Goal: Information Seeking & Learning: Check status

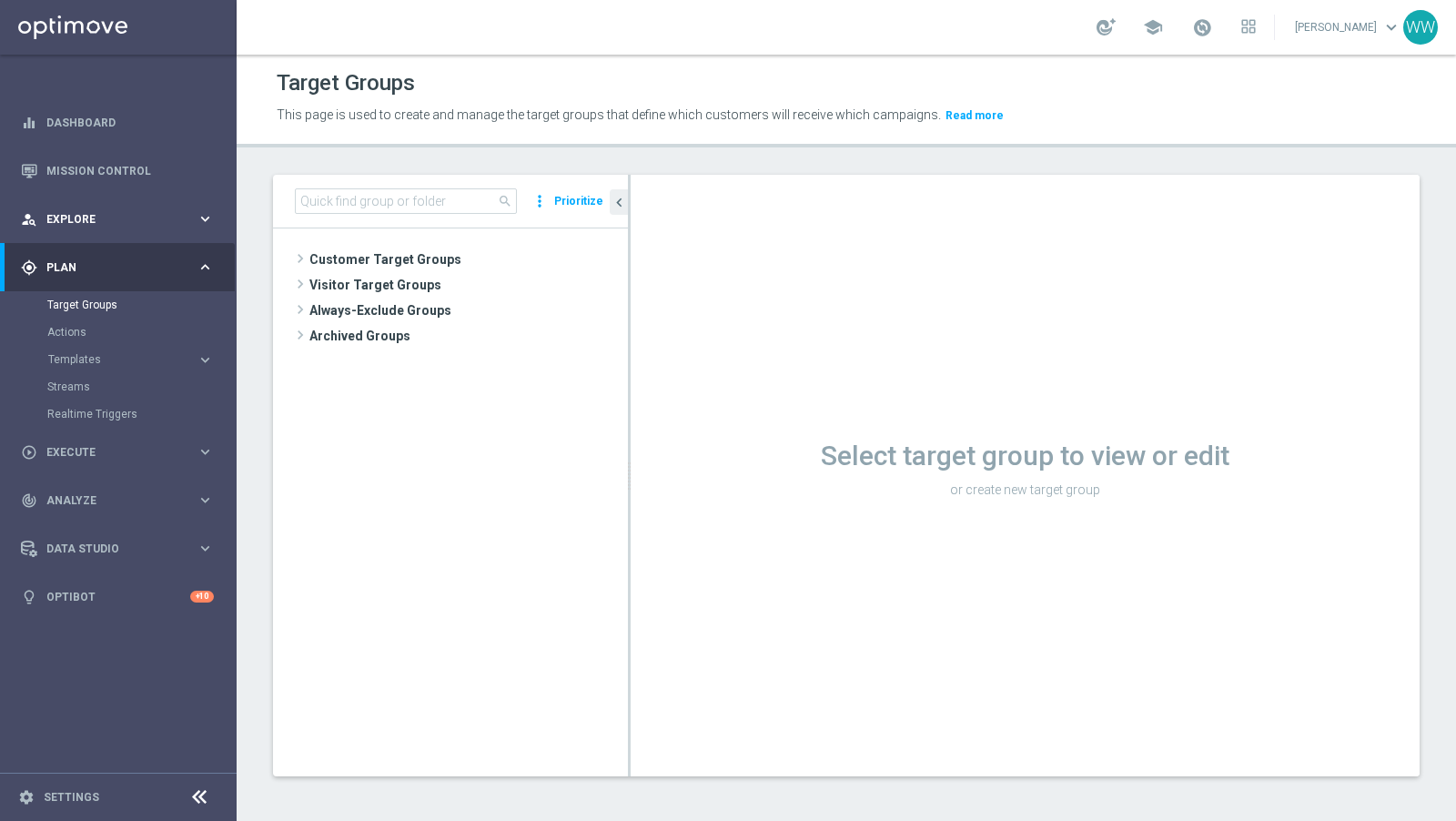
click at [88, 212] on div "person_search Explore" at bounding box center [108, 220] width 175 height 17
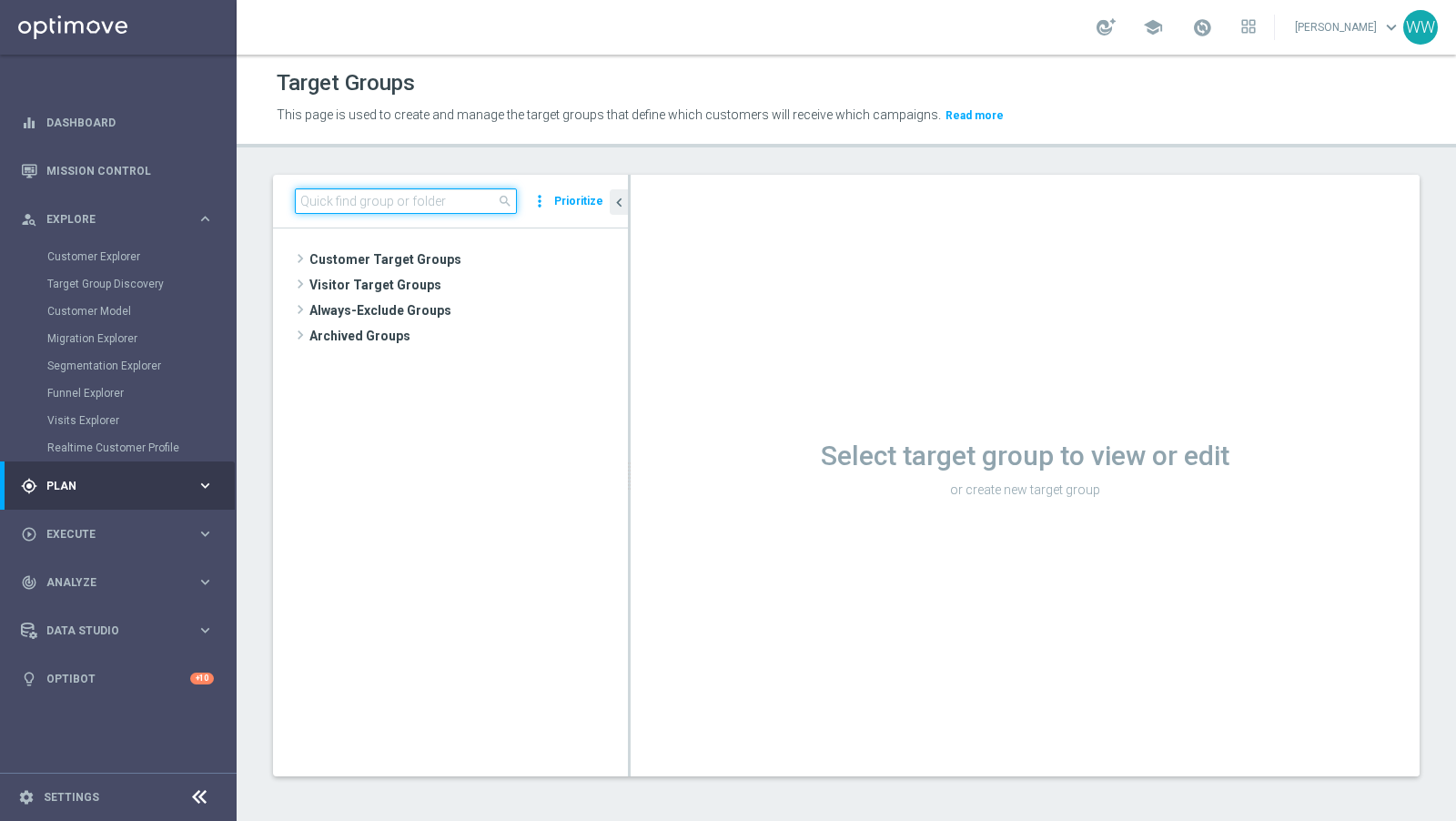
click at [340, 202] on input at bounding box center [405, 200] width 222 height 25
paste input "1756238"
type input "1756238"
paste input "1756238"
type input "1756238"
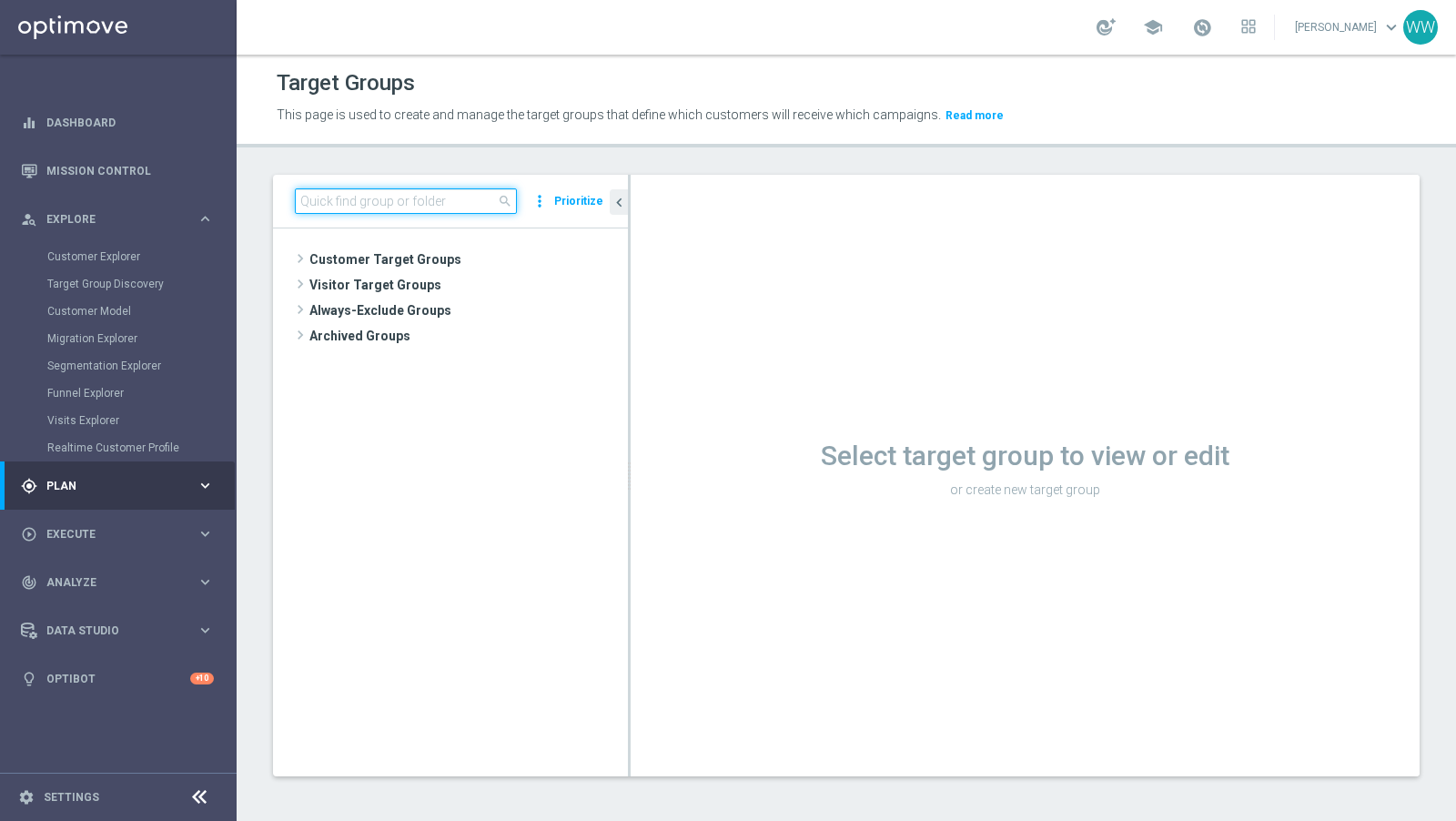
paste input "1756238"
type input "1756238"
paste input "1756238"
type input "1756238"
paste input "1756238"
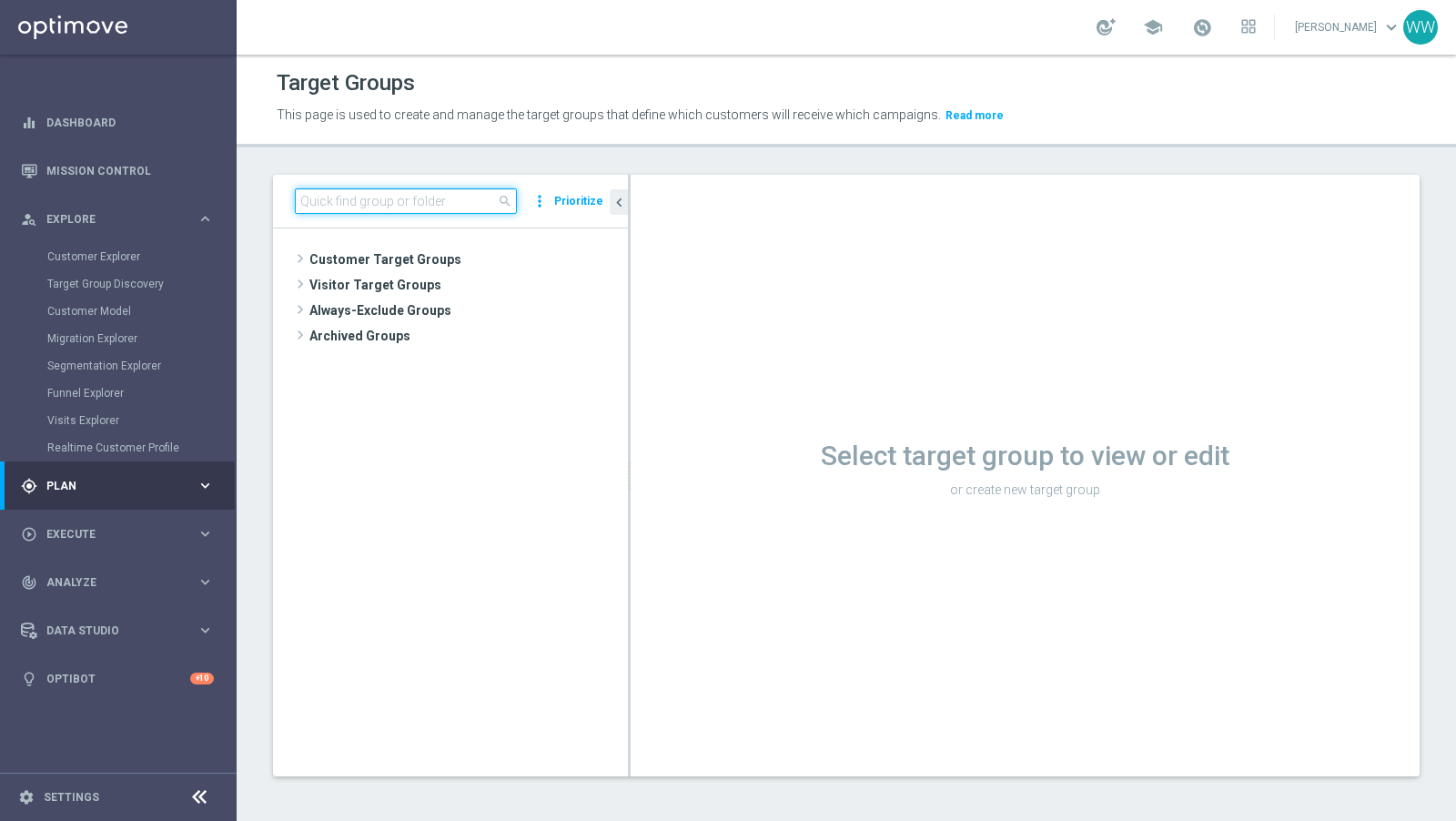
type input "1756238"
click at [108, 210] on div "person_search Explore keyboard_arrow_right" at bounding box center [117, 219] width 235 height 48
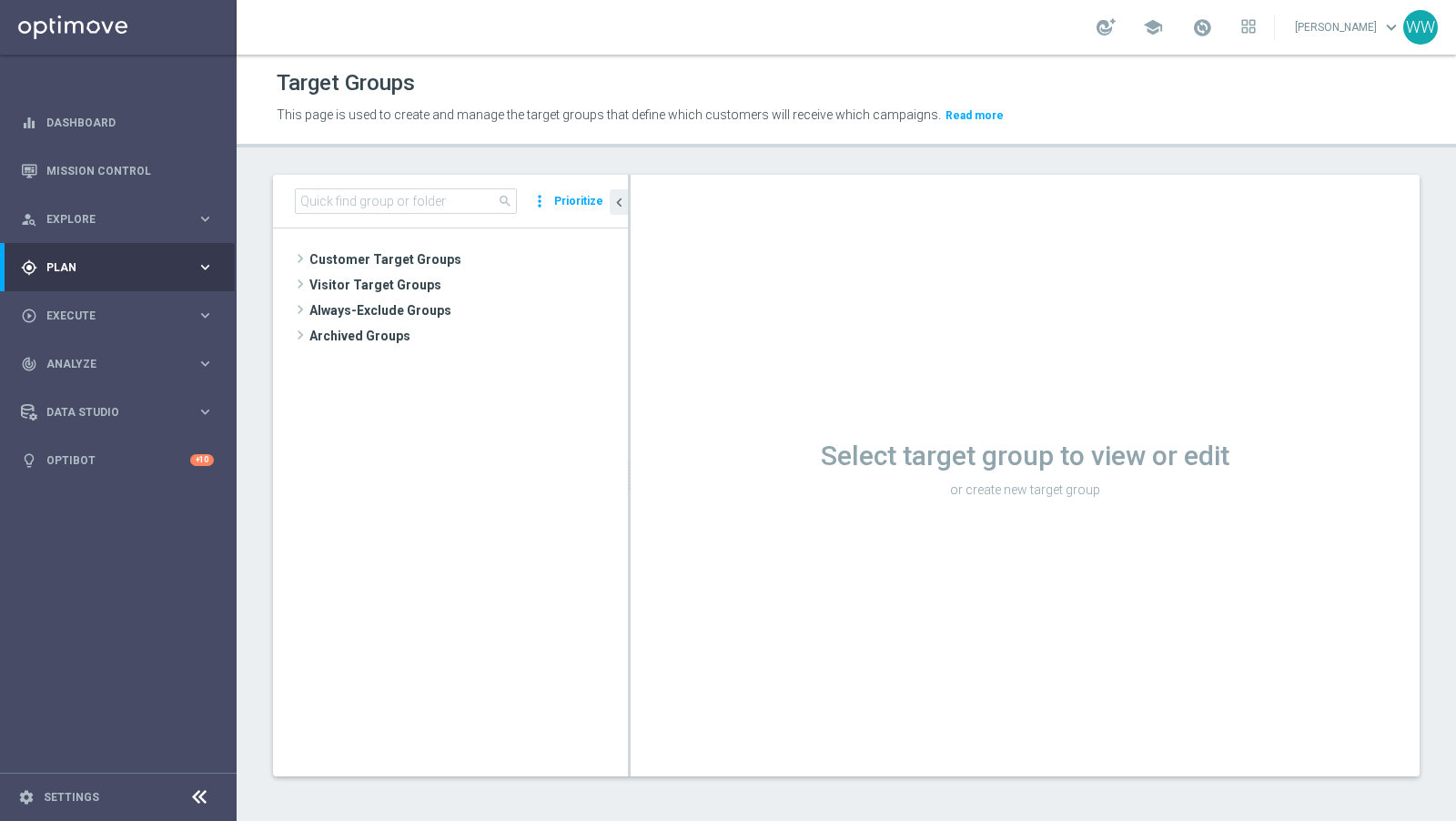
click at [103, 268] on span "Plan" at bounding box center [121, 267] width 150 height 11
click at [101, 262] on span "Plan" at bounding box center [121, 267] width 150 height 11
click at [101, 210] on div "person_search Explore keyboard_arrow_right" at bounding box center [117, 219] width 235 height 48
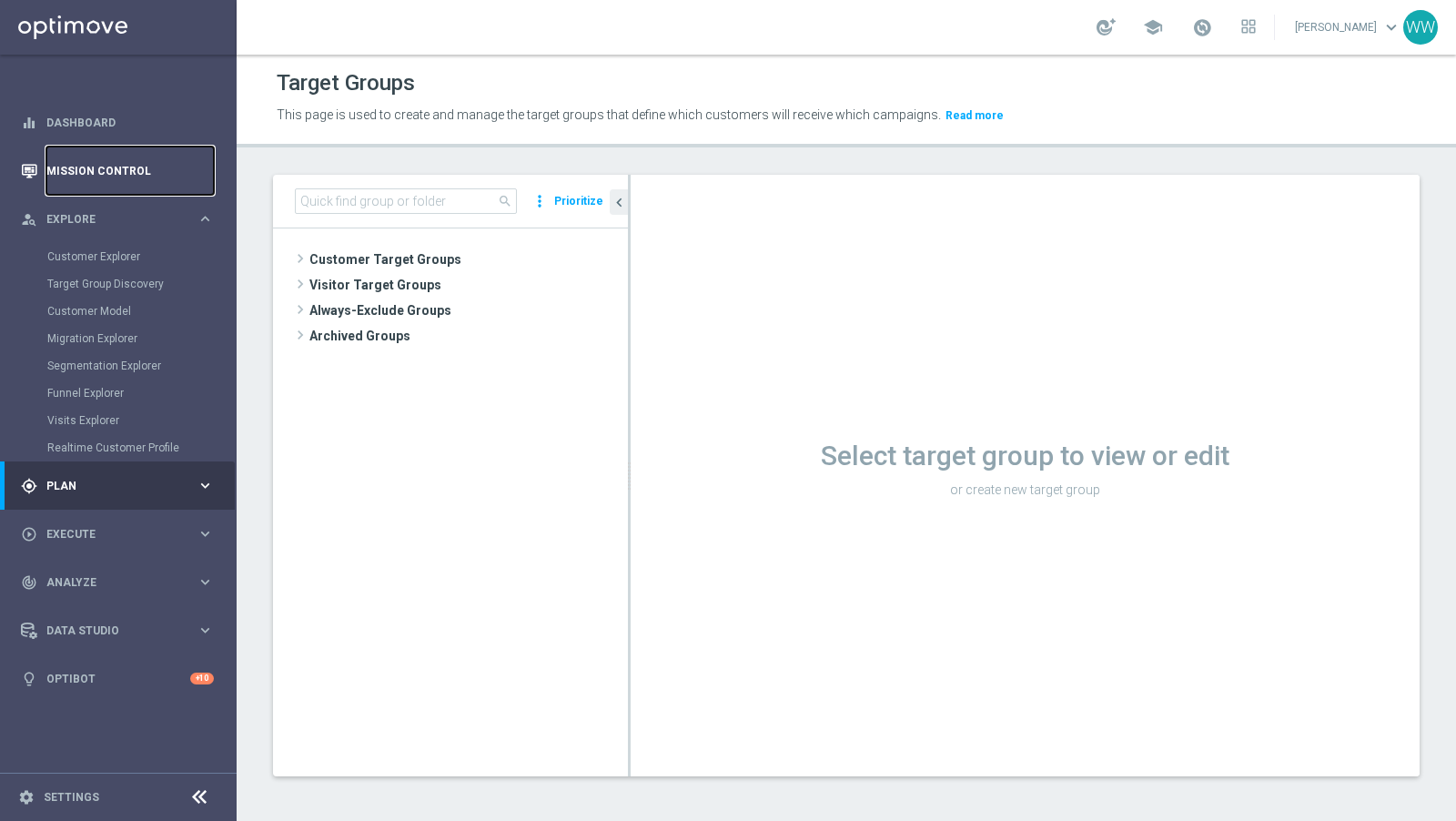
click at [100, 169] on link "Mission Control" at bounding box center [130, 171] width 168 height 48
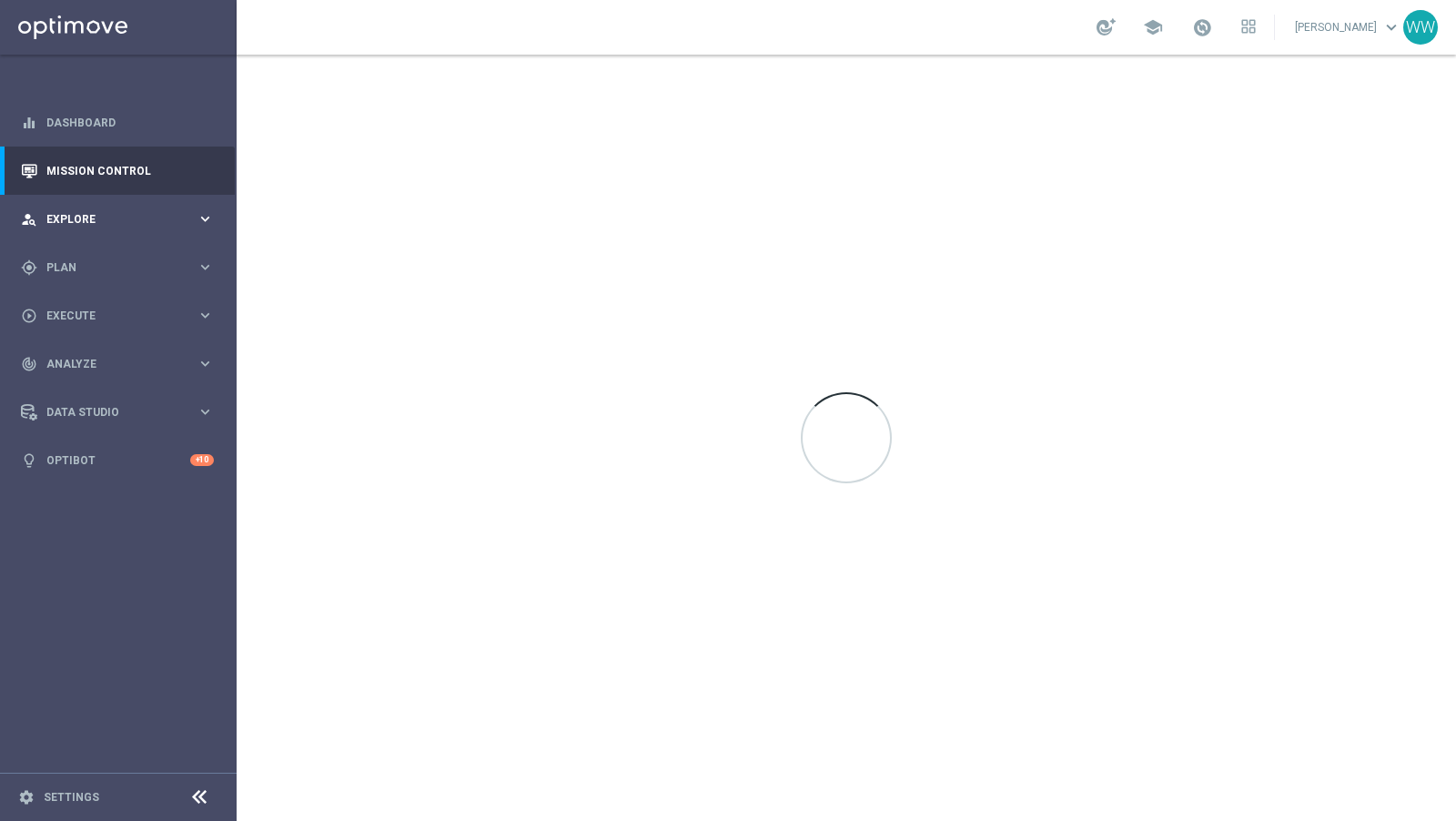
click at [97, 216] on span "Explore" at bounding box center [121, 219] width 150 height 11
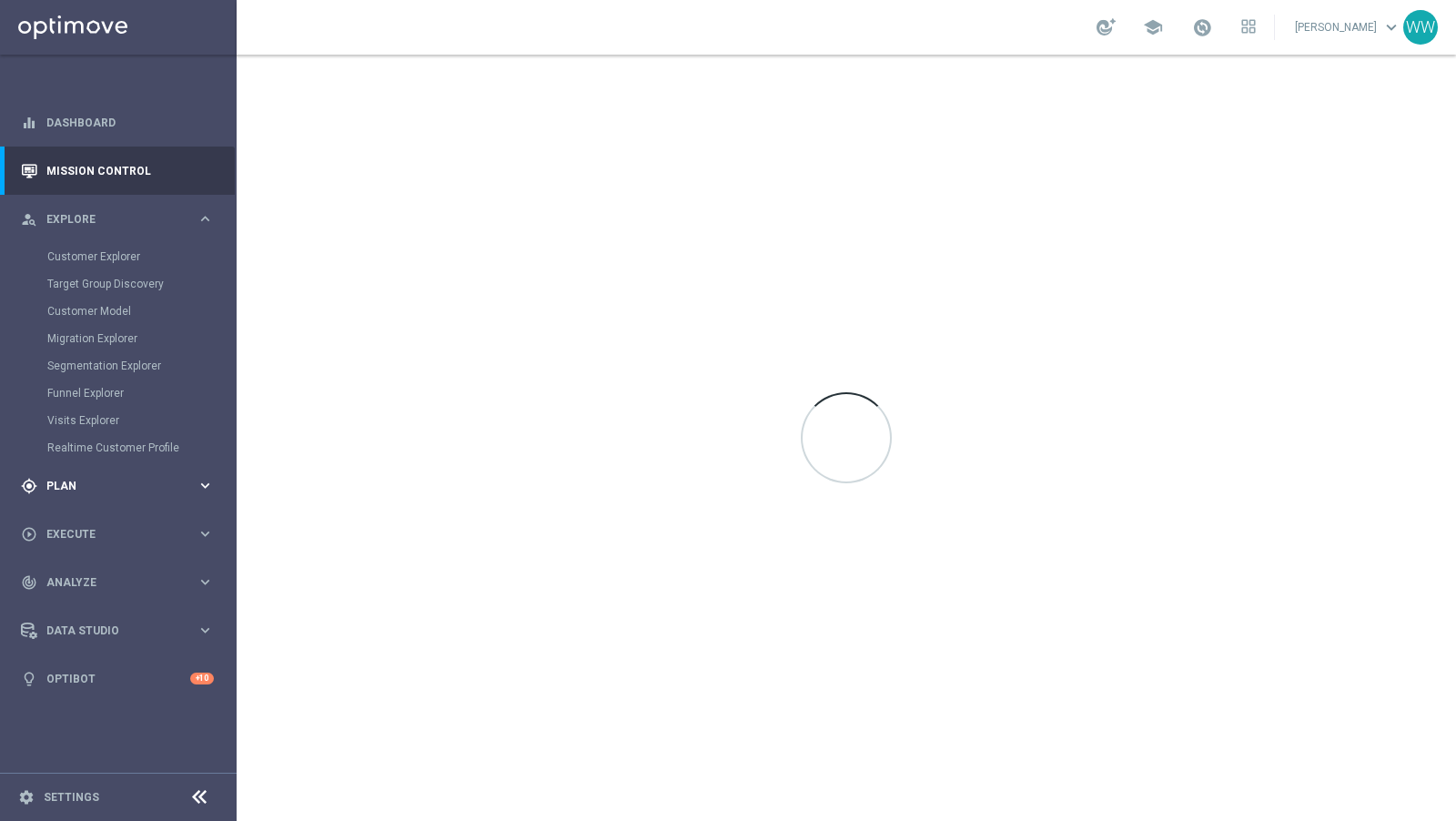
click at [92, 469] on div "gps_fixed Plan keyboard_arrow_right" at bounding box center [117, 486] width 235 height 48
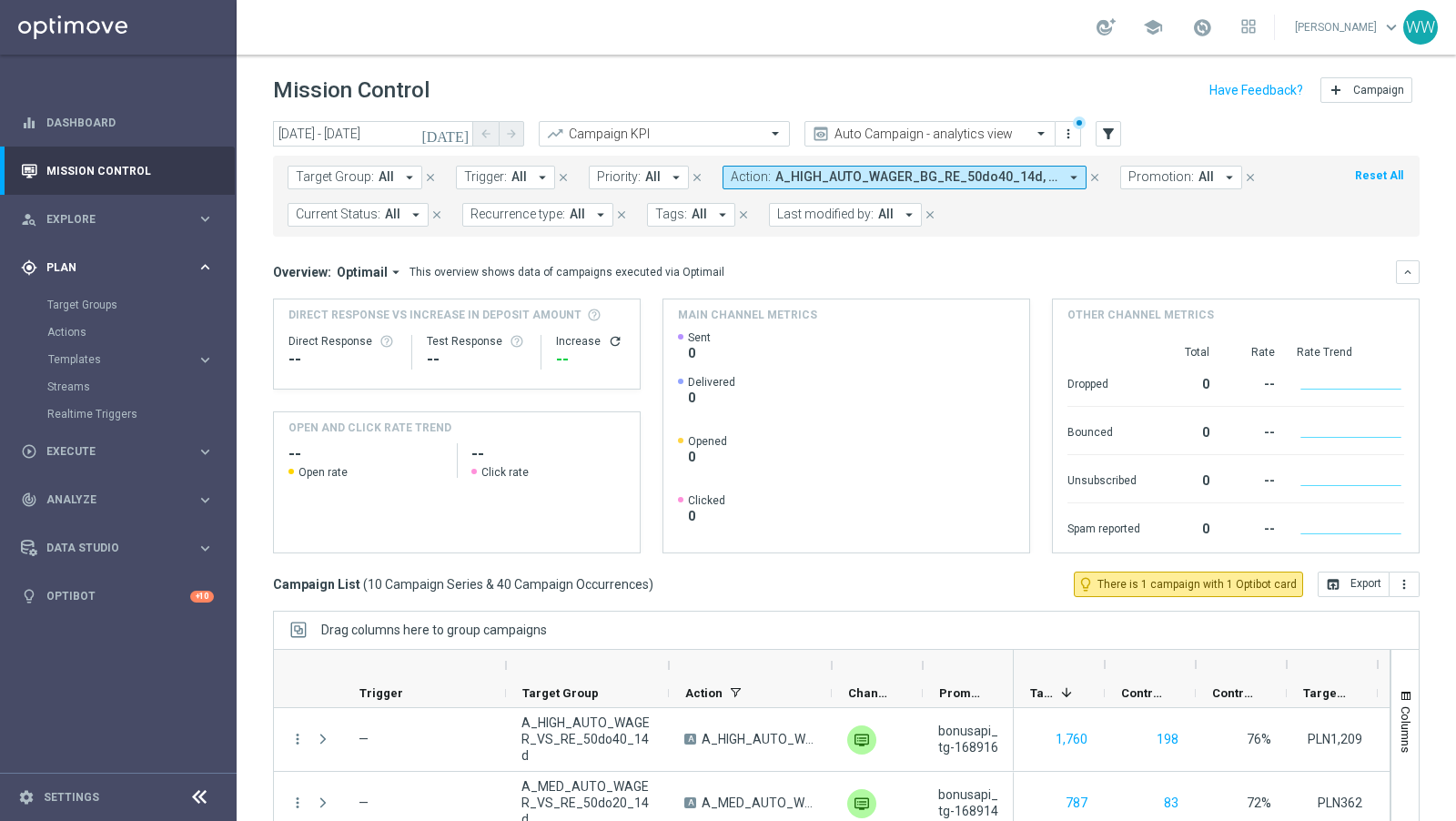
click at [86, 248] on div "gps_fixed Plan keyboard_arrow_right" at bounding box center [117, 267] width 235 height 48
click at [86, 250] on div "gps_fixed Plan keyboard_arrow_right" at bounding box center [117, 267] width 235 height 48
click at [93, 452] on span "Execute" at bounding box center [121, 451] width 150 height 11
click at [88, 429] on div "track_changes Analyze keyboard_arrow_right" at bounding box center [117, 418] width 235 height 48
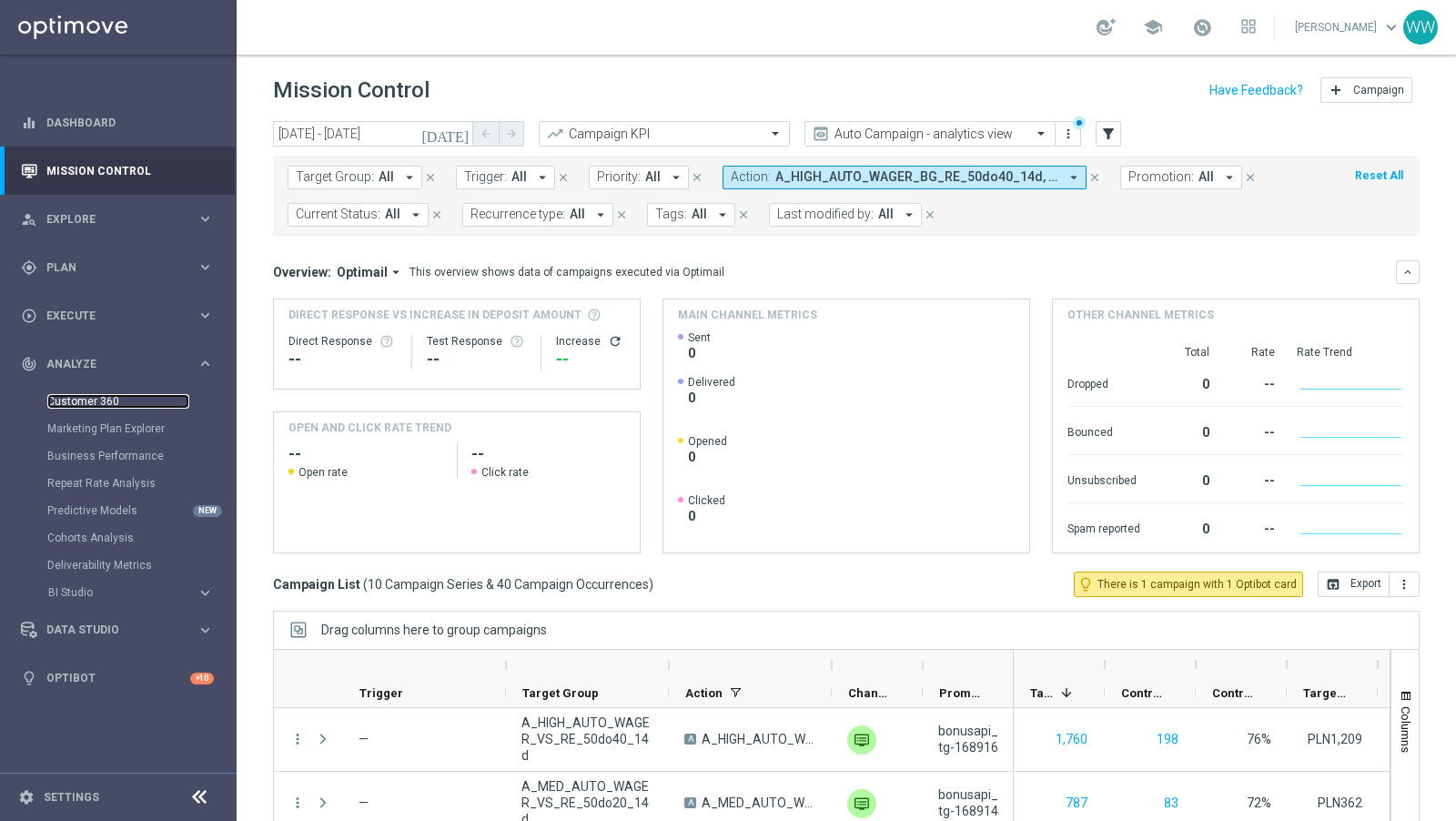
click at [88, 405] on link "Customer 360" at bounding box center [118, 402] width 142 height 15
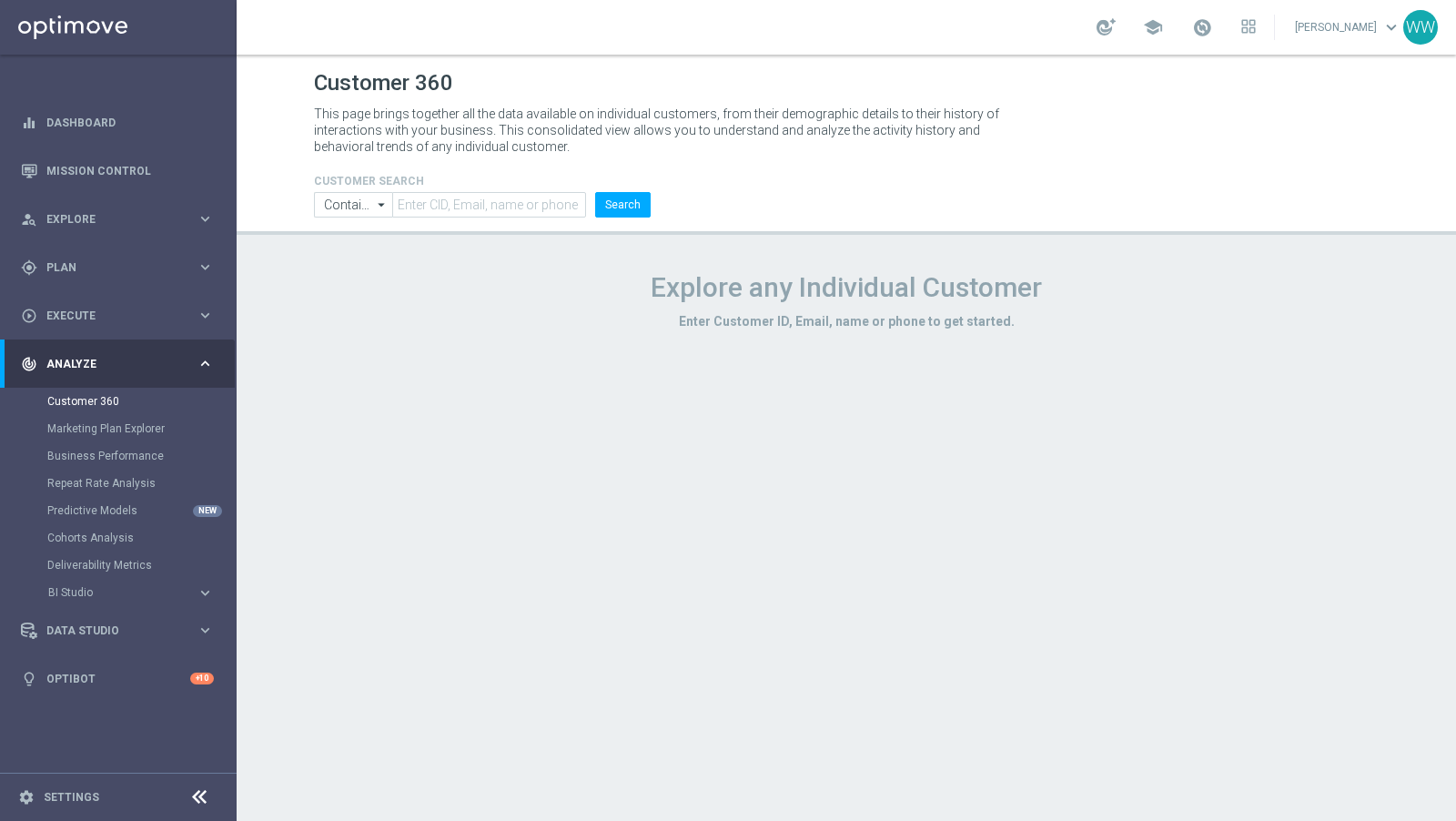
click at [464, 219] on header "Customer 360 This page brings together all the data available on individual cus…" at bounding box center [846, 144] width 1219 height 180
click at [464, 217] on header "Customer 360 This page brings together all the data available on individual cus…" at bounding box center [846, 144] width 1219 height 180
click at [460, 212] on input "text" at bounding box center [489, 204] width 194 height 25
paste input "1756238"
click at [584, 201] on input "1756238" at bounding box center [489, 204] width 194 height 25
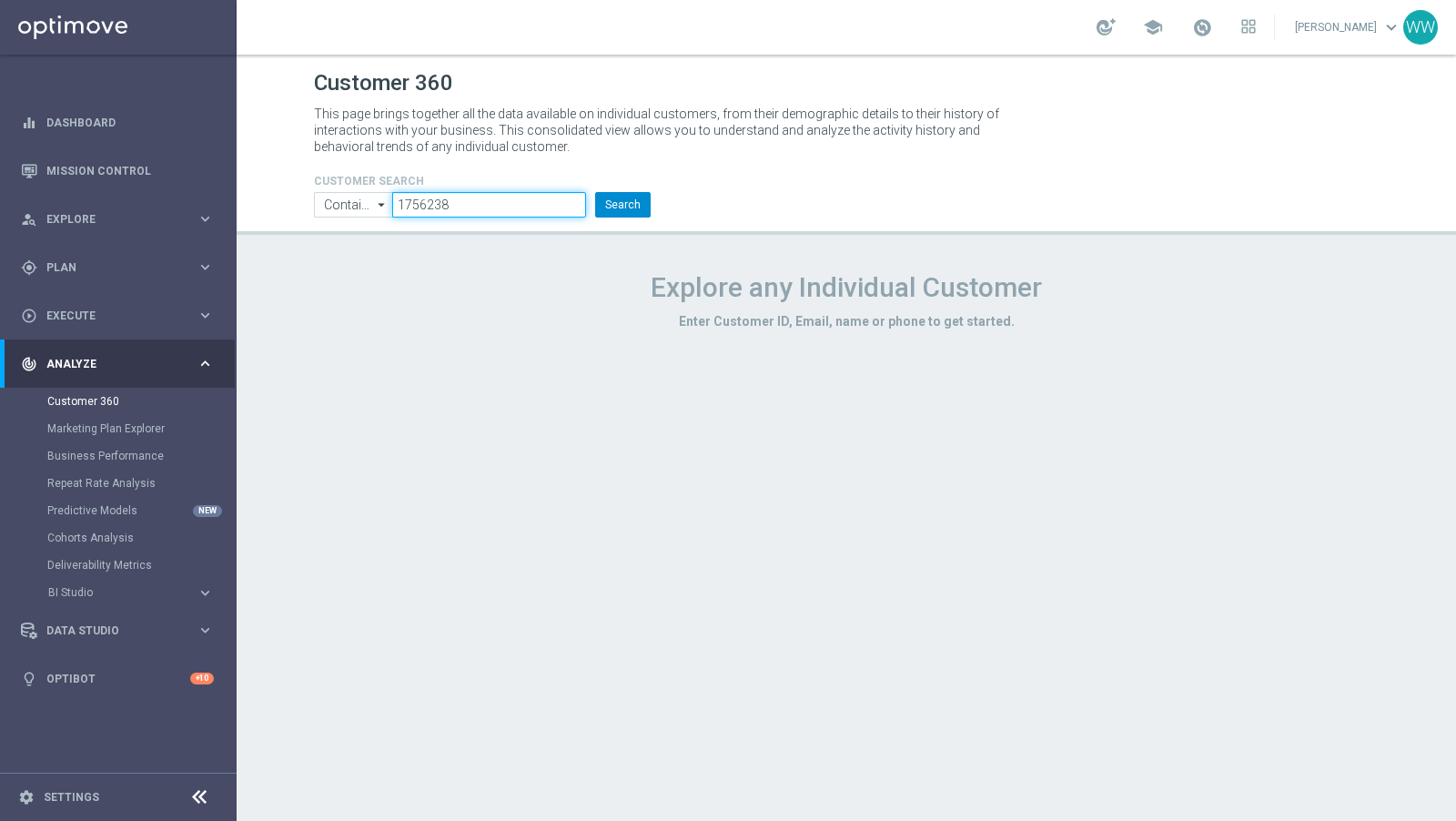
type input "1756238"
click at [615, 201] on button "Search" at bounding box center [624, 204] width 56 height 25
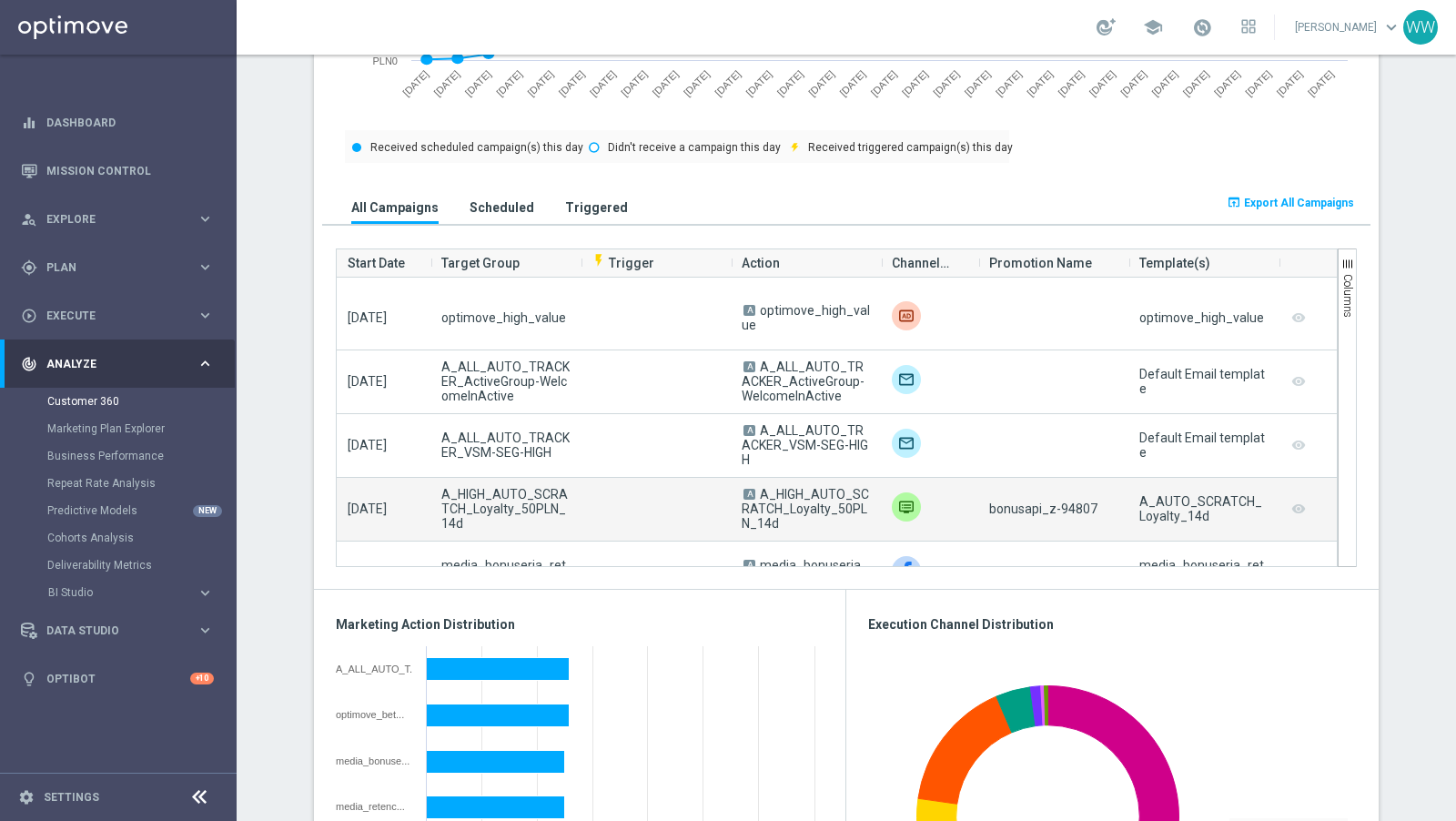
scroll to position [486, 0]
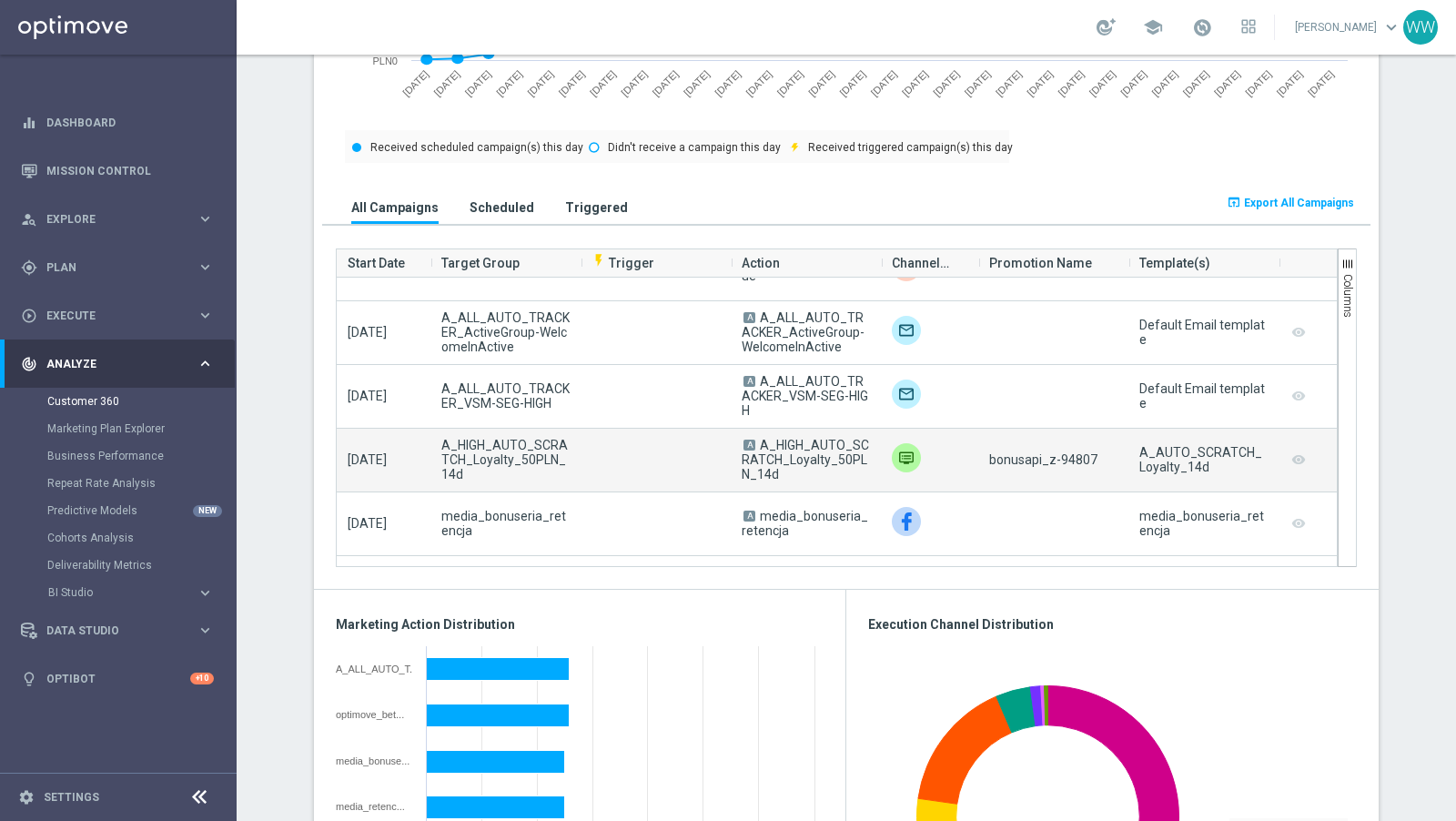
click at [495, 444] on span "A_HIGH_AUTO_SCRATCH_Loyalty_50PLN_14d" at bounding box center [506, 459] width 129 height 44
copy span "A_HIGH_AUTO_SCRATCH_Loyalty_50PLN_14d"
click at [521, 448] on span "A_HIGH_AUTO_SCRATCH_Loyalty_50PLN_14d" at bounding box center [506, 459] width 129 height 44
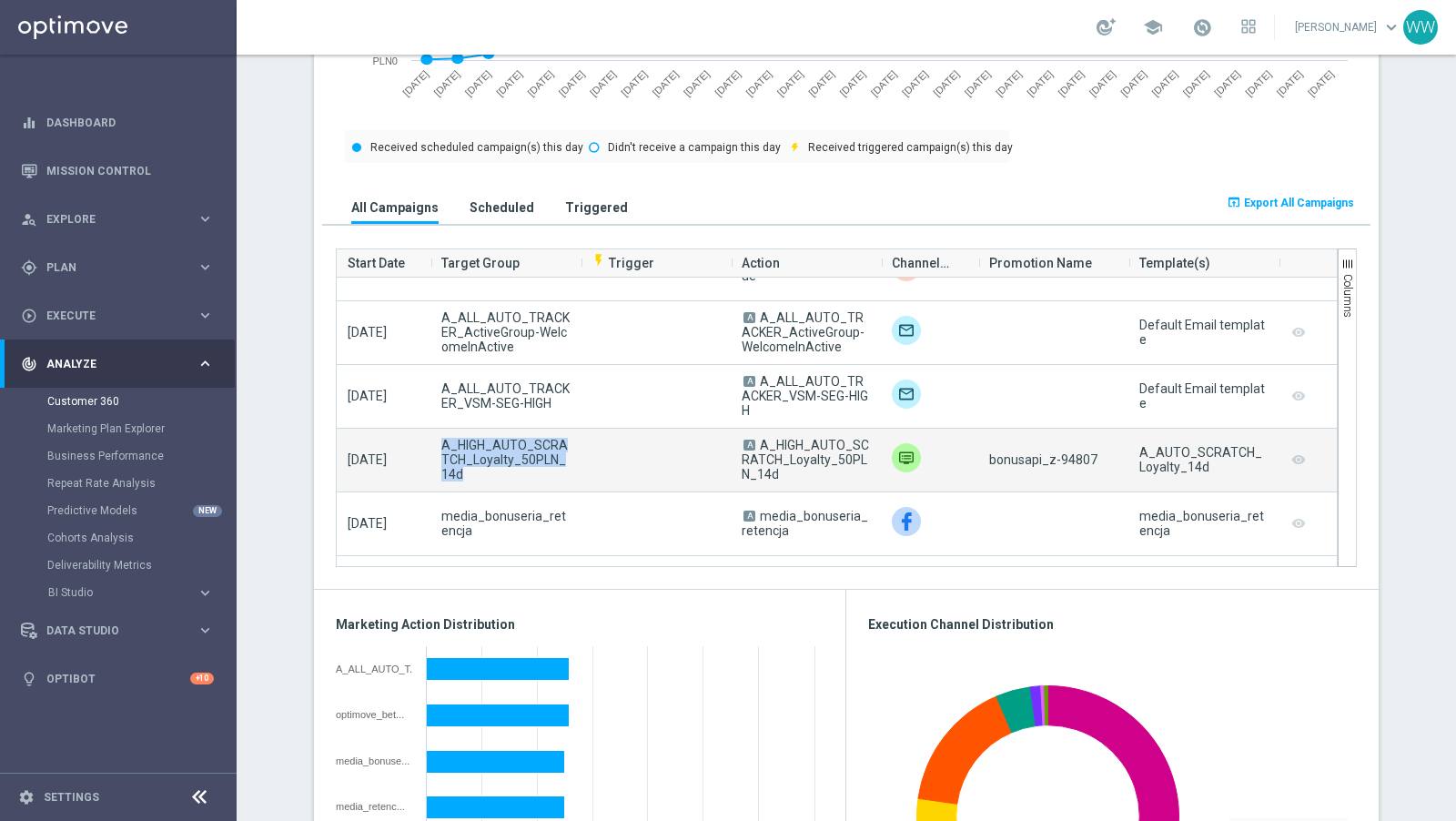
click at [521, 448] on span "A_HIGH_AUTO_SCRATCH_Loyalty_50PLN_14d" at bounding box center [506, 459] width 129 height 44
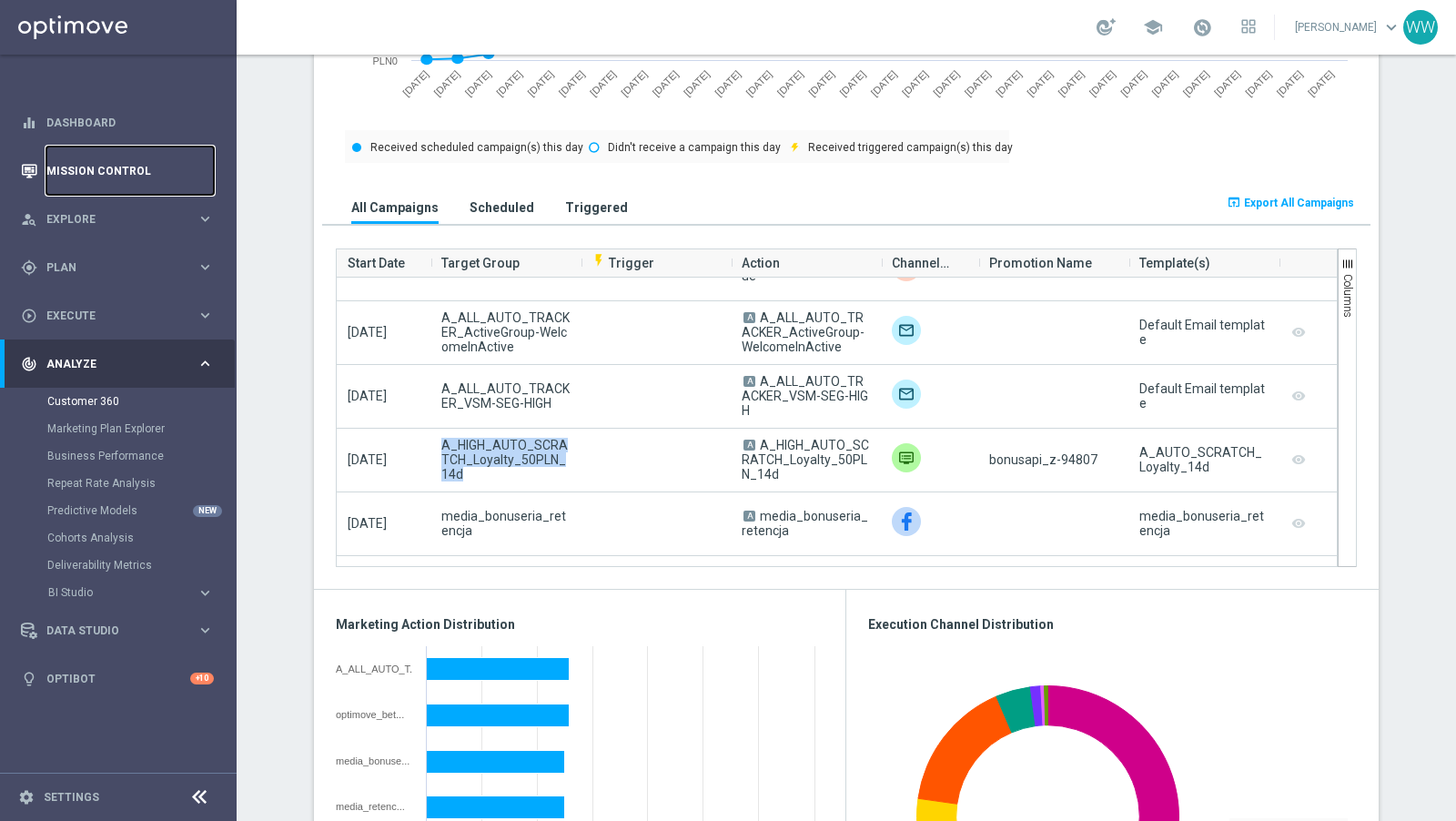
click at [80, 173] on link "Mission Control" at bounding box center [130, 171] width 168 height 48
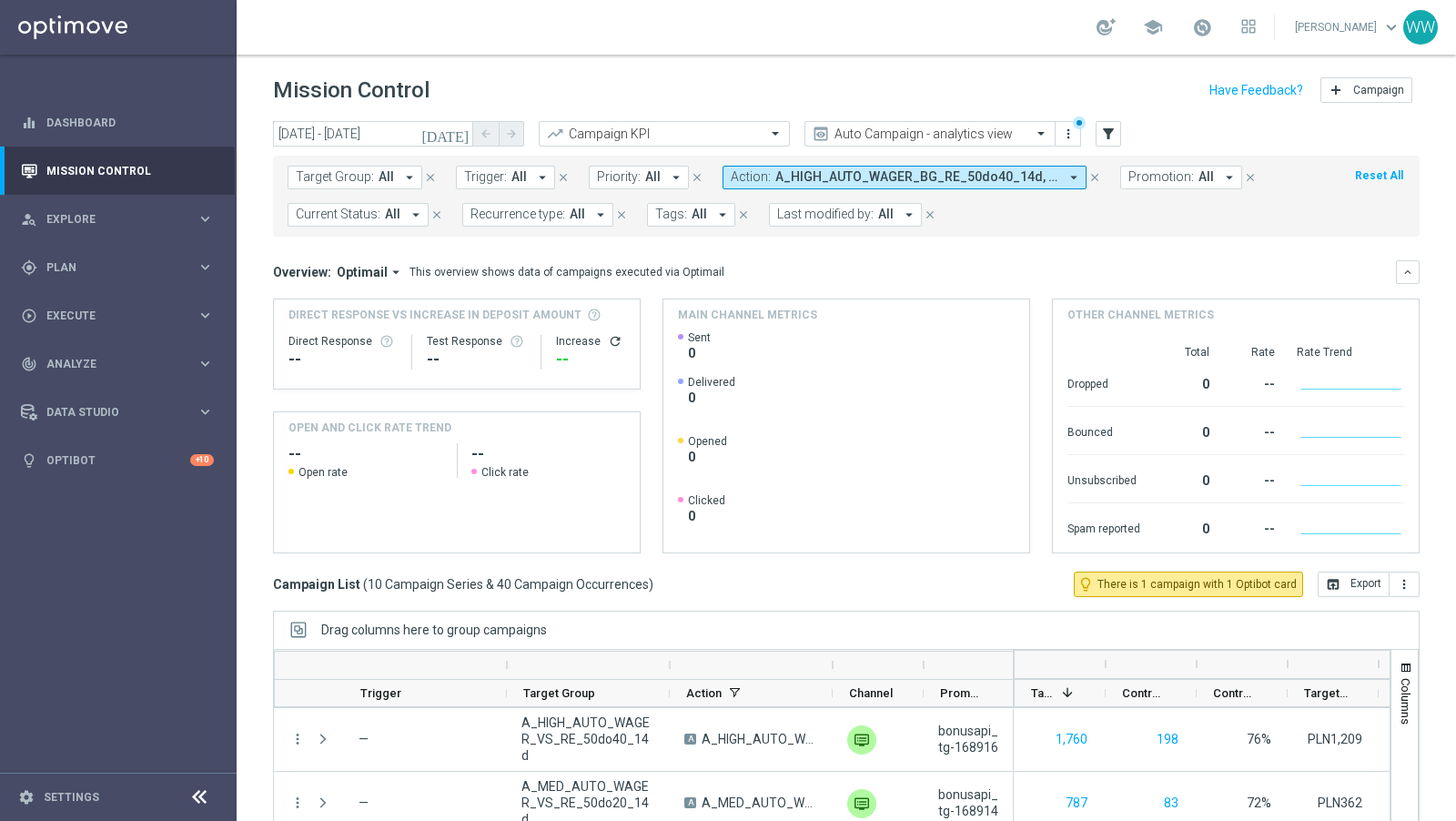
click at [836, 161] on div "Target Group: All arrow_drop_down close Trigger: All arrow_drop_down close Prio…" at bounding box center [846, 196] width 1147 height 81
click at [836, 172] on span "A_HIGH_AUTO_WAGER_BG_RE_50do40_14d, A_HIGH_AUTO_WAGER_VS_RE_50do40_14d, A_MED_A…" at bounding box center [917, 177] width 283 height 16
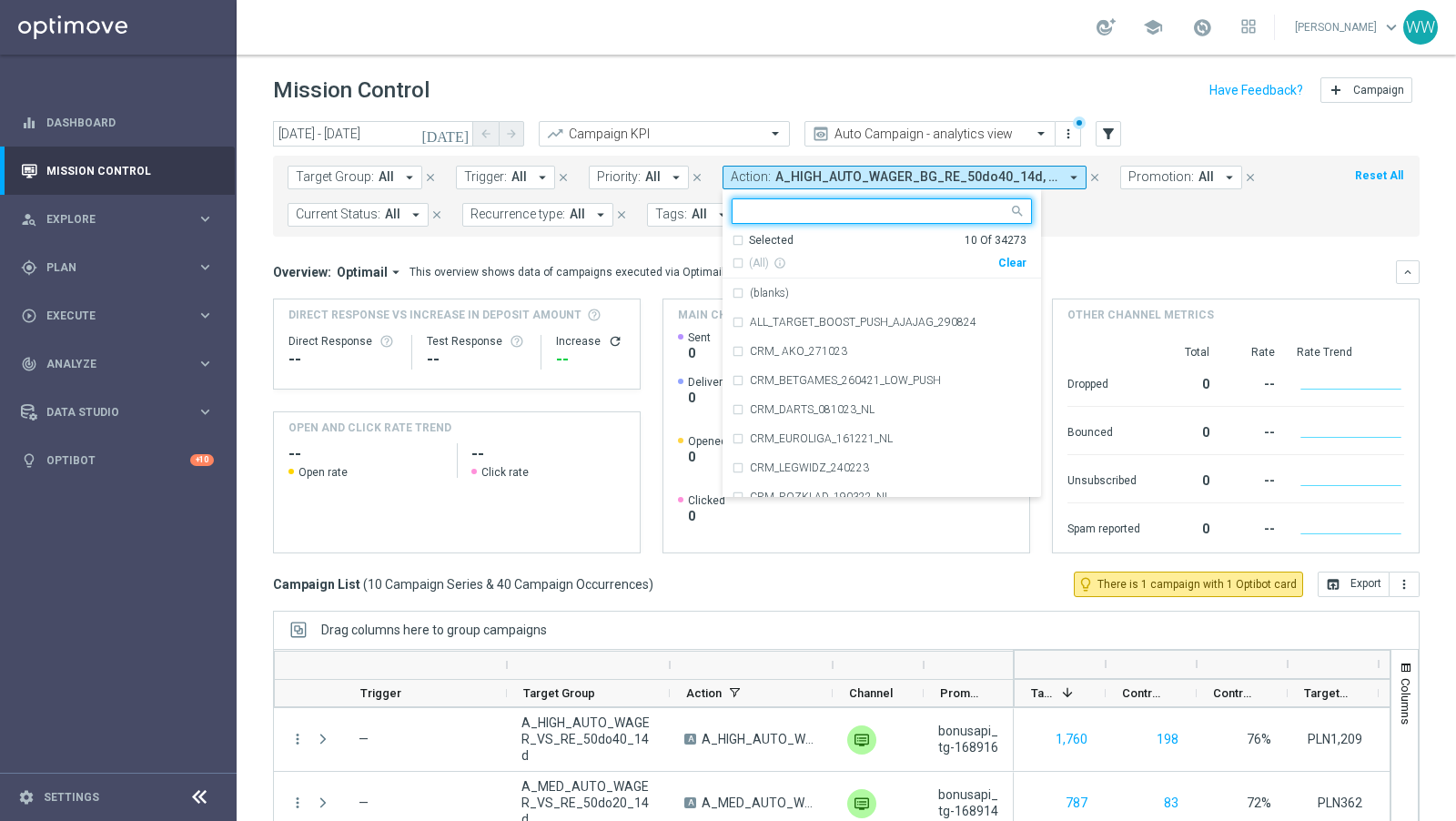
click at [0, 0] on div "Clear" at bounding box center [0, 0] width 0 height 0
click at [886, 216] on input "text" at bounding box center [875, 212] width 267 height 16
click at [886, 206] on input "text" at bounding box center [875, 212] width 267 height 16
paste input "A_HIGH_AUTO_SCRATCH_Loyalty_50PLN_14d"
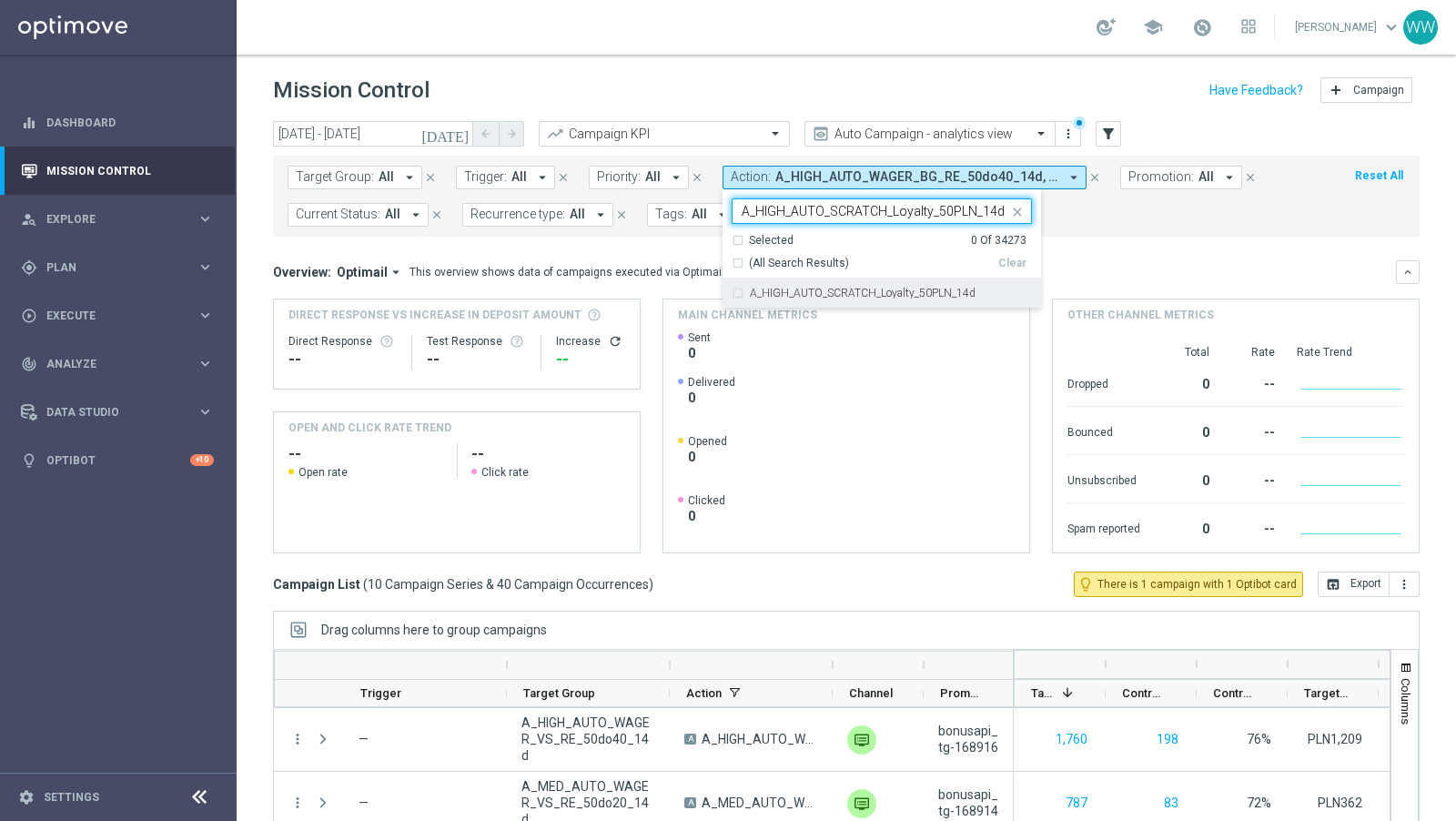
click at [871, 279] on div "A_HIGH_AUTO_SCRATCH_Loyalty_50PLN_14d" at bounding box center [882, 293] width 300 height 29
type input "A_HIGH_AUTO_SCRATCH_Loyalty_50PLN_14d"
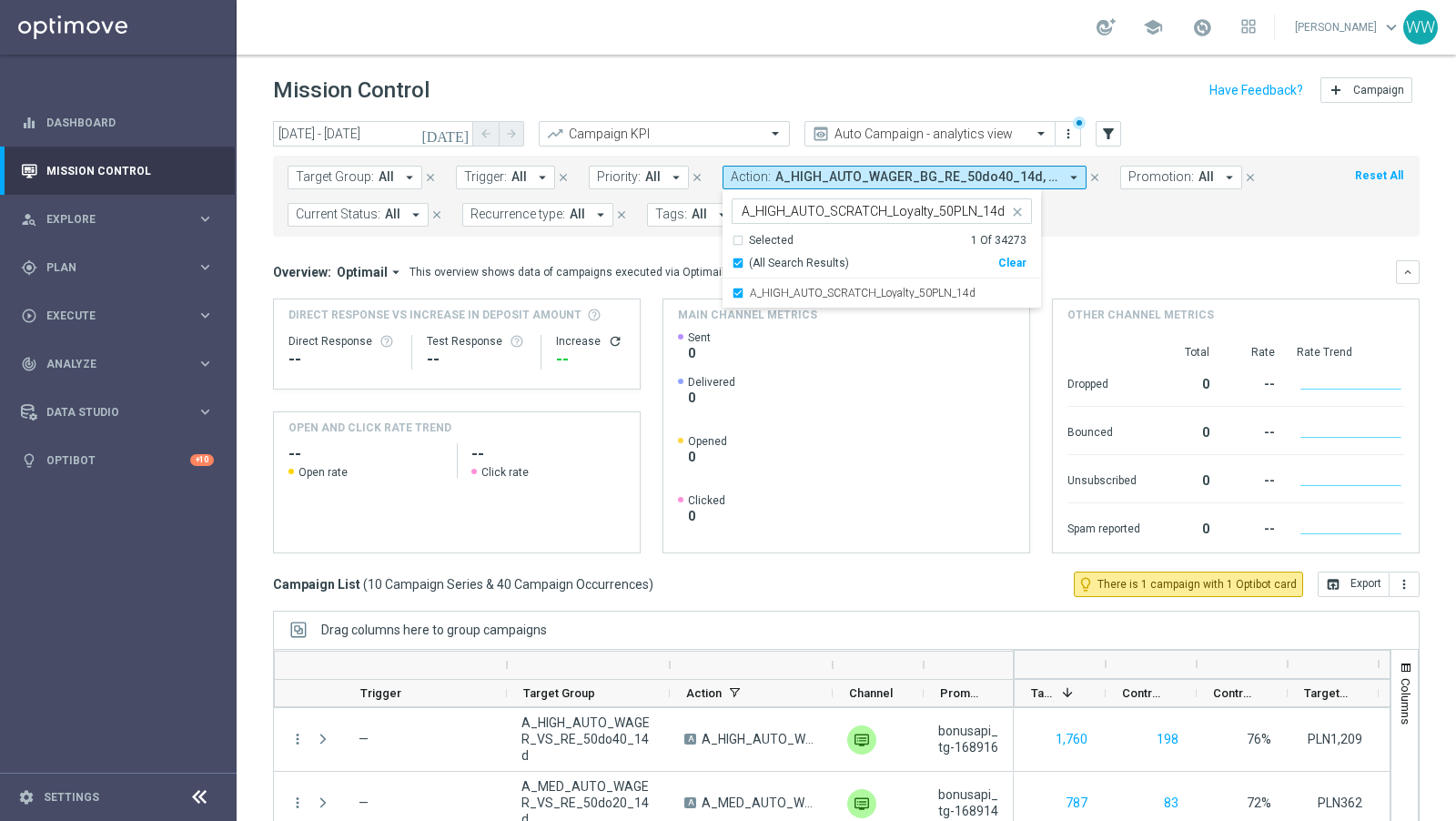
click at [1221, 270] on div "Overview: Optimail arrow_drop_down This overview shows data of campaigns execut…" at bounding box center [834, 272] width 1123 height 17
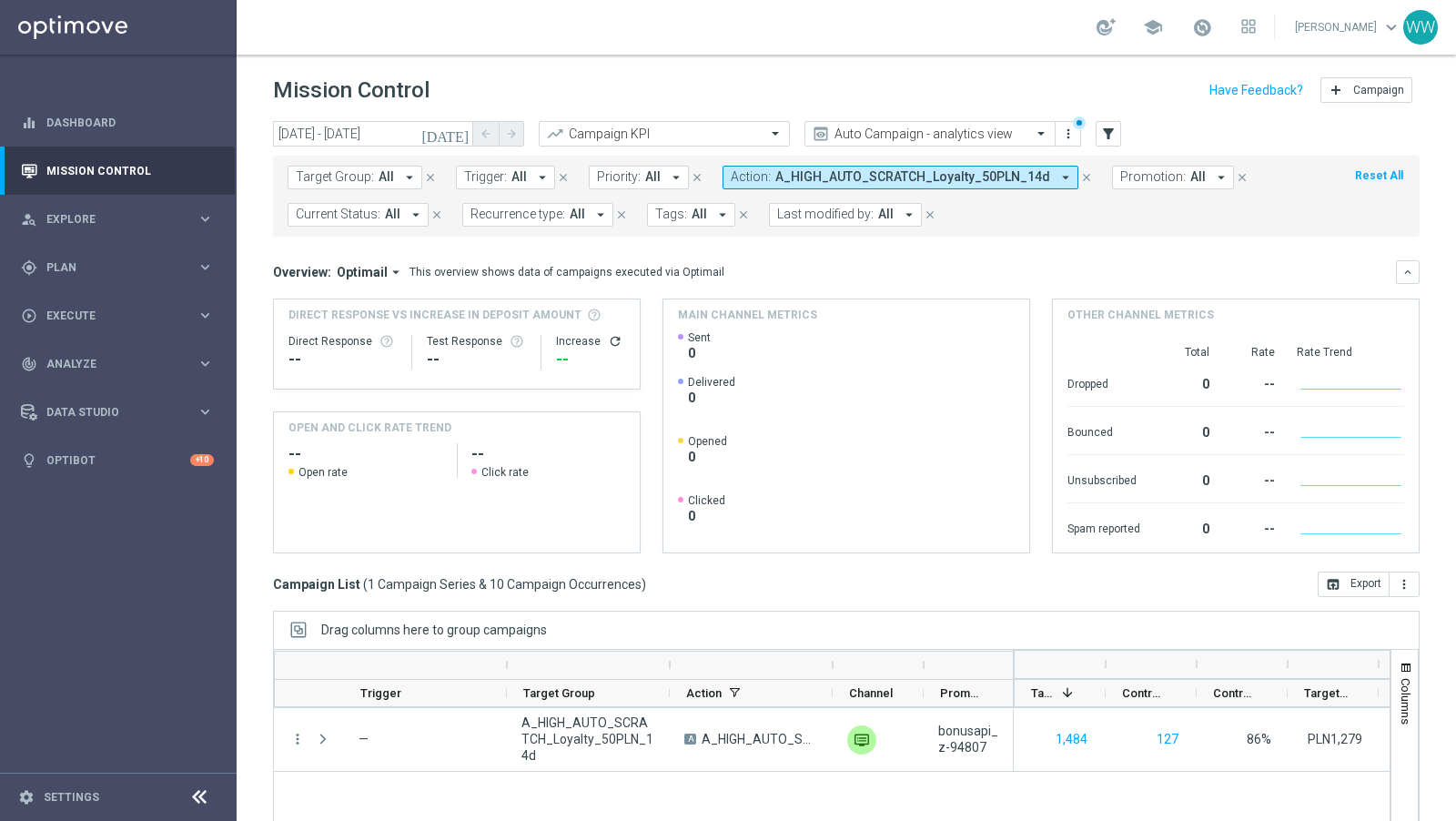
click at [455, 133] on icon "[DATE]" at bounding box center [446, 134] width 49 height 17
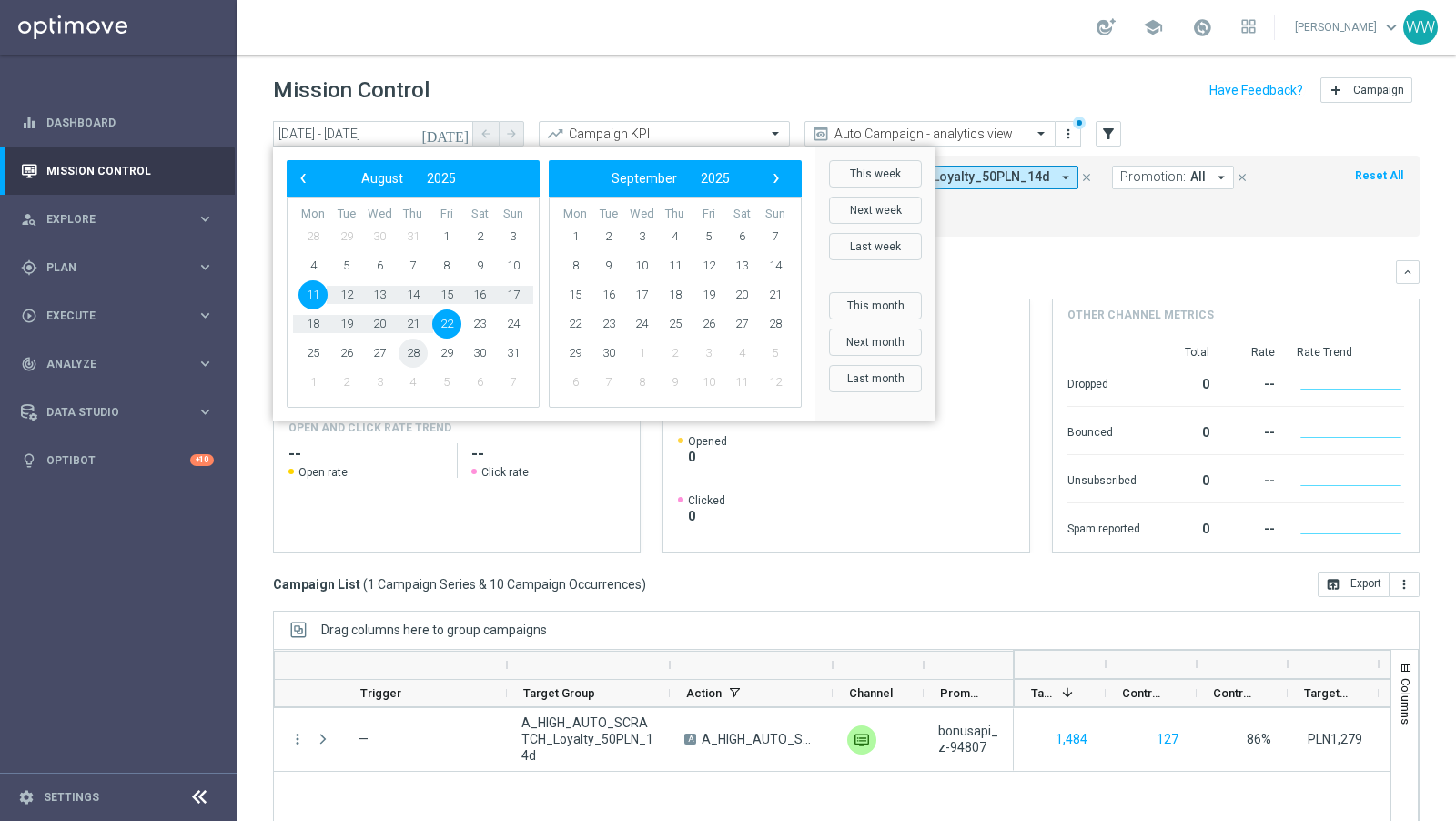
click at [422, 351] on span "28" at bounding box center [413, 352] width 29 height 29
type input "[DATE] - [DATE]"
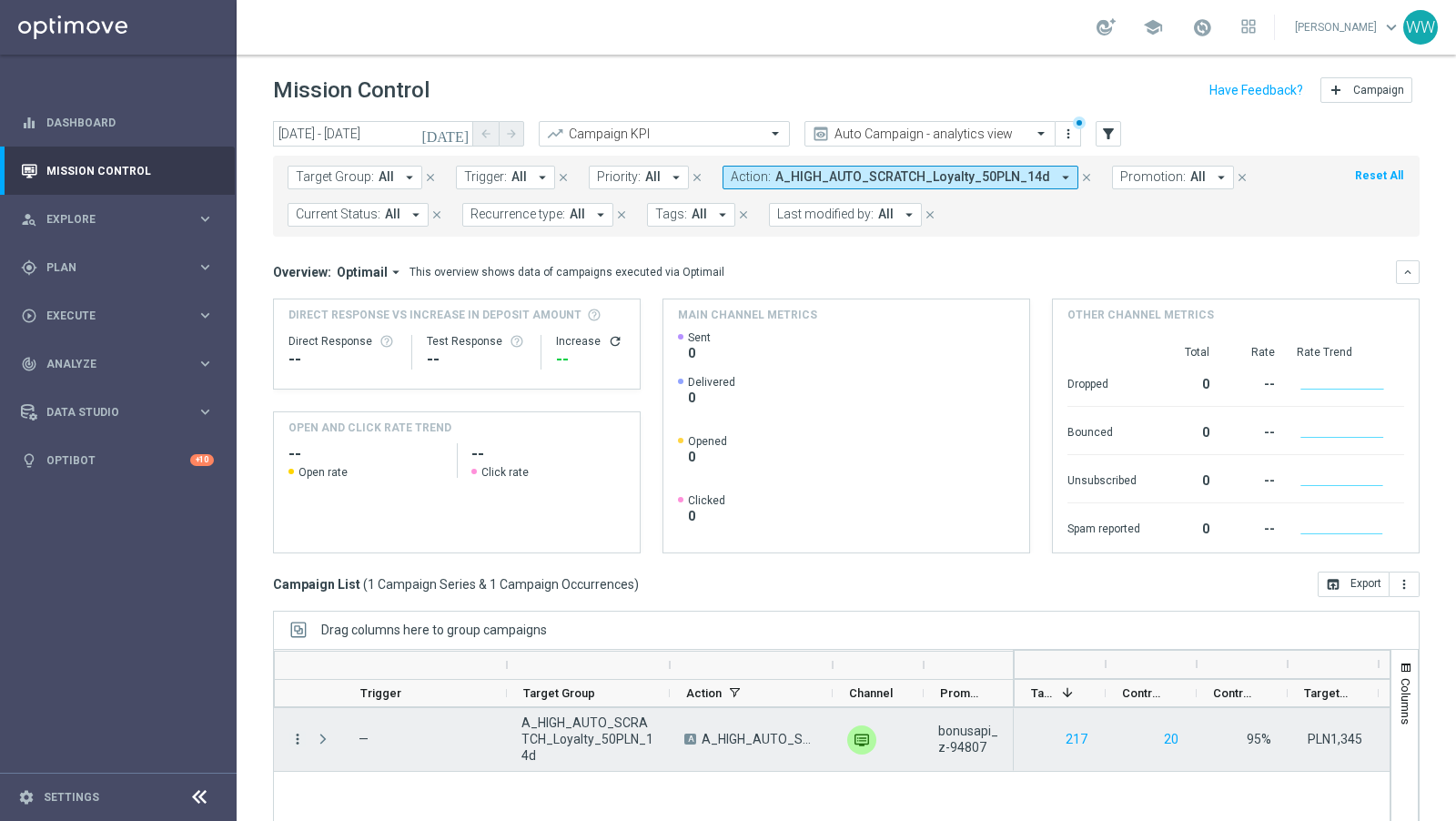
click at [291, 732] on icon "more_vert" at bounding box center [297, 739] width 17 height 17
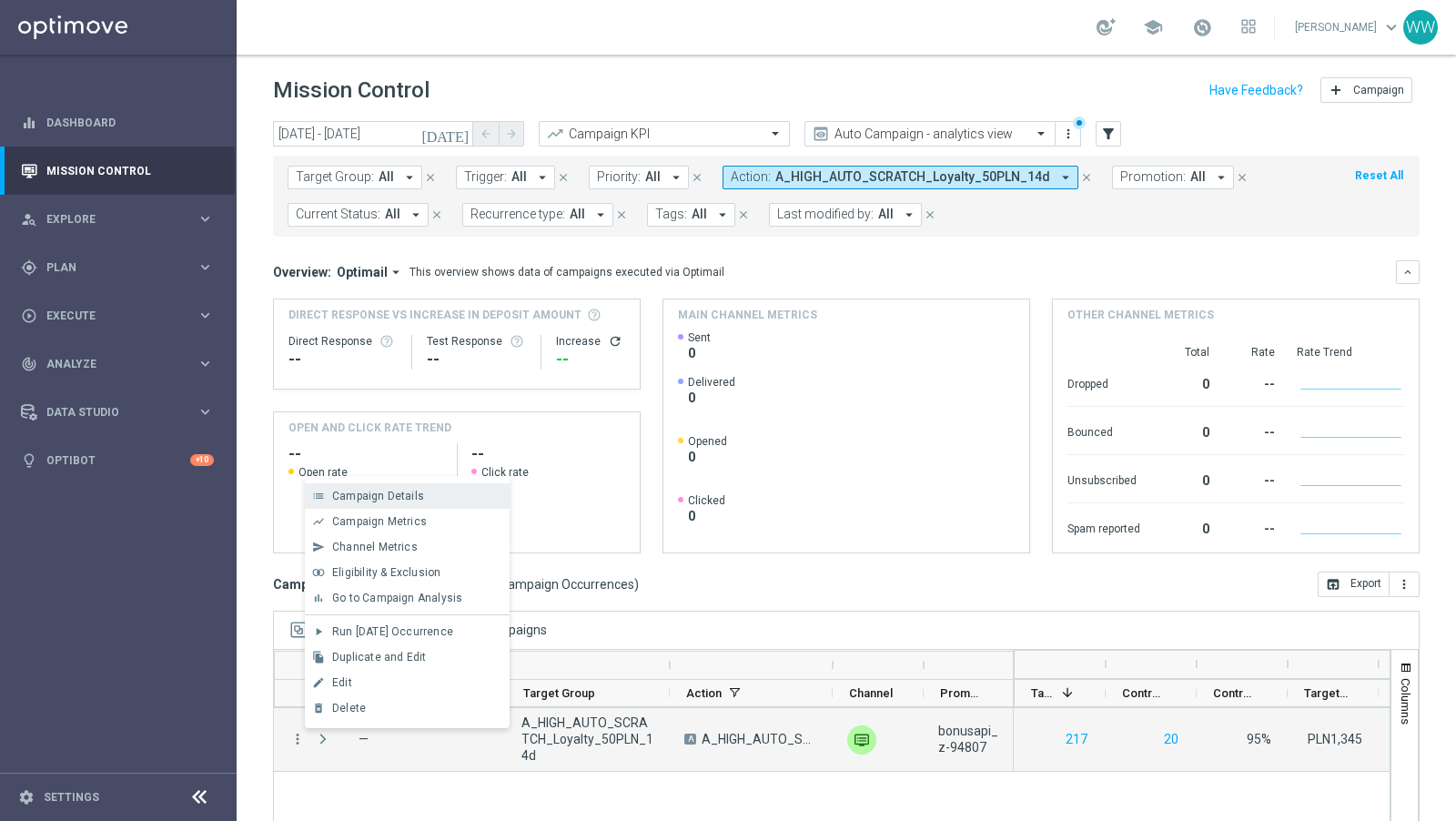
click at [346, 489] on div "list Campaign Details" at bounding box center [407, 495] width 205 height 25
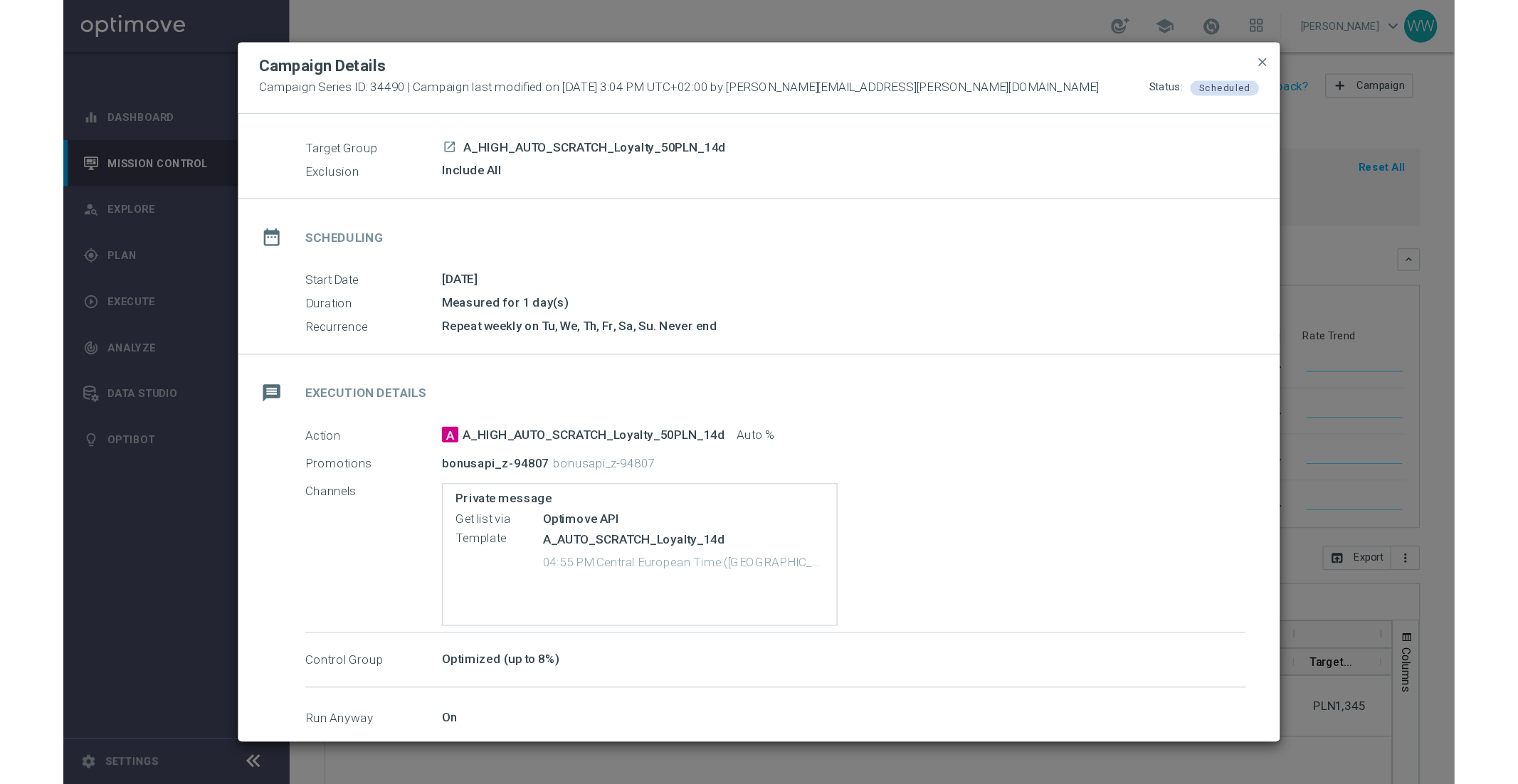
scroll to position [101, 0]
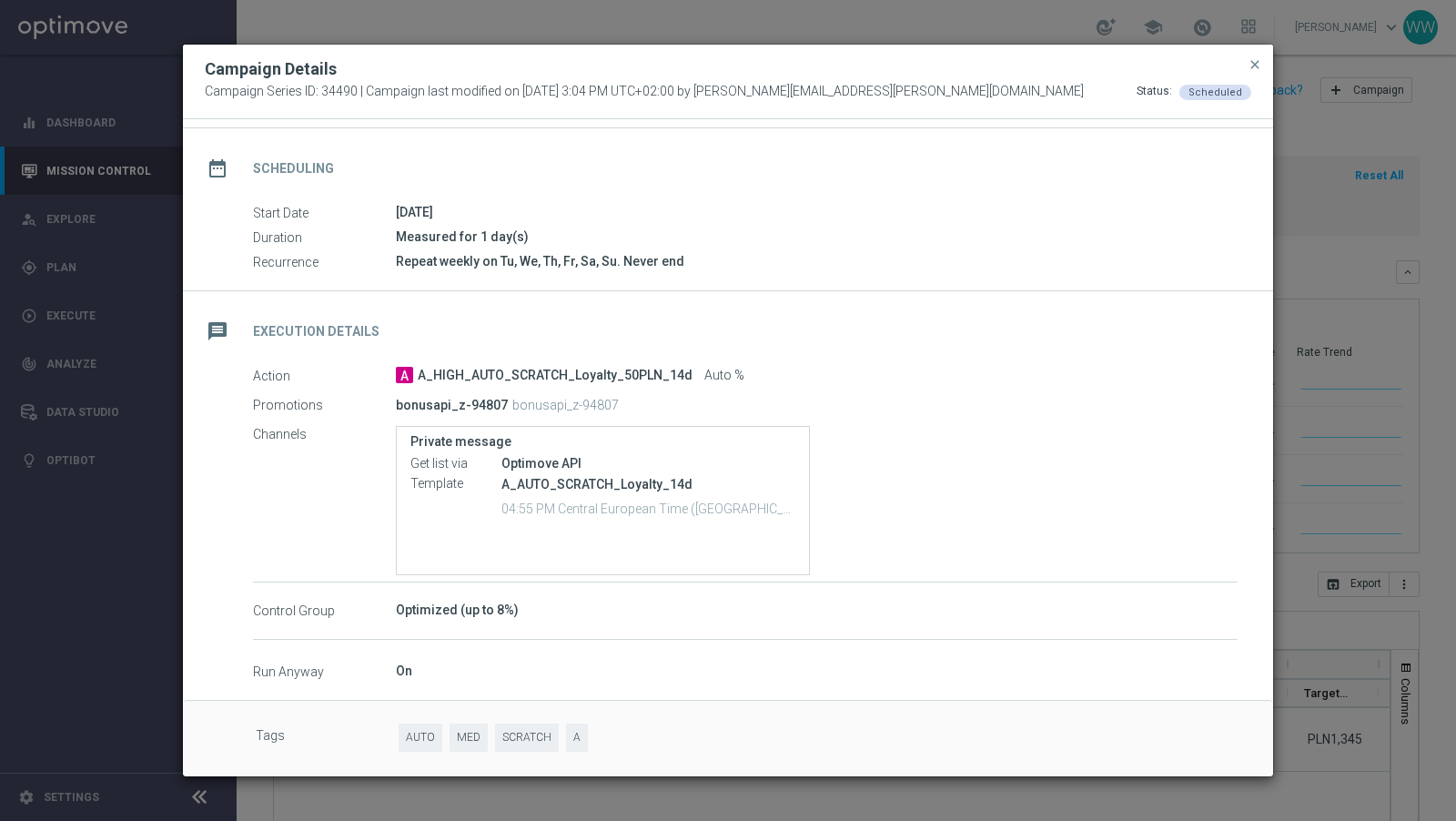
click at [521, 398] on p "bonusapi_z-94807" at bounding box center [566, 405] width 106 height 17
copy div "bonusapi_z-94807"
click at [549, 388] on div "Action A A_HIGH_AUTO_SCRATCH_Loyalty_50PLN_14d Auto % Promotions bonusapi_z-948…" at bounding box center [745, 474] width 984 height 216
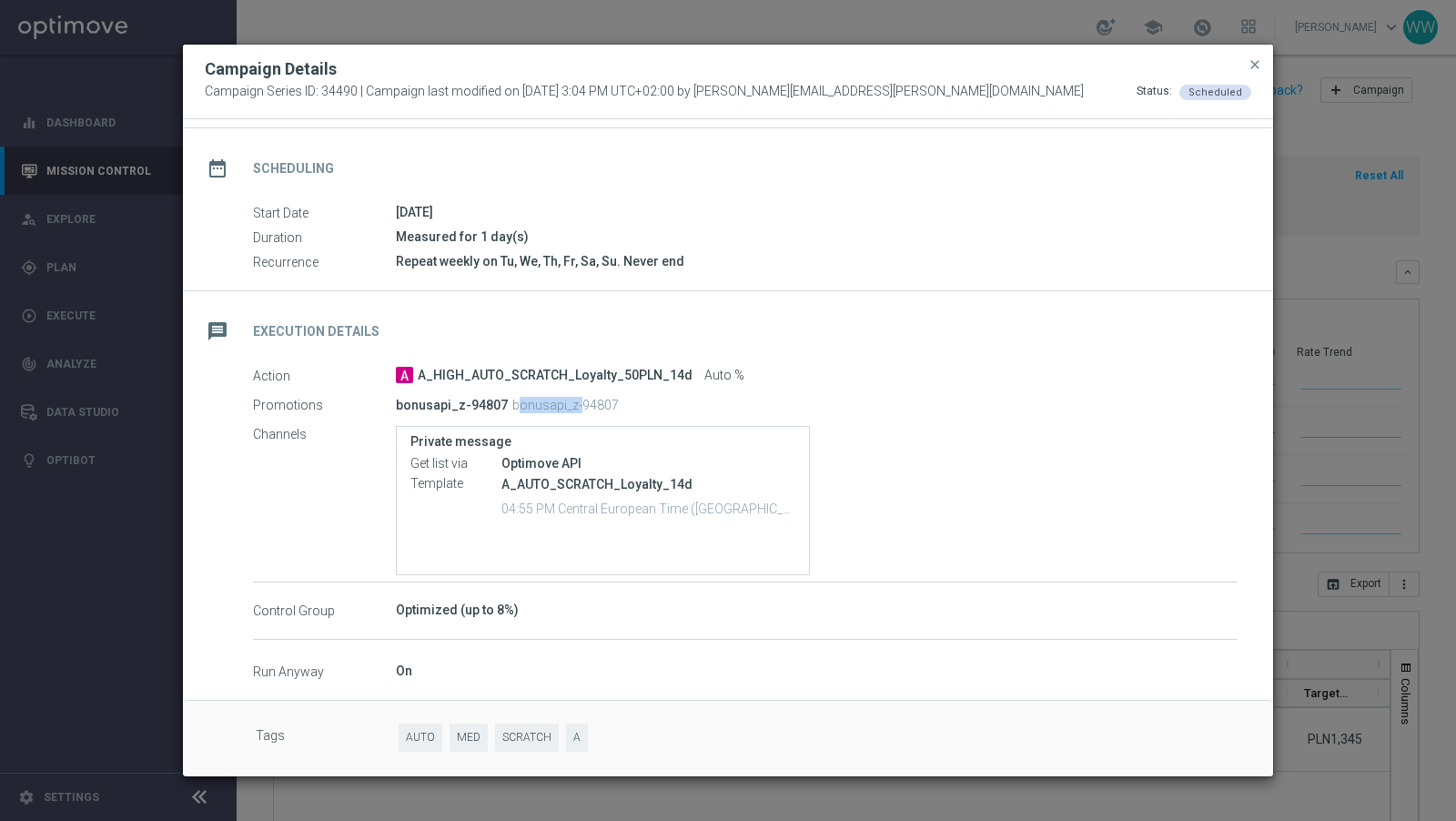
click at [549, 388] on div "Action A A_HIGH_AUTO_SCRATCH_Loyalty_50PLN_14d Auto % Promotions bonusapi_z-948…" at bounding box center [745, 474] width 984 height 216
click at [549, 393] on div "bonusapi_z-94807 bonusapi_z-94807" at bounding box center [746, 404] width 699 height 25
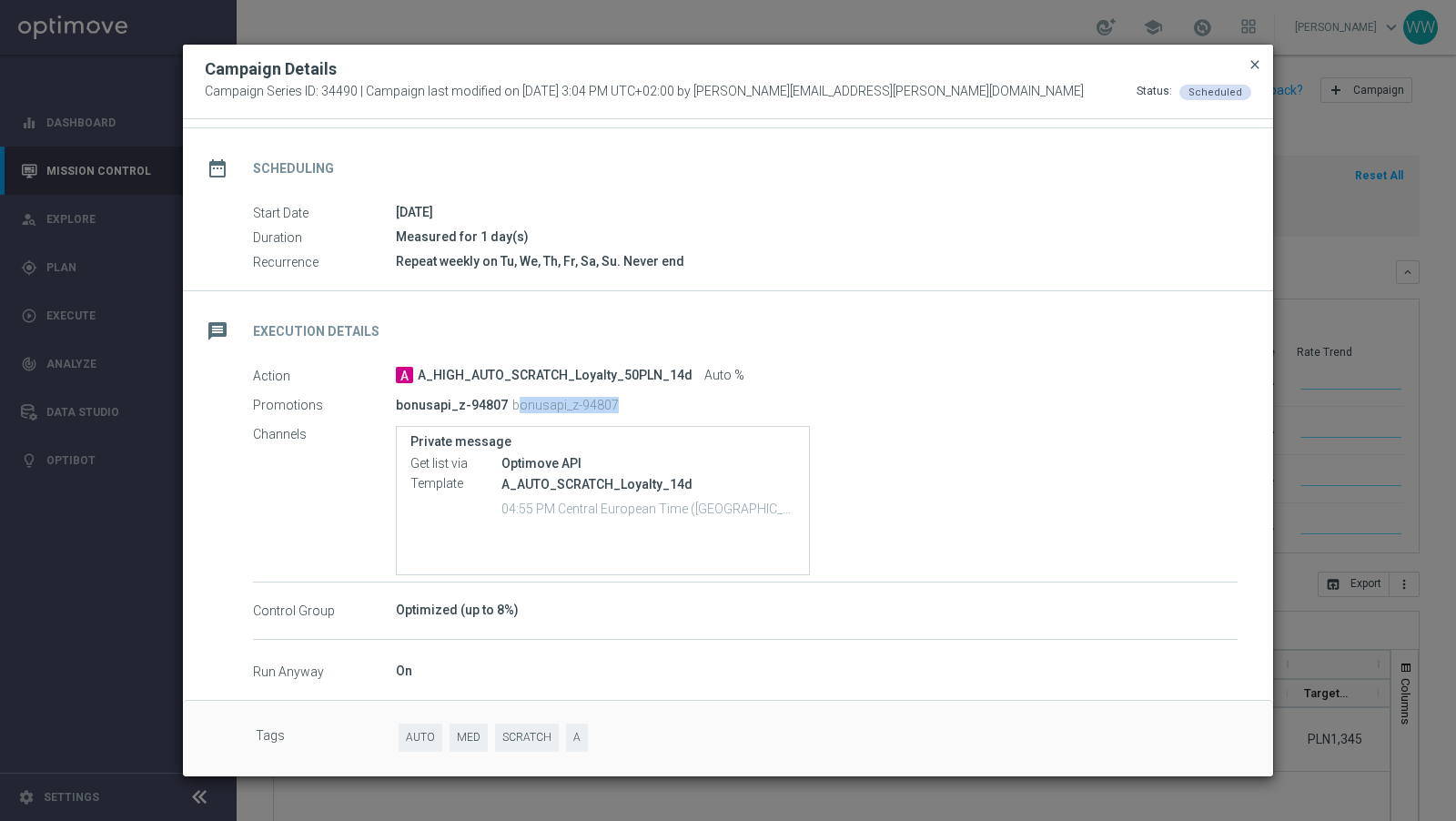
click at [1257, 68] on span "close" at bounding box center [1256, 65] width 15 height 15
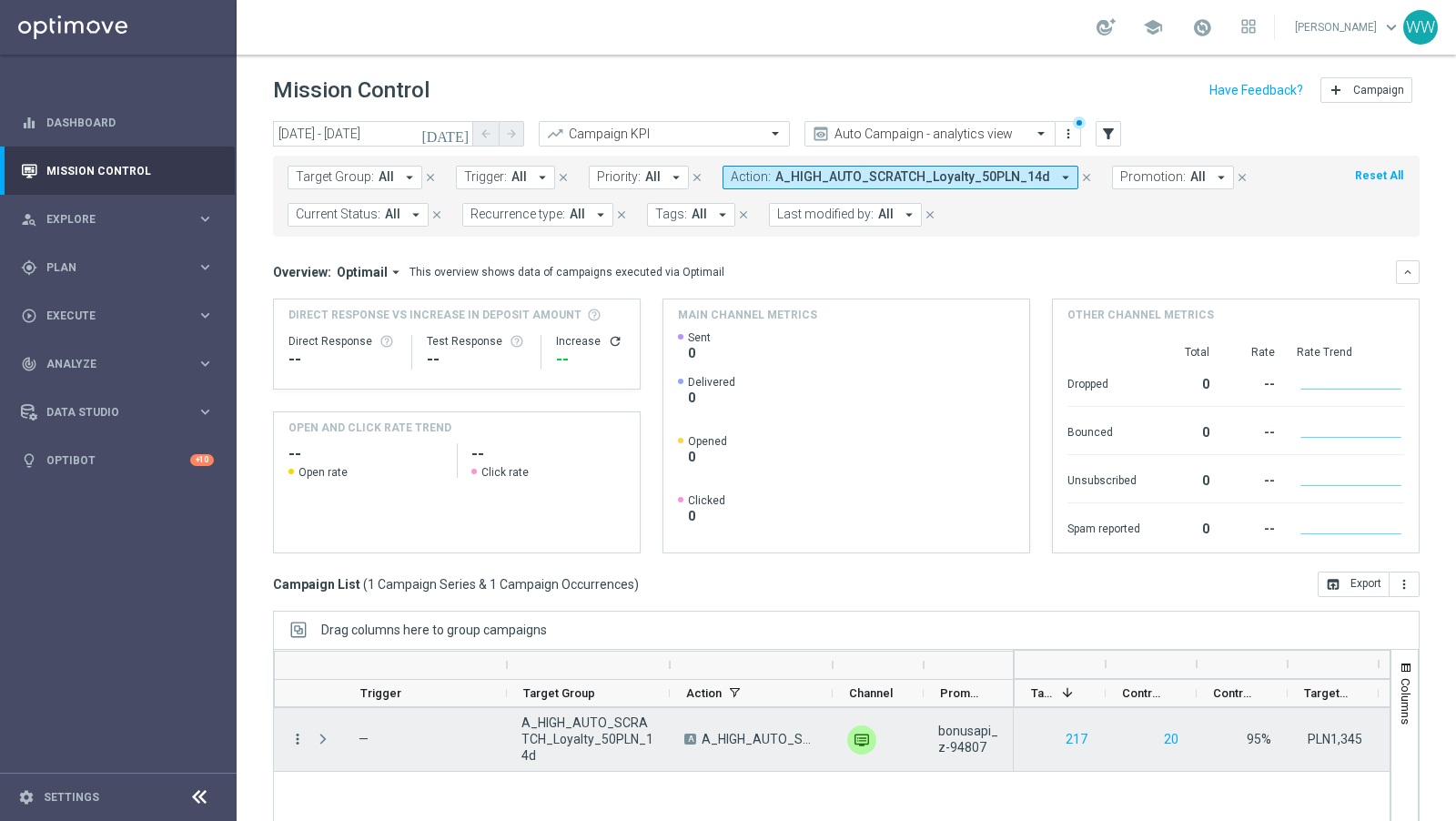
click at [298, 739] on icon "more_vert" at bounding box center [297, 739] width 17 height 17
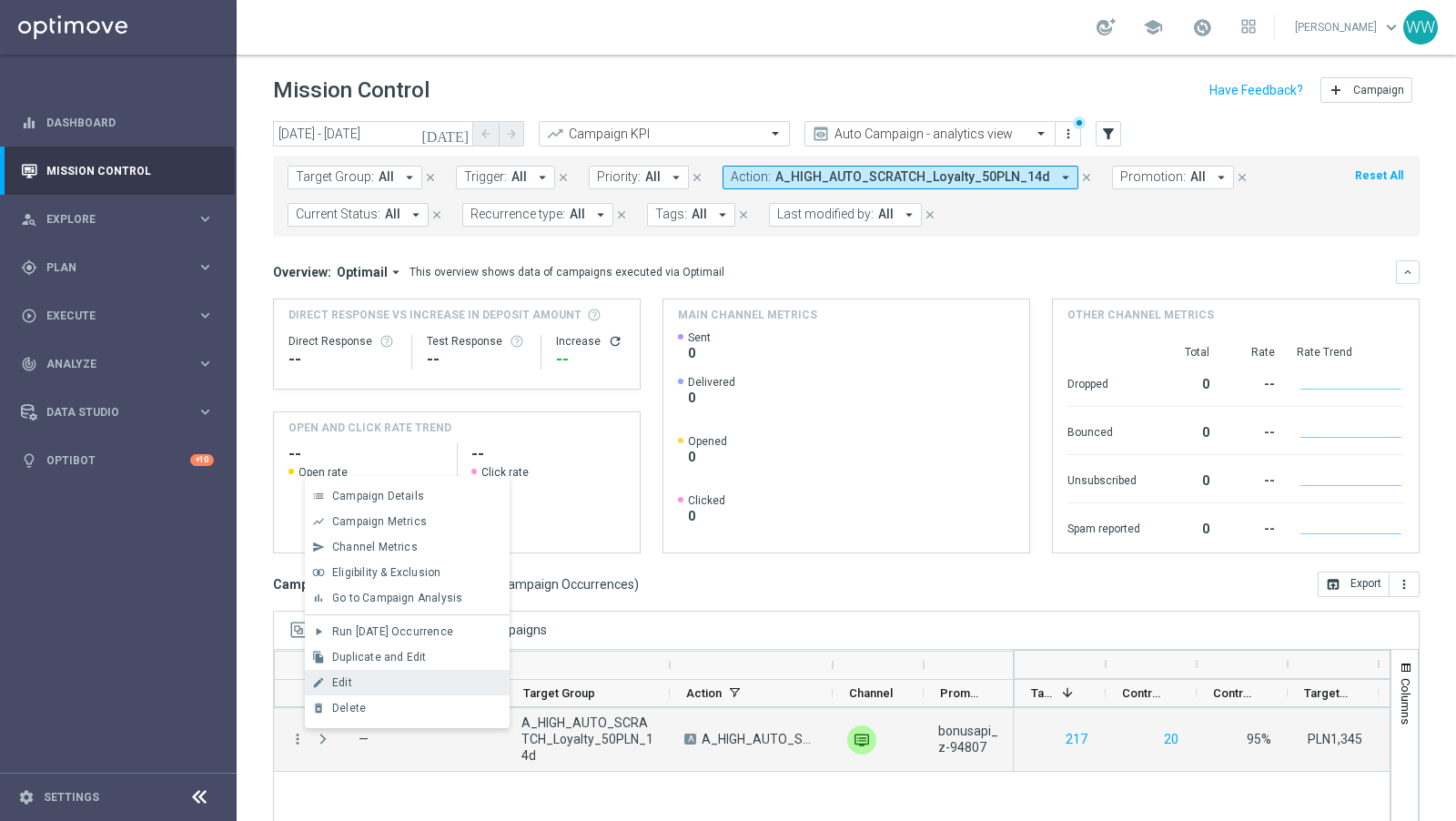
click at [354, 672] on div "edit Edit" at bounding box center [407, 682] width 205 height 25
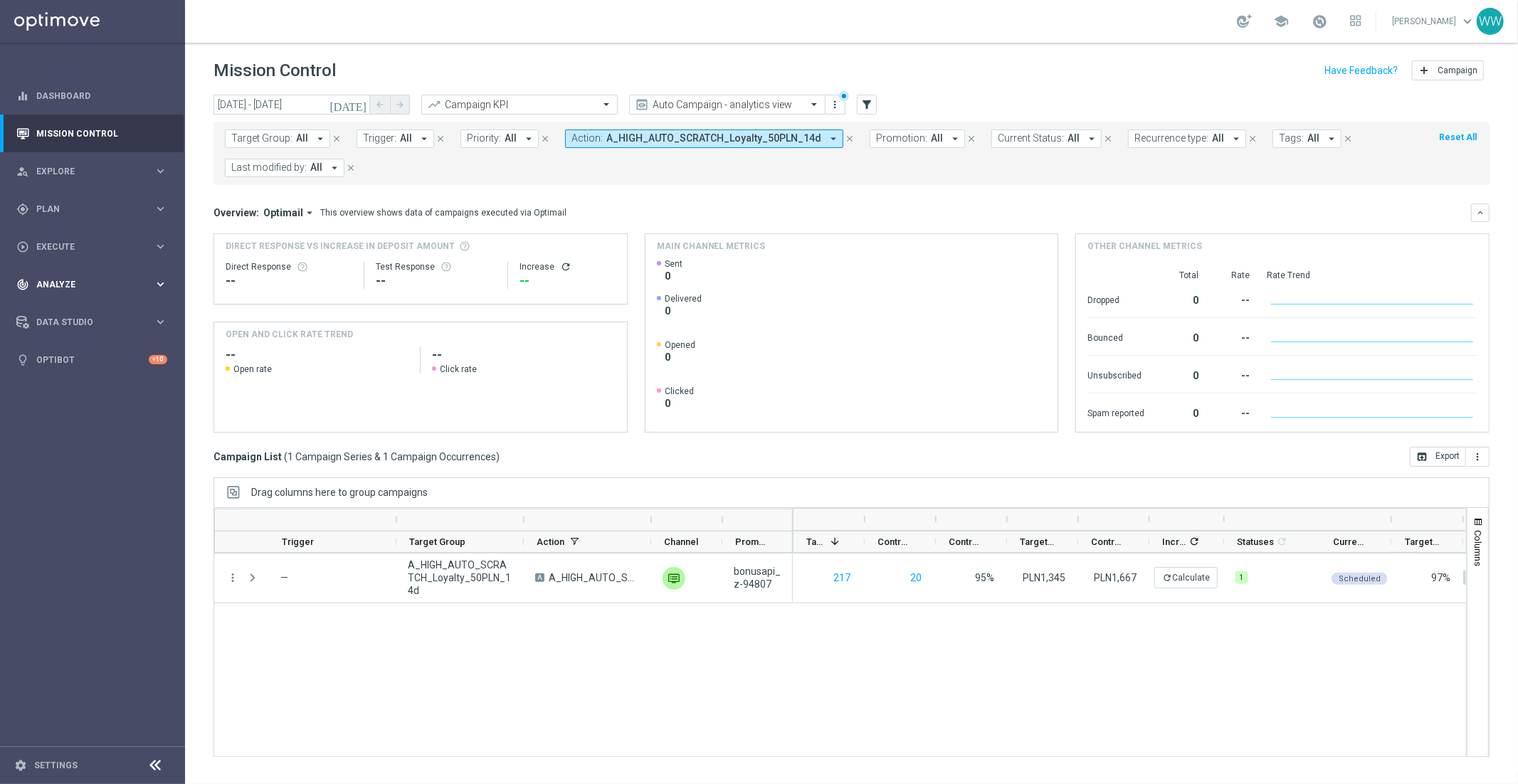
click at [58, 275] on div "track_changes Analyze keyboard_arrow_right" at bounding box center [92, 284] width 184 height 38
click at [62, 318] on link "Customer 360" at bounding box center [93, 314] width 111 height 12
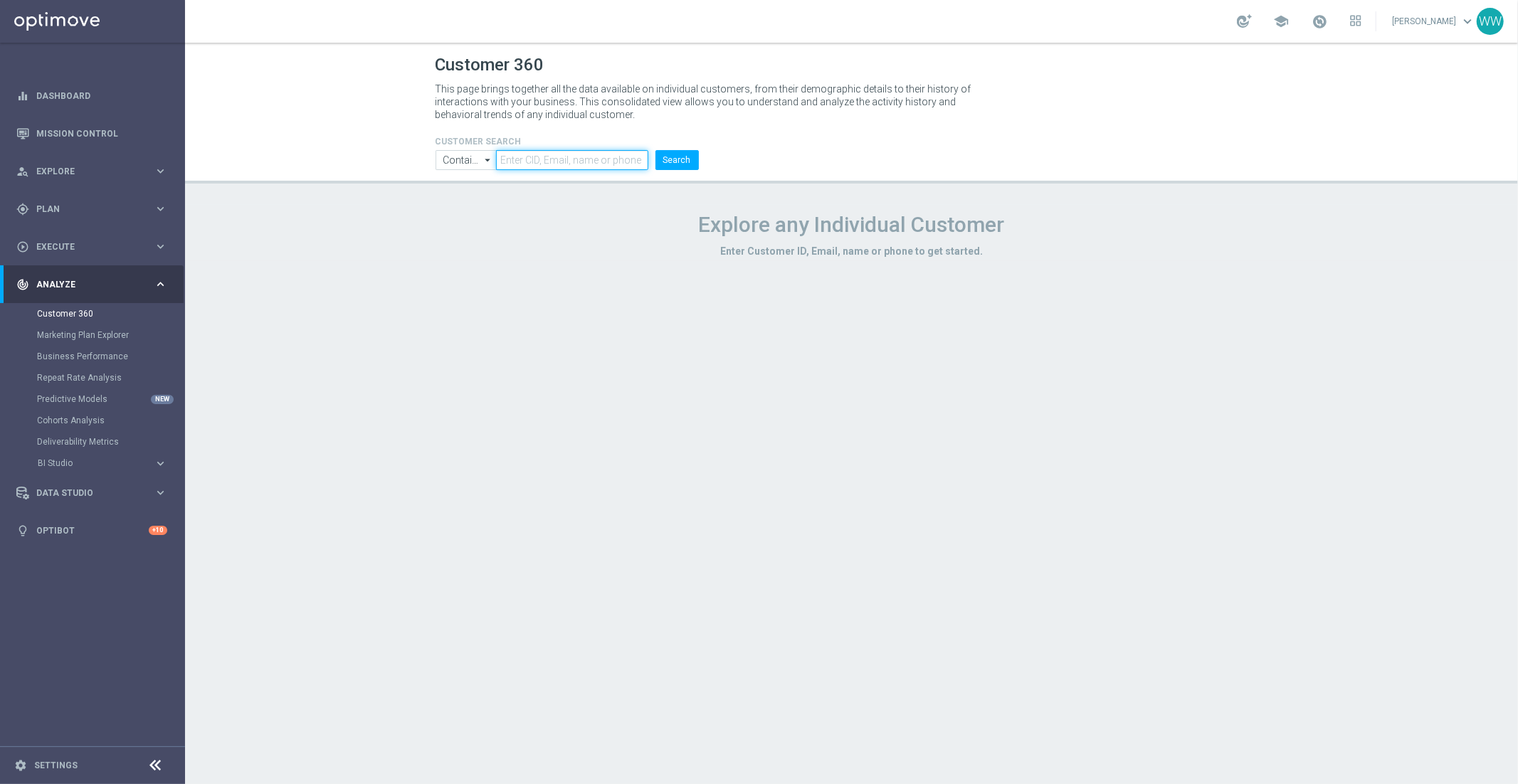
click at [598, 163] on input "text" at bounding box center [572, 160] width 152 height 20
paste input "3180432"
type input "3180432"
click at [694, 163] on button "Search" at bounding box center [677, 160] width 44 height 20
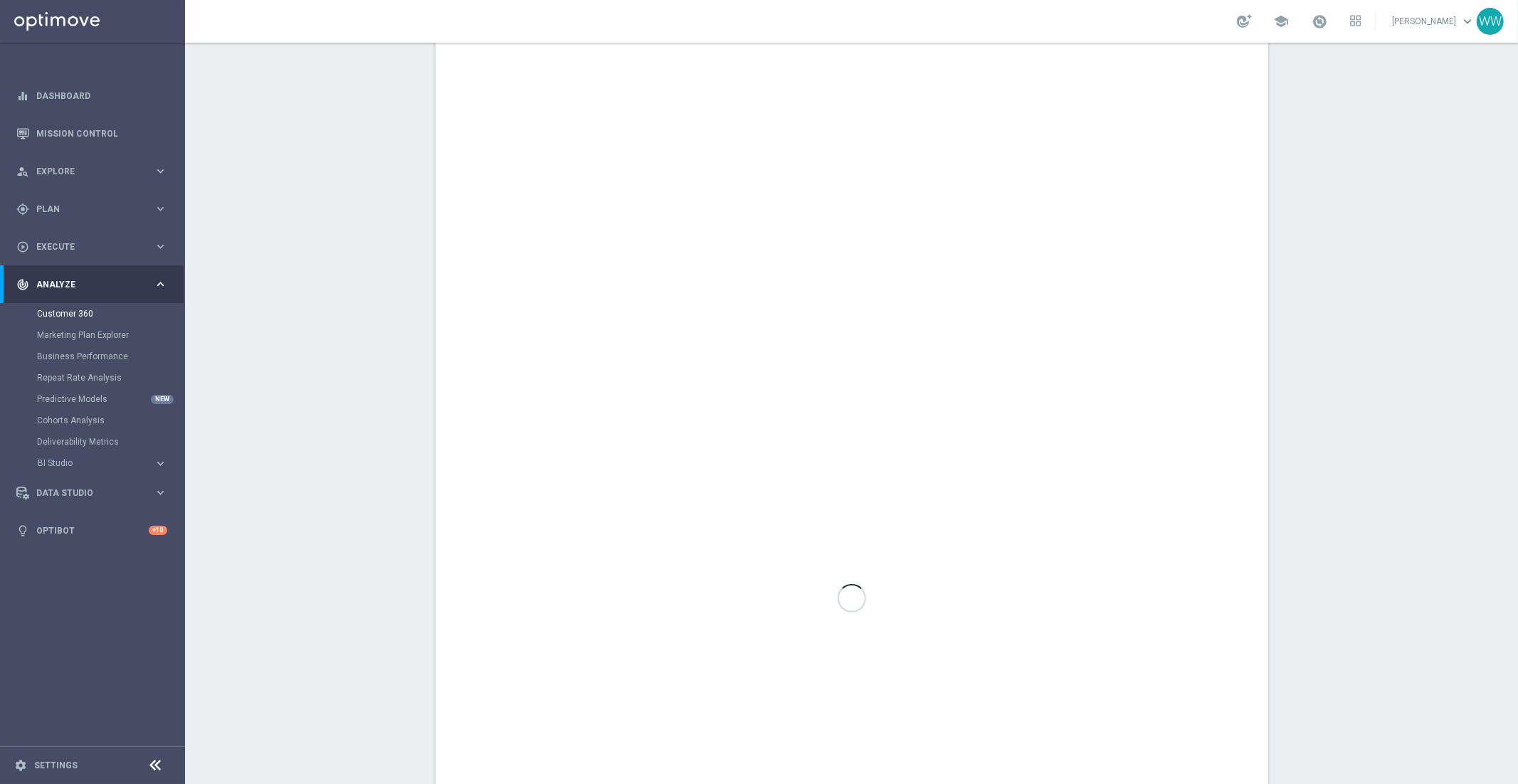
scroll to position [745, 0]
click at [741, 386] on div at bounding box center [852, 337] width 832 height 1150
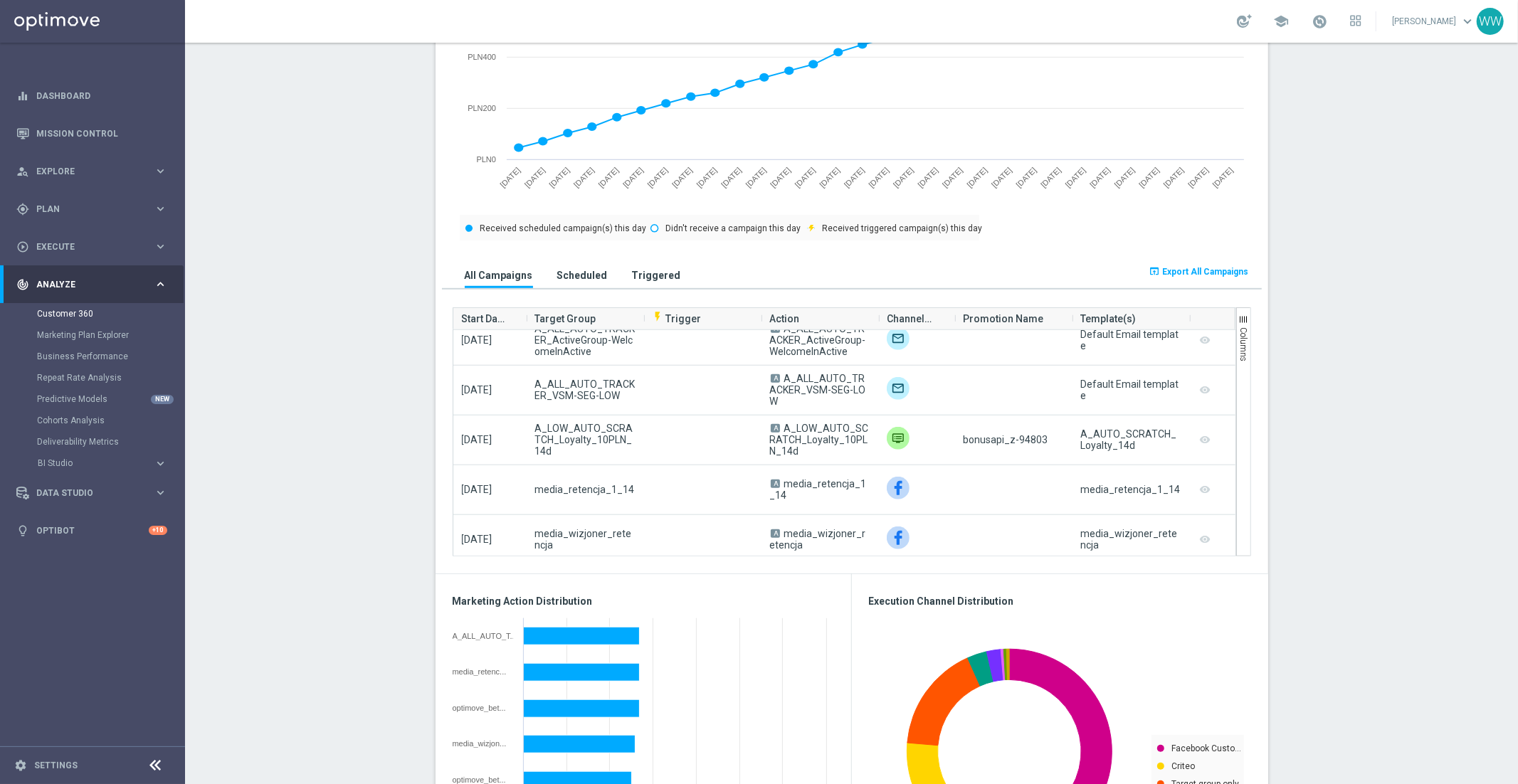
scroll to position [409, 0]
click at [565, 440] on span "A_LOW_AUTO_SCRATCH_Loyalty_10PLN_14d" at bounding box center [584, 443] width 101 height 34
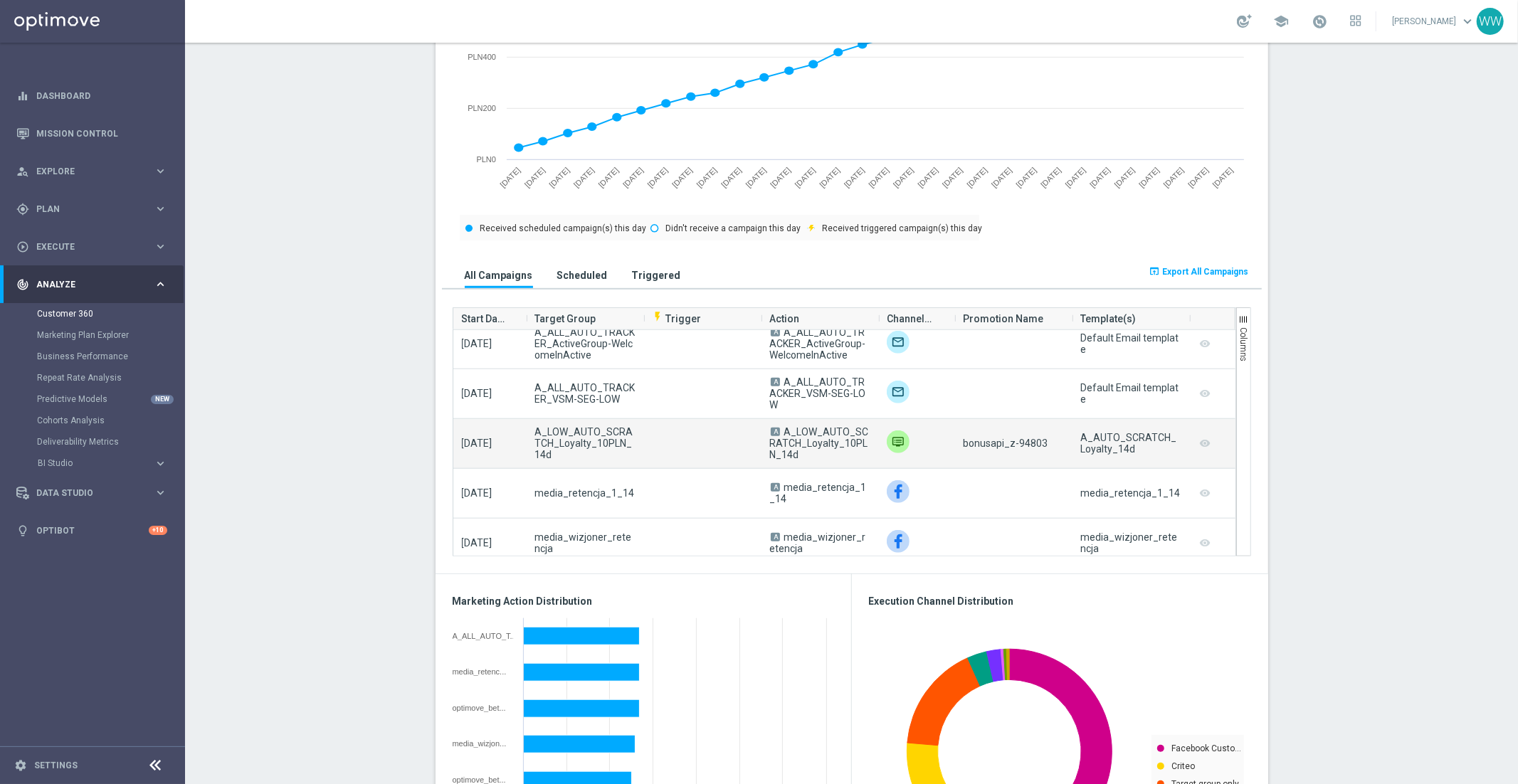
click at [552, 437] on span "A_LOW_AUTO_SCRATCH_Loyalty_10PLN_14d" at bounding box center [584, 443] width 101 height 34
copy span "A_LOW_AUTO_SCRATCH_Loyalty_10PLN_14d"
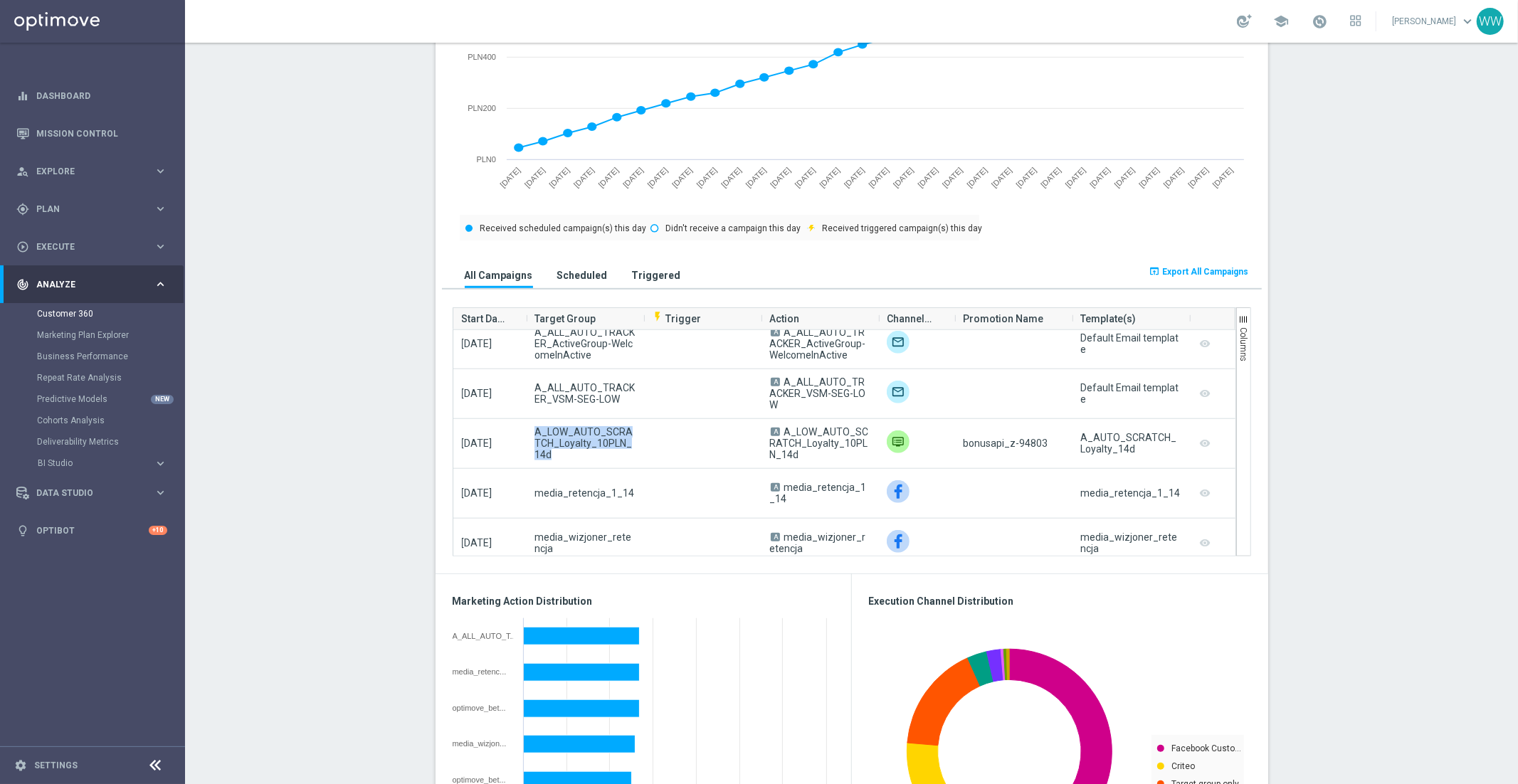
click at [560, 436] on span "A_LOW_AUTO_SCRATCH_Loyalty_10PLN_14d" at bounding box center [584, 443] width 101 height 34
click at [565, 439] on span "A_LOW_AUTO_SCRATCH_Loyalty_10PLN_14d" at bounding box center [584, 443] width 101 height 34
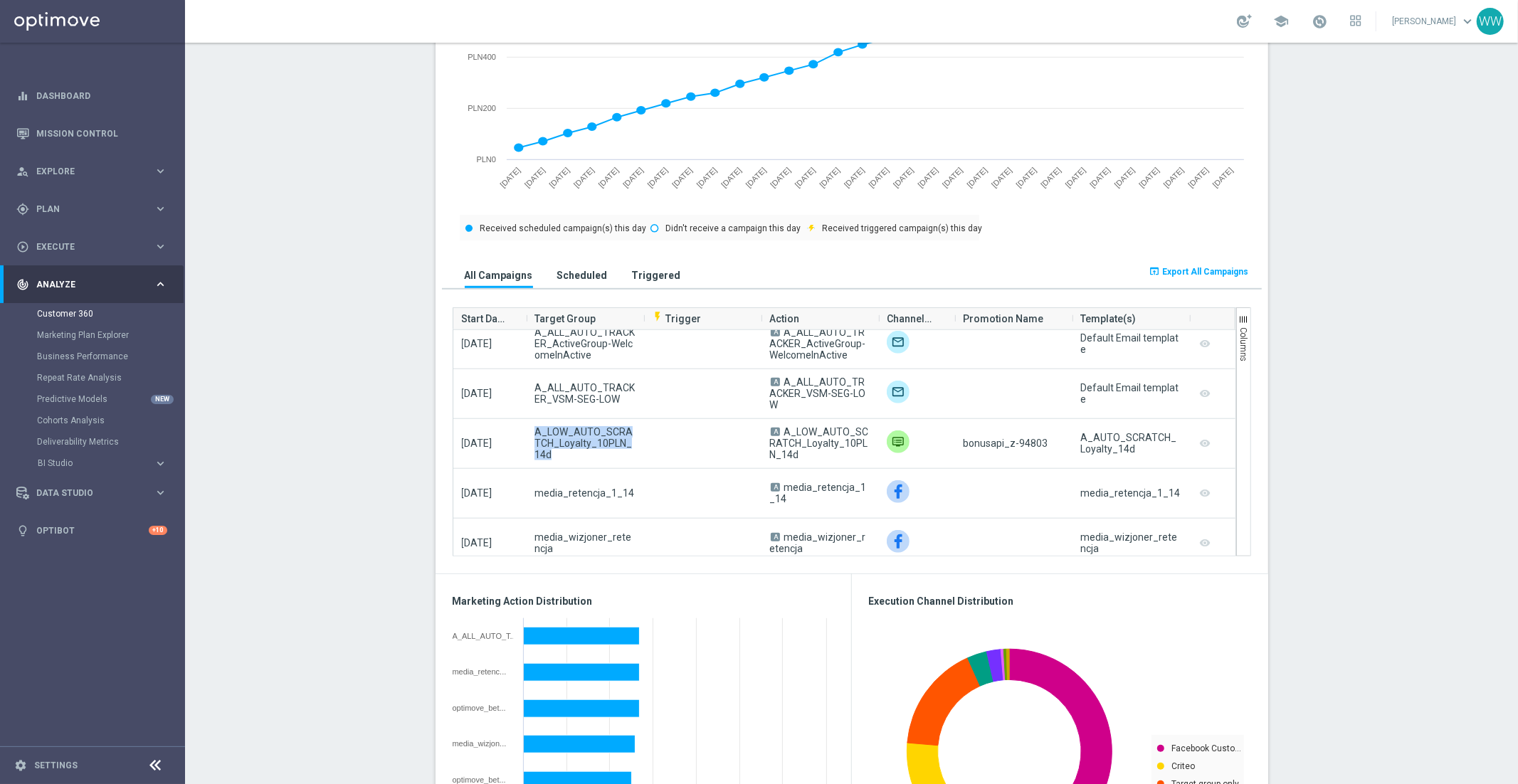
click at [565, 439] on span "A_LOW_AUTO_SCRATCH_Loyalty_10PLN_14d" at bounding box center [584, 443] width 101 height 34
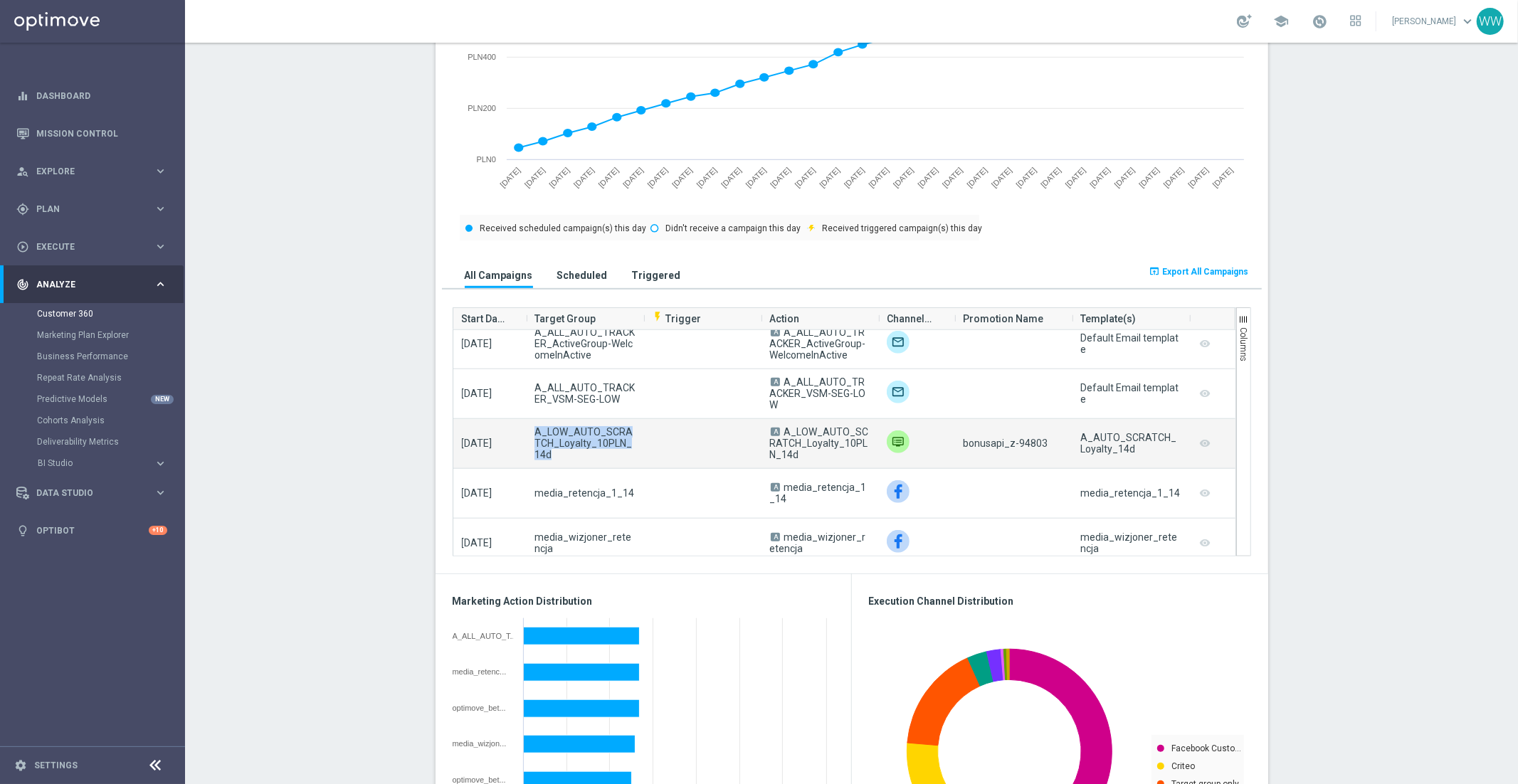
copy span "A_LOW_AUTO_SCRATCH_Loyalty_10PLN_14d"
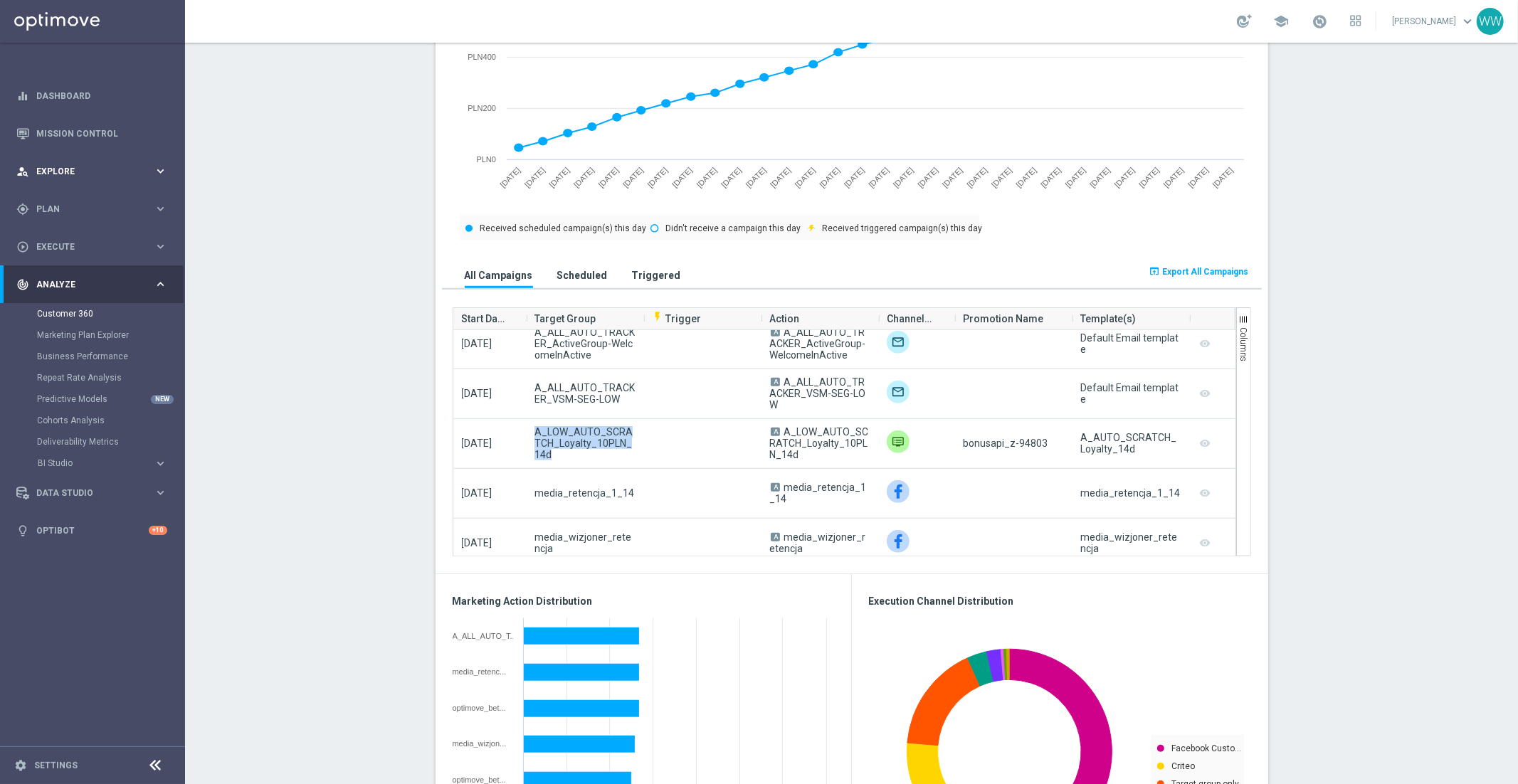
click at [87, 165] on div "person_search Explore" at bounding box center [85, 172] width 137 height 13
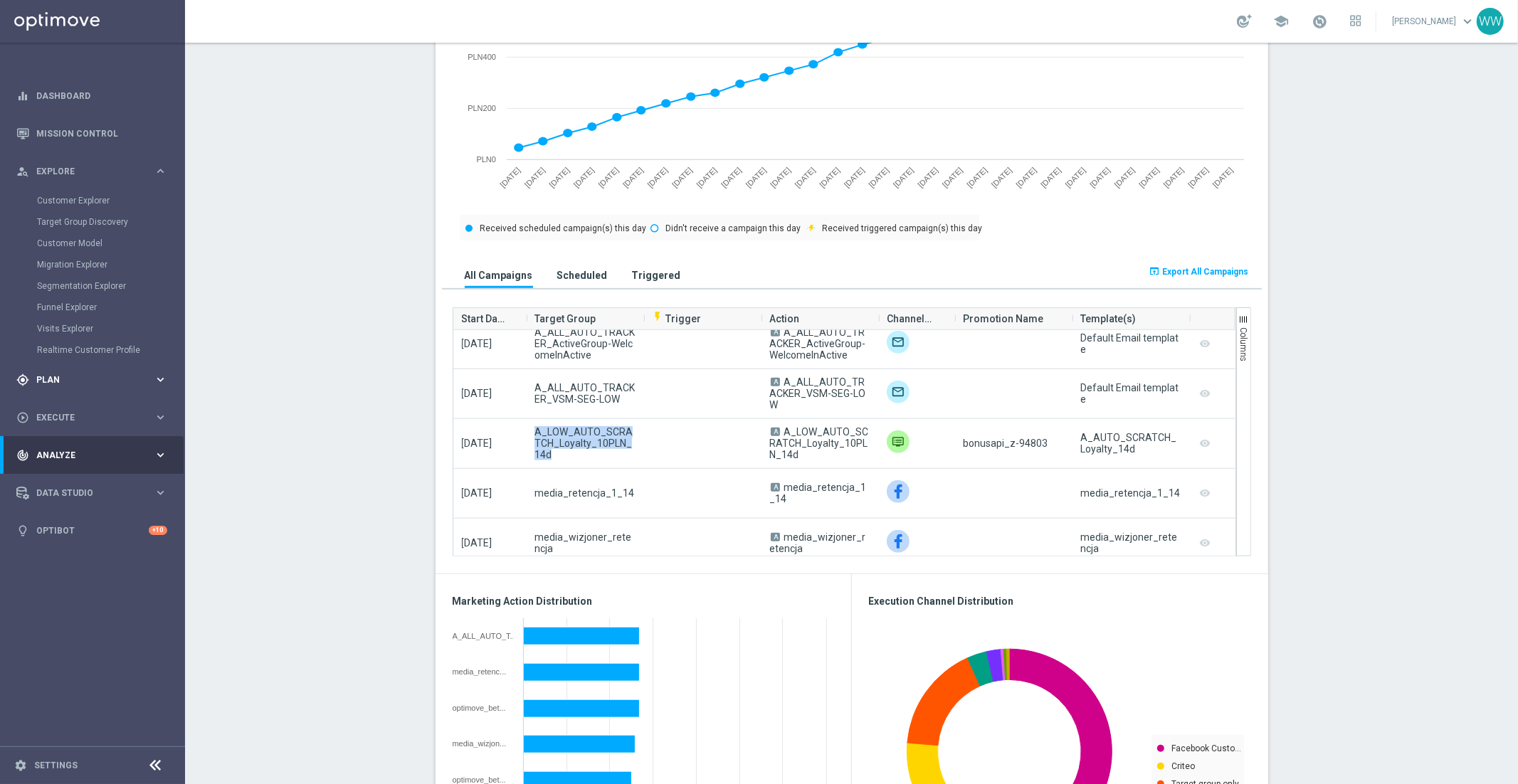
click at [63, 364] on div "gps_fixed Plan keyboard_arrow_right" at bounding box center [92, 380] width 184 height 38
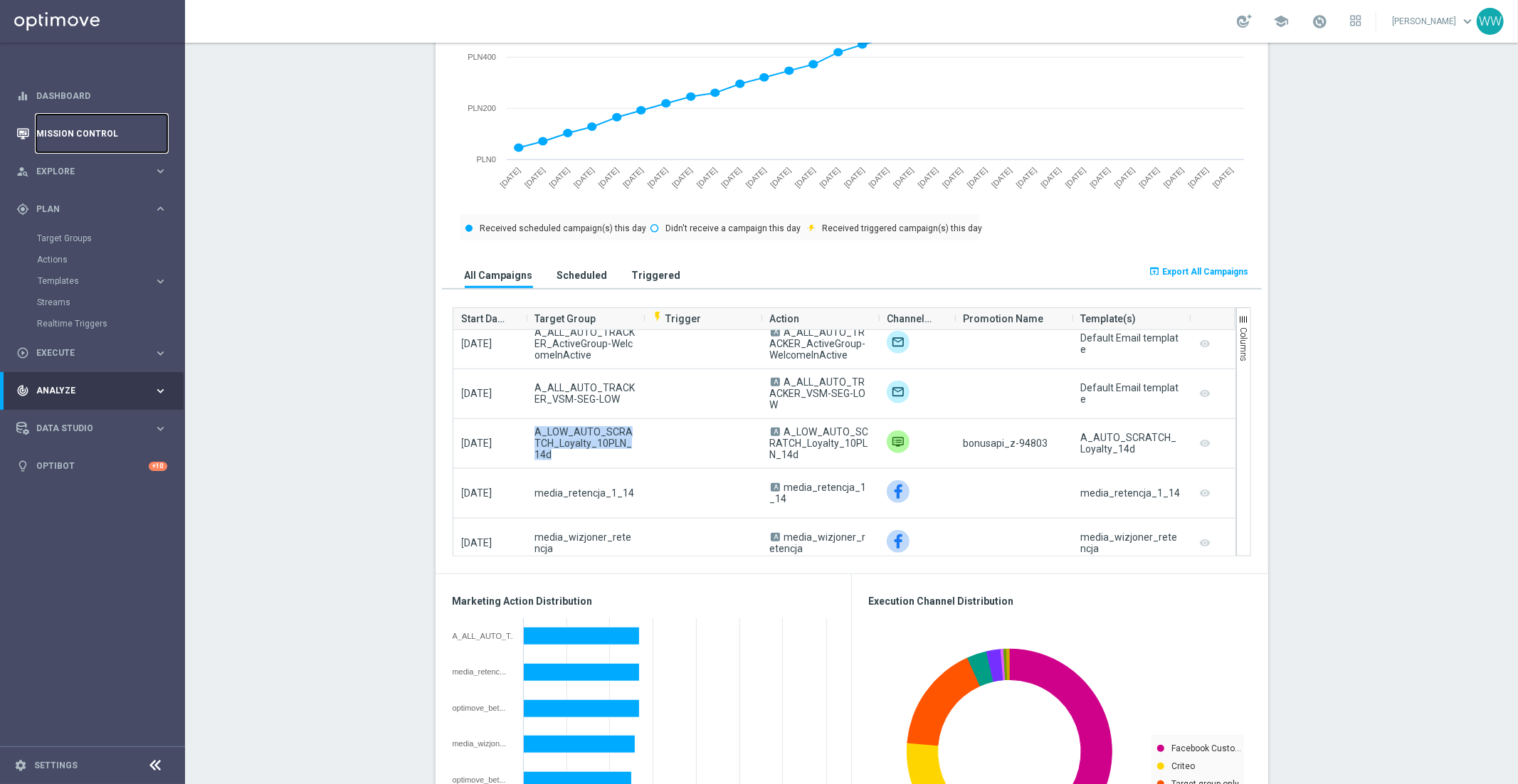
click at [69, 131] on link "Mission Control" at bounding box center [102, 133] width 131 height 38
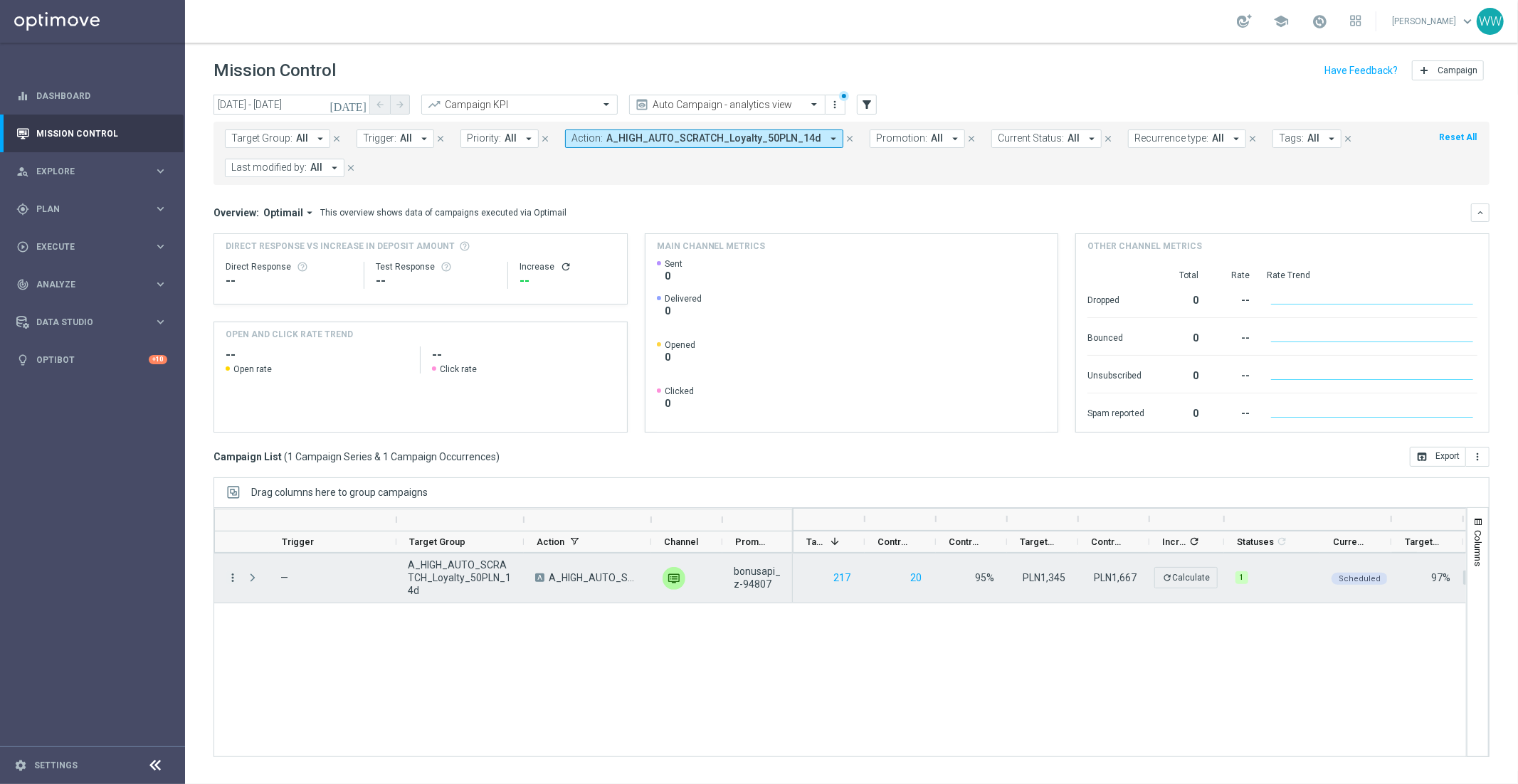
click at [229, 576] on icon "more_vert" at bounding box center [232, 578] width 13 height 13
click at [261, 587] on span "Campaign Details" at bounding box center [296, 587] width 72 height 10
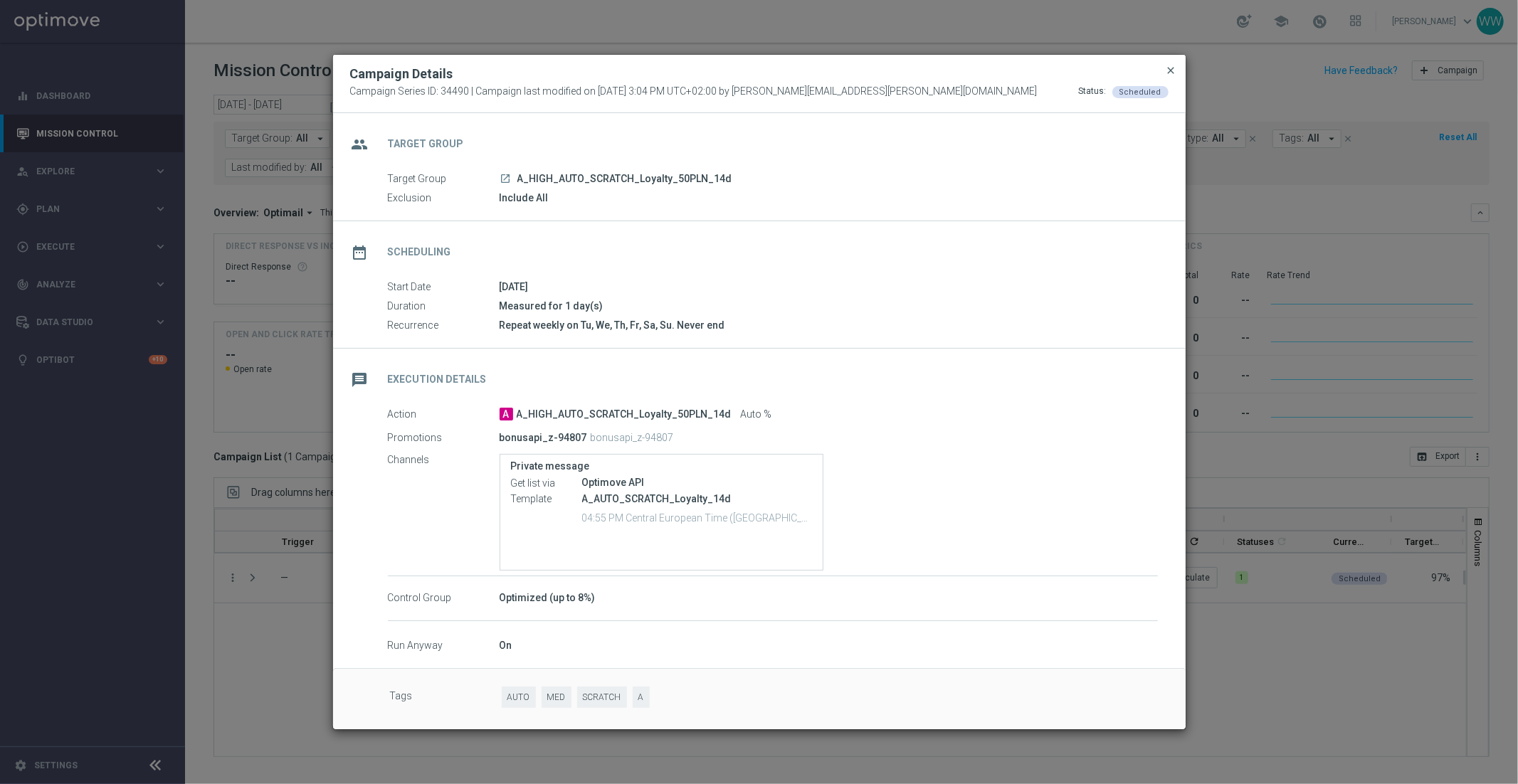
click at [1138, 70] on span "close" at bounding box center [1171, 71] width 12 height 12
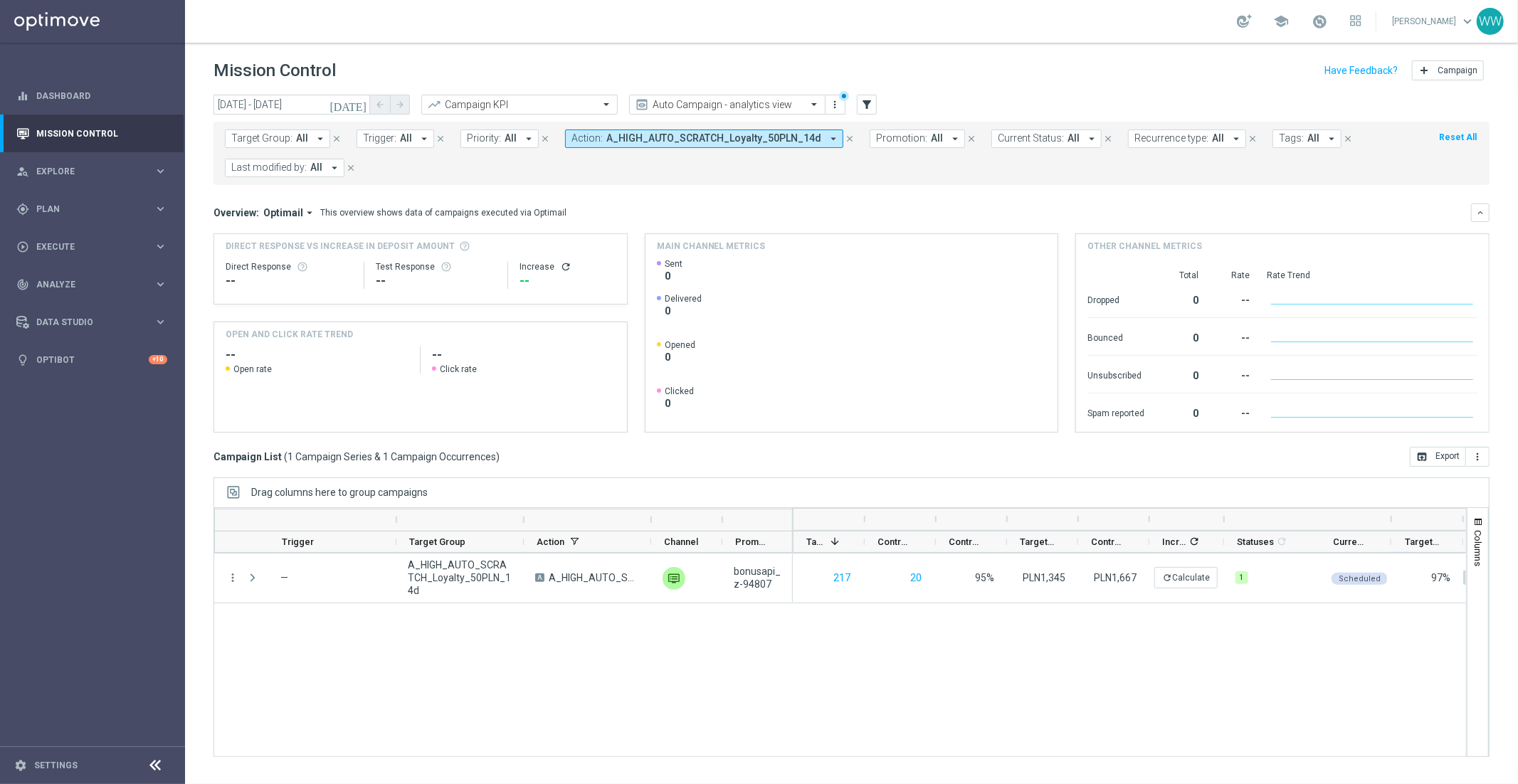
click at [667, 140] on span "A_HIGH_AUTO_SCRATCH_Loyalty_50PLN_14d" at bounding box center [713, 138] width 215 height 12
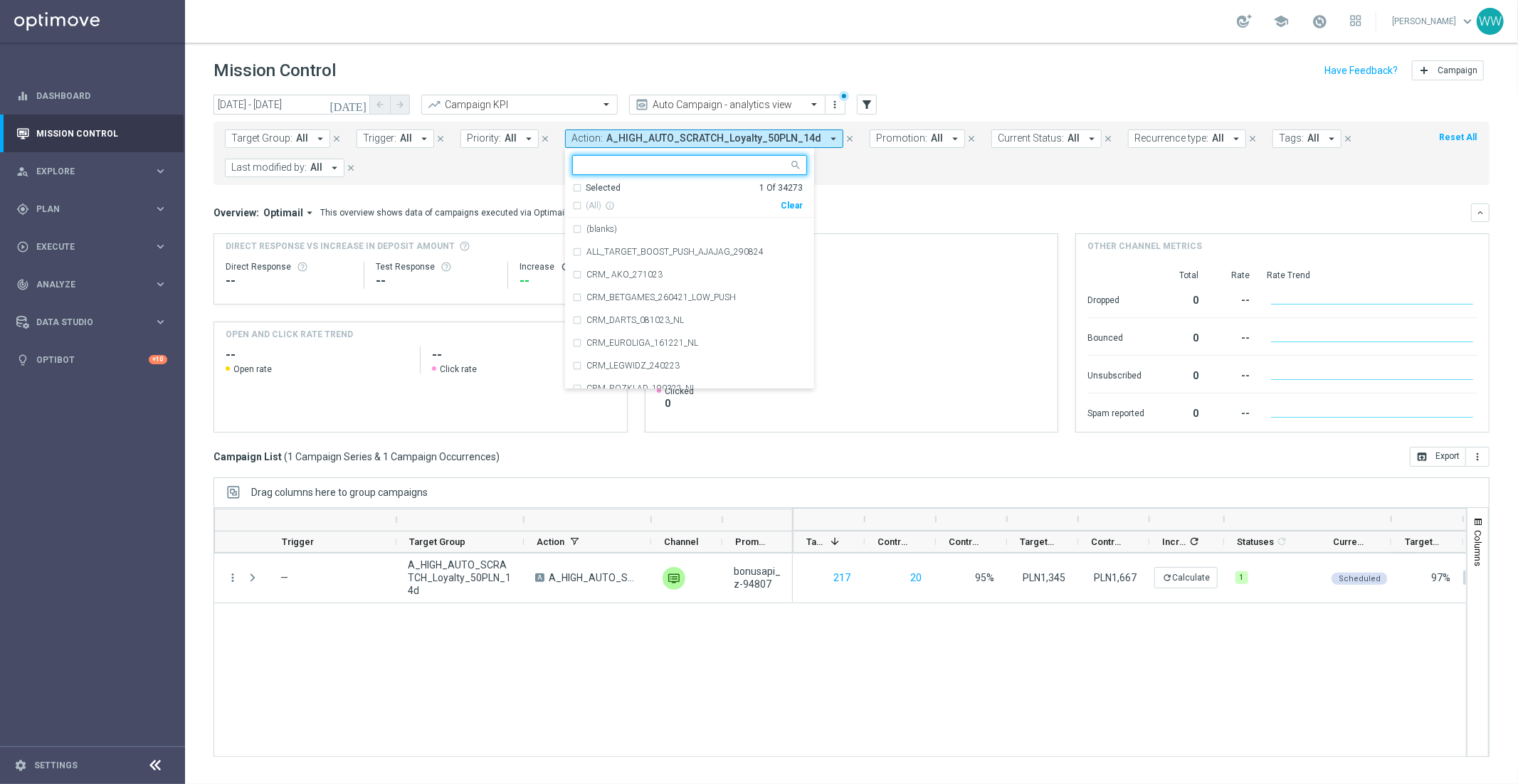
click at [0, 0] on div "Clear" at bounding box center [0, 0] width 0 height 0
click at [717, 164] on input "text" at bounding box center [684, 165] width 208 height 12
paste input "A_MED_AUTO_SCRATCH_Birthday_10PLN_365d"
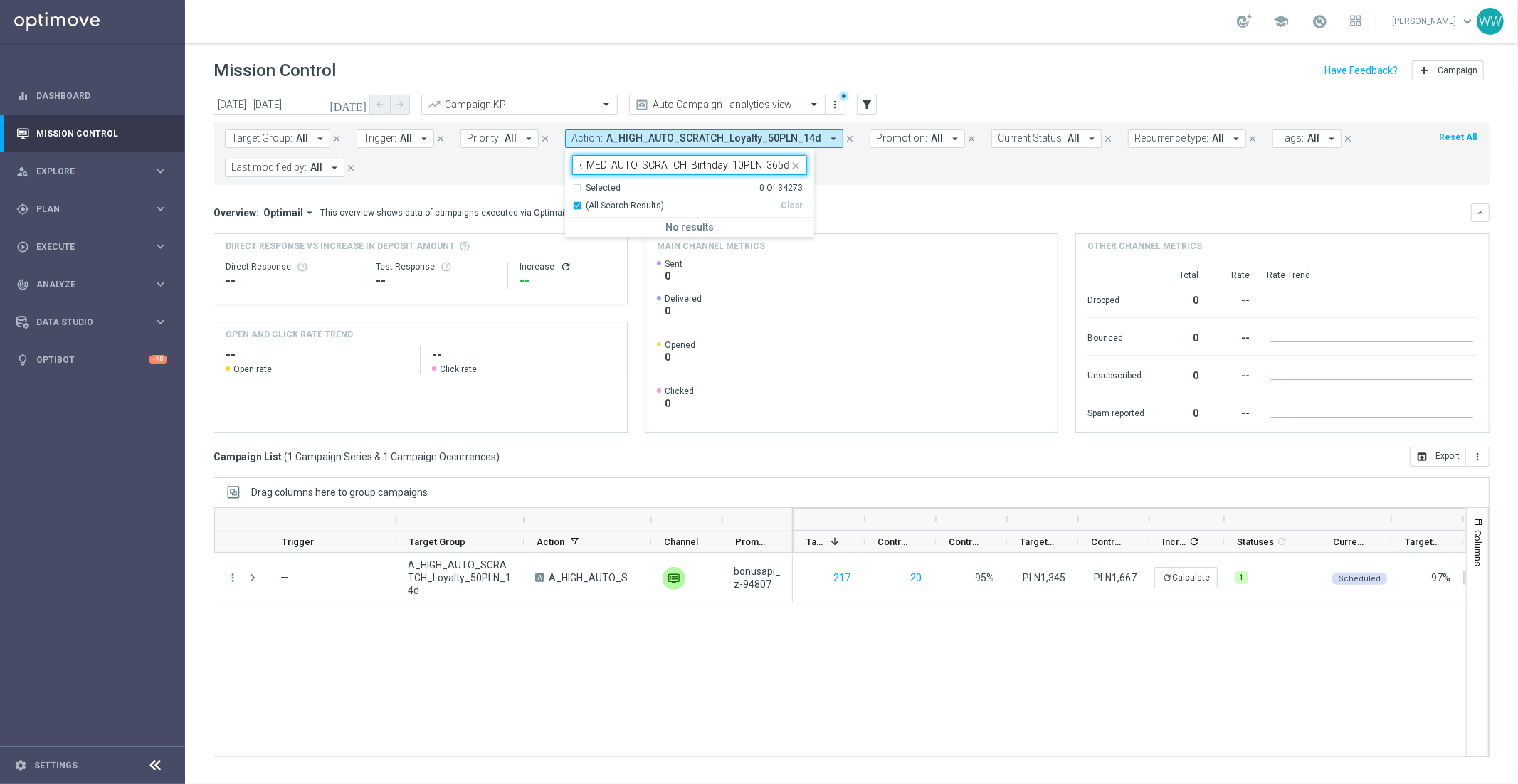
scroll to position [0, 1]
type input "A_MED_AUTO_SCRATCH_Birthday_10PLN_3"
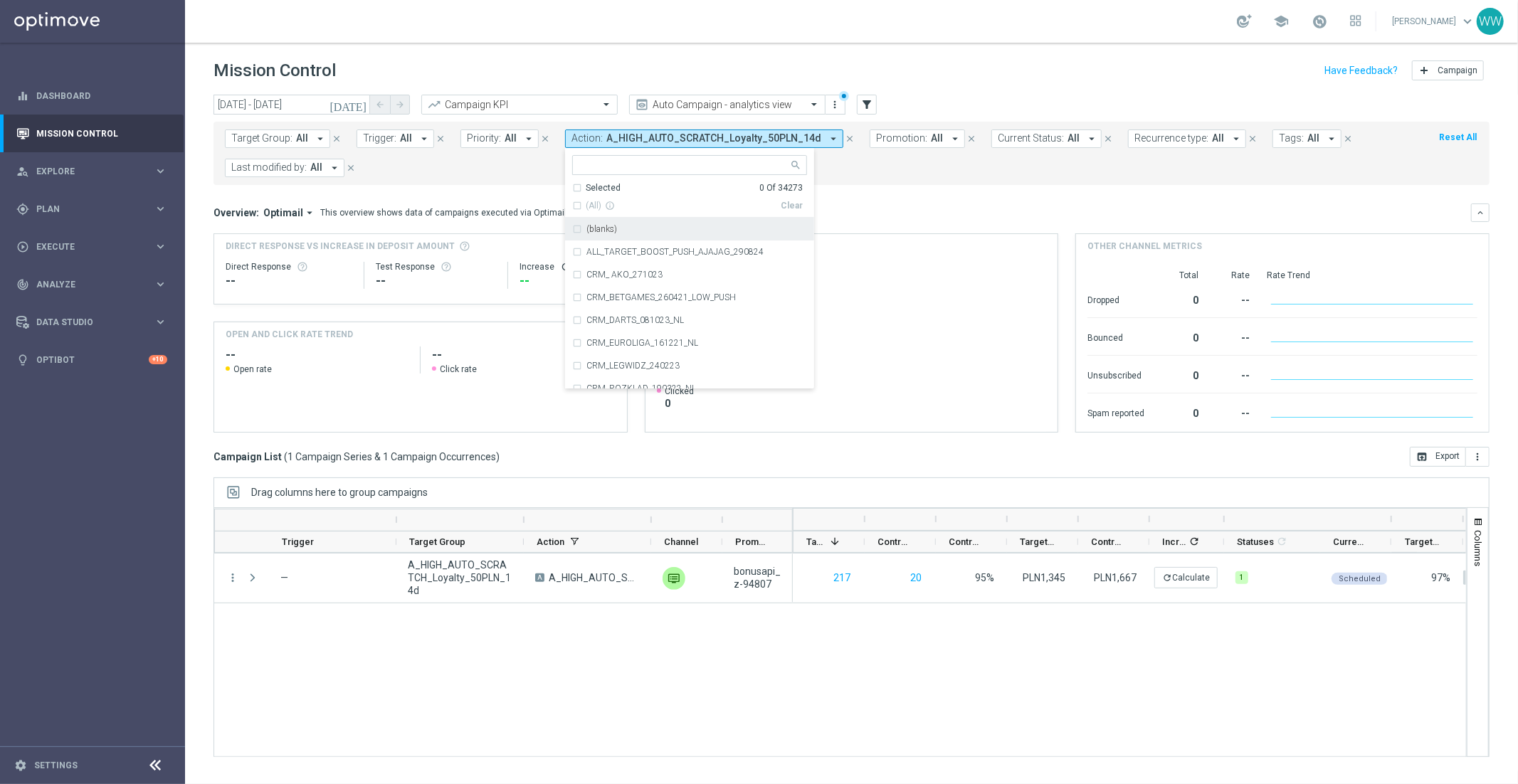
click at [854, 187] on mini-dashboard "Overview: Optimail arrow_drop_down This overview shows data of campaigns execut…" at bounding box center [851, 315] width 1276 height 262
click at [965, 131] on button "close" at bounding box center [971, 138] width 13 height 15
click at [866, 234] on div "Main channel metrics" at bounding box center [852, 246] width 412 height 24
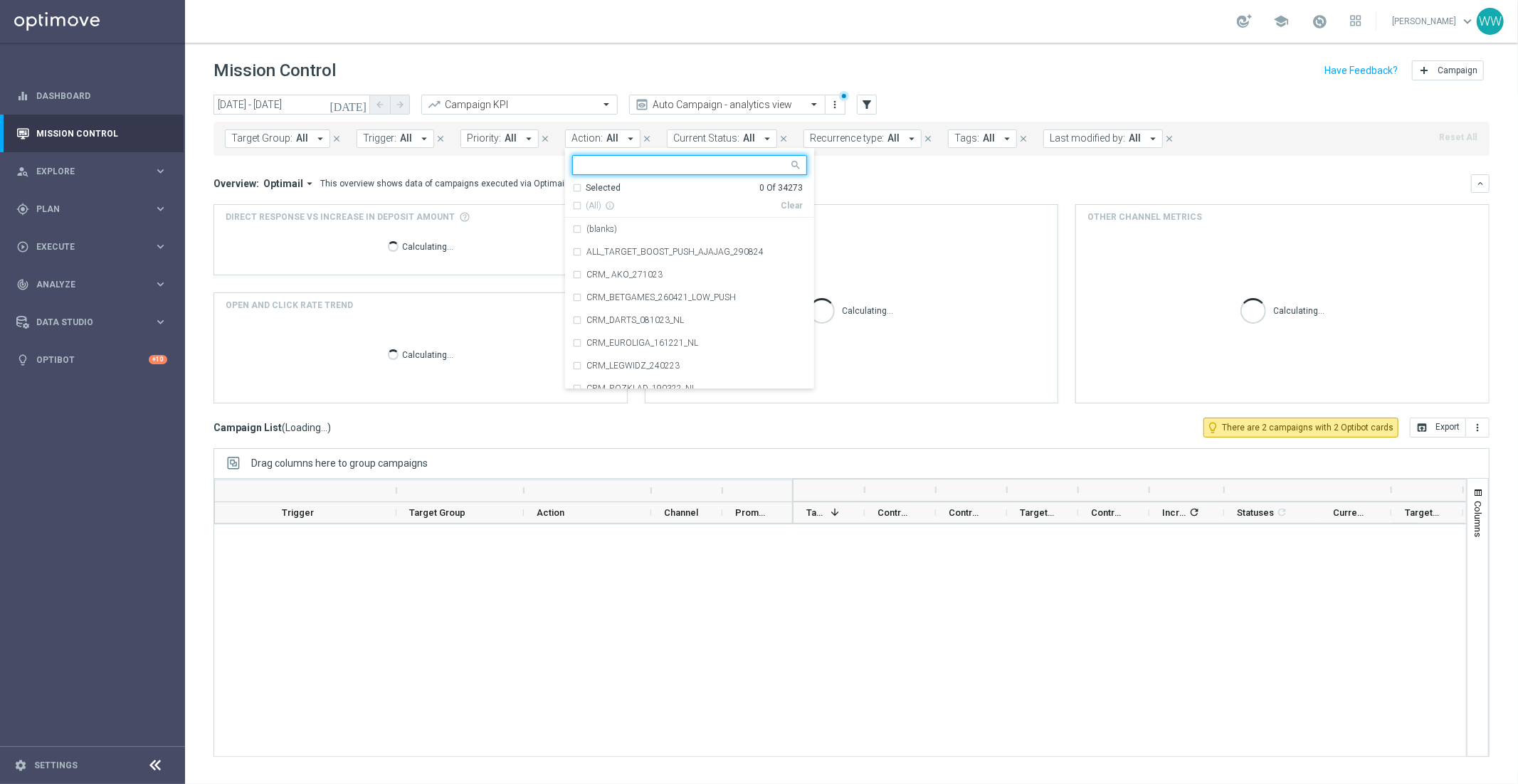
click at [599, 138] on button "Action: All arrow_drop_down" at bounding box center [602, 138] width 75 height 18
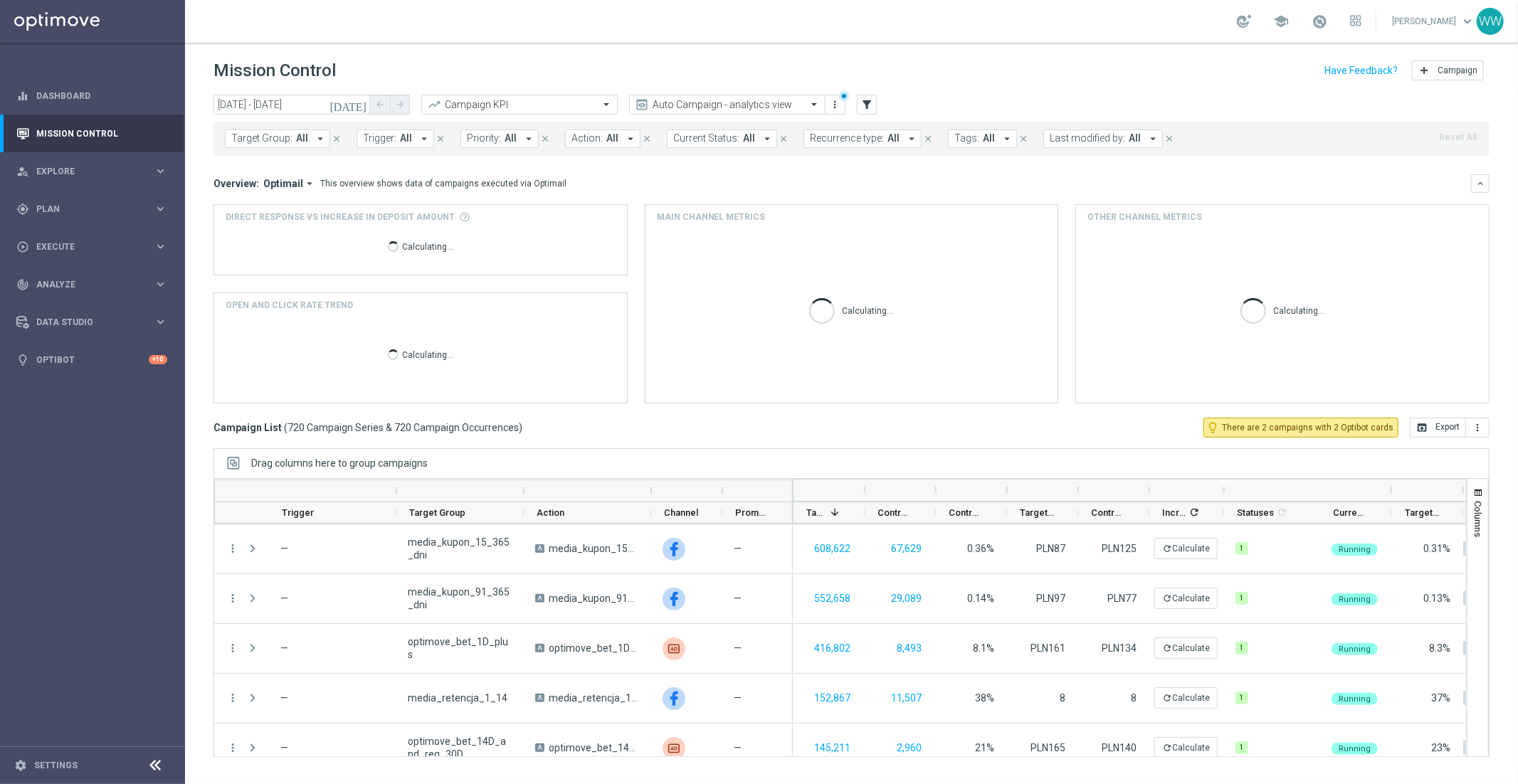
click at [595, 133] on span "Action:" at bounding box center [587, 138] width 31 height 12
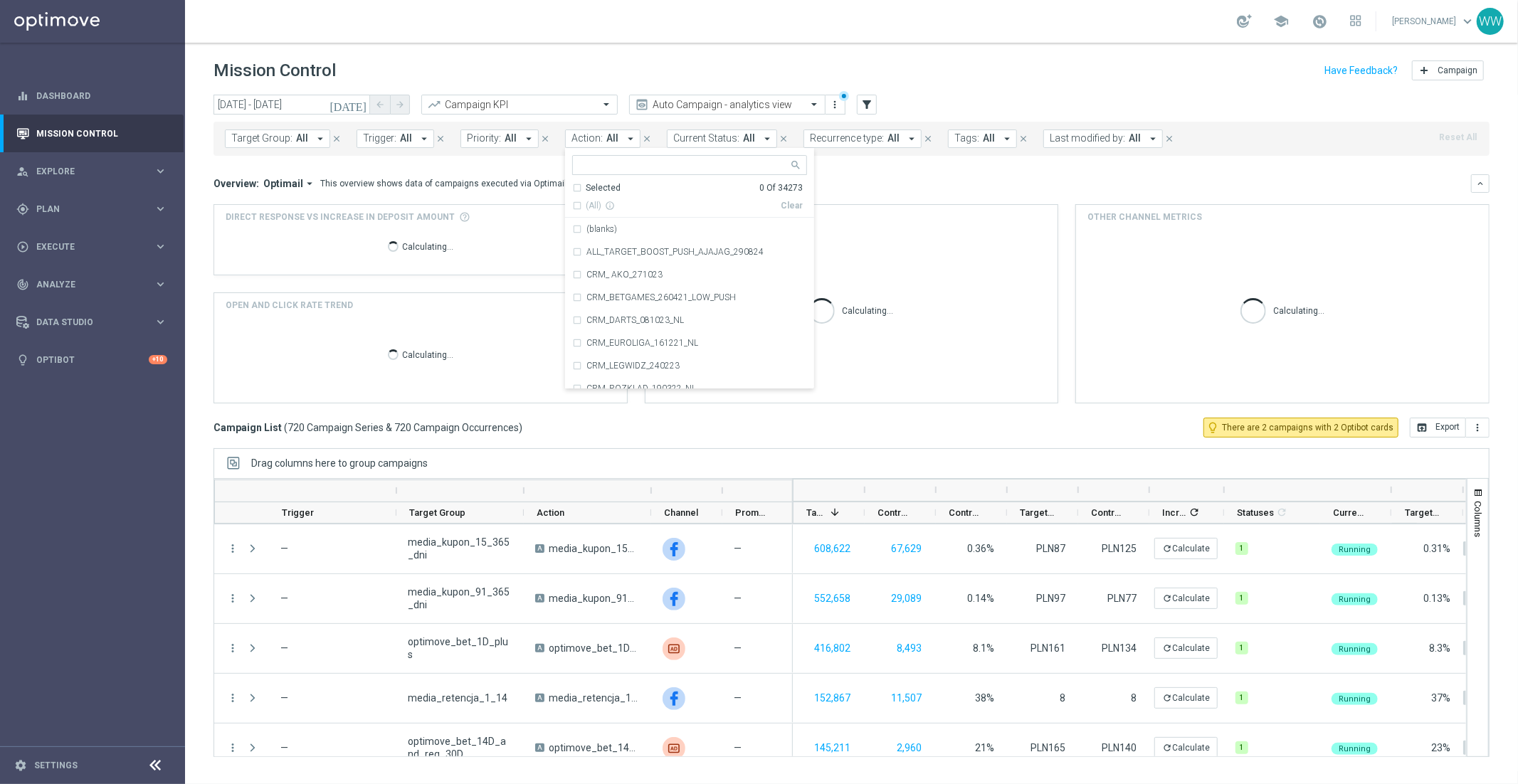
click at [595, 140] on span "Action:" at bounding box center [587, 138] width 31 height 12
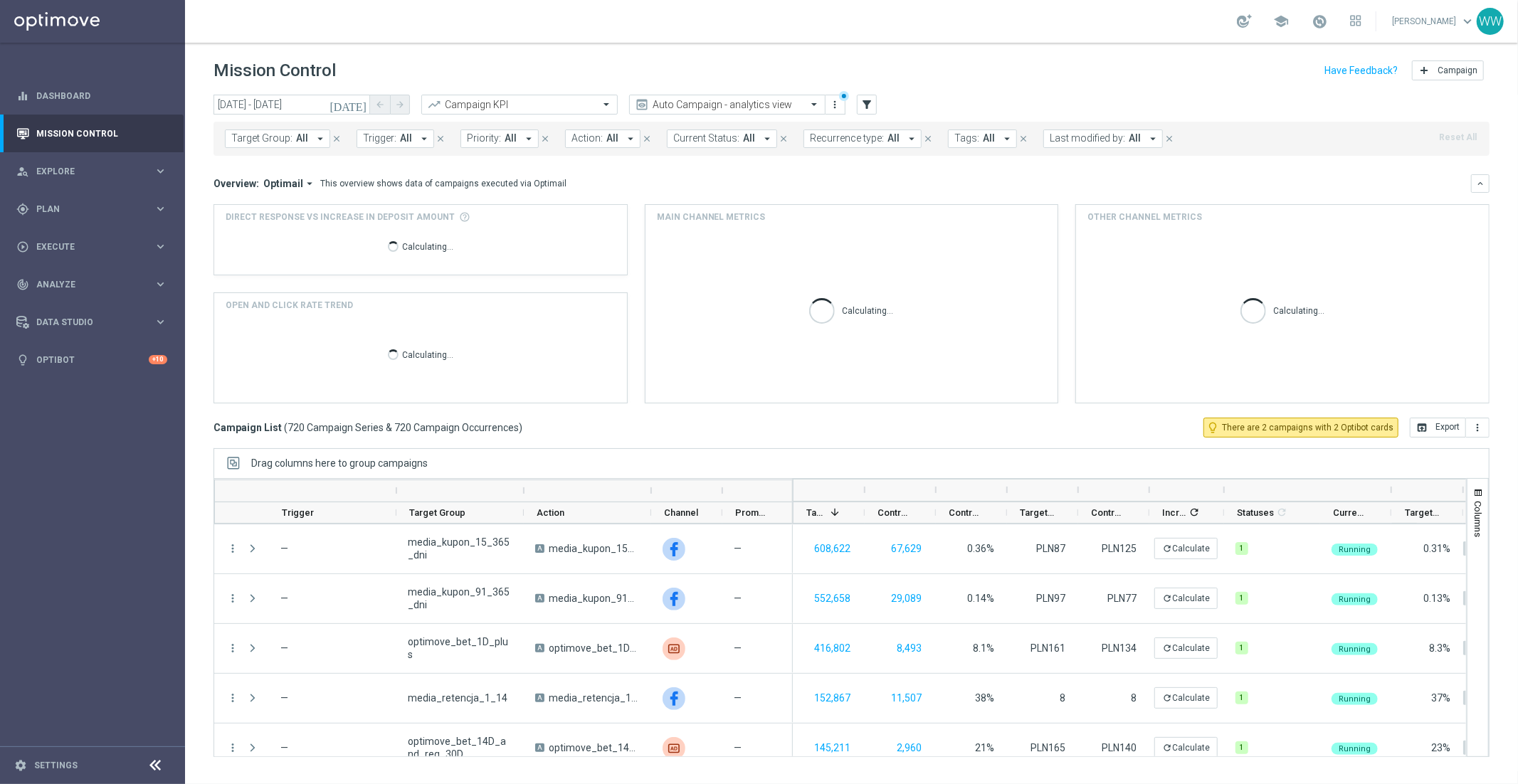
click at [595, 141] on span "Action:" at bounding box center [587, 138] width 31 height 12
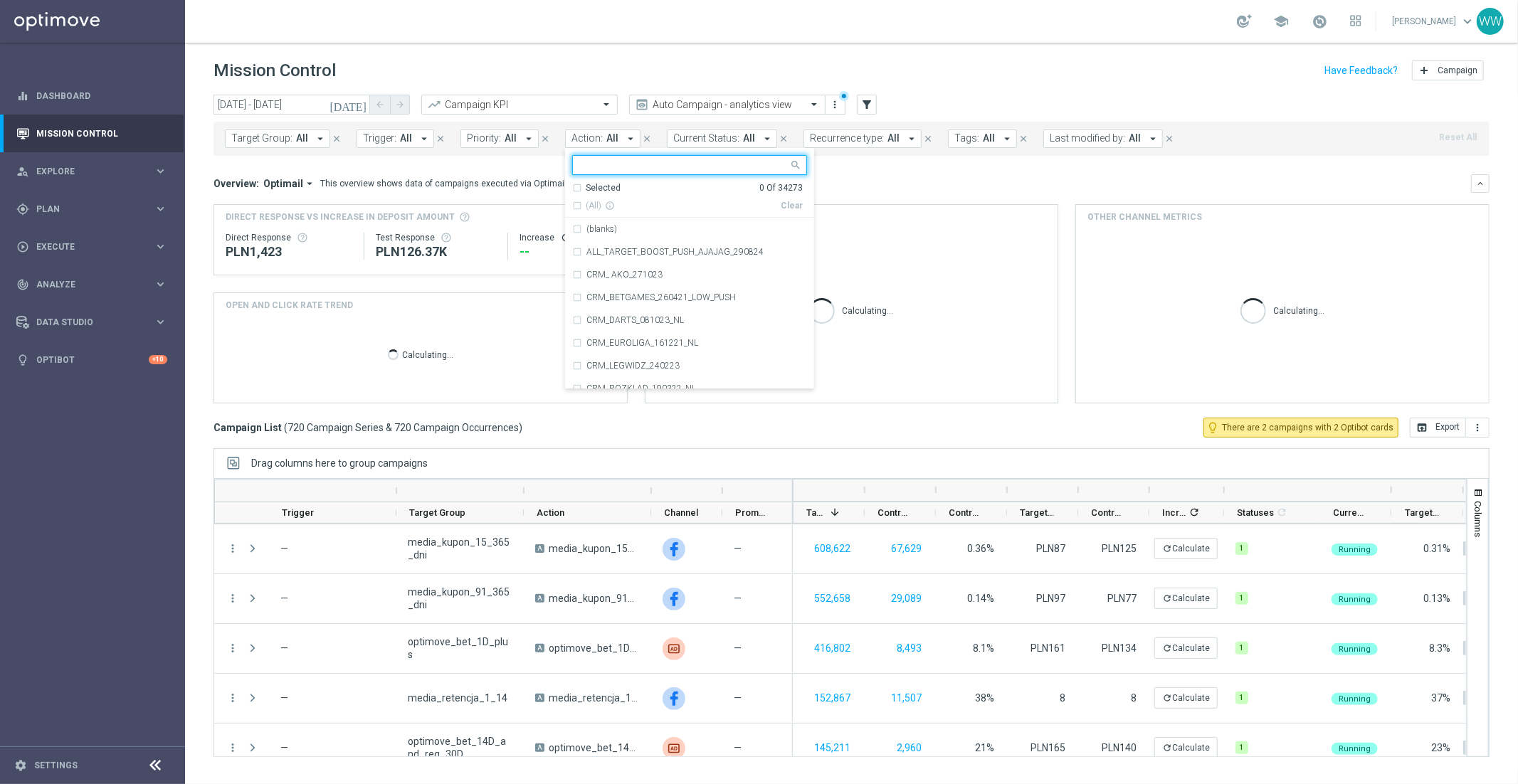
click at [595, 170] on input "text" at bounding box center [684, 165] width 208 height 12
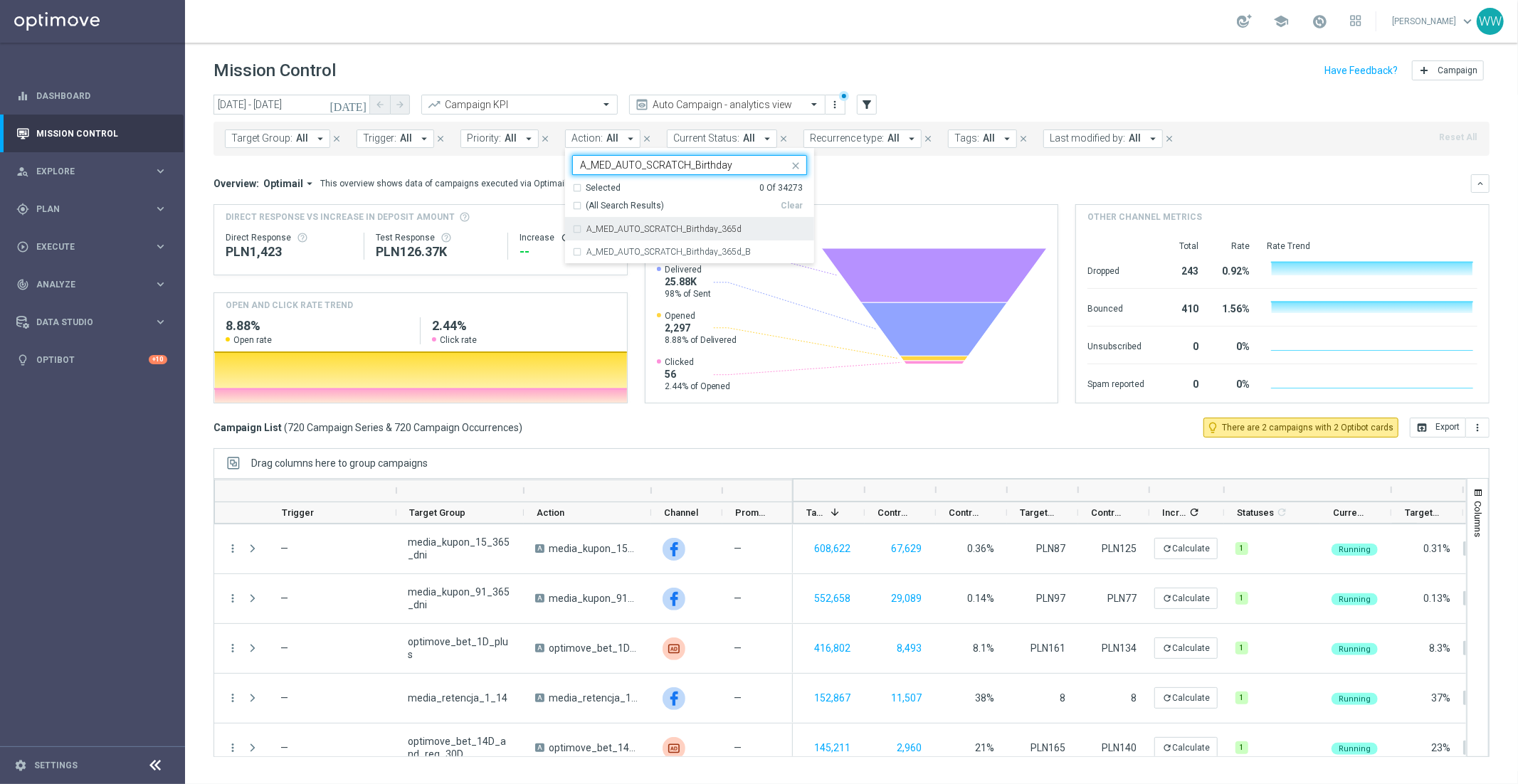
click at [608, 230] on label "A_MED_AUTO_SCRATCH_Birthday_365d" at bounding box center [664, 230] width 155 height 9
type input "A_MED_AUTO_SCRATCH_Birthday"
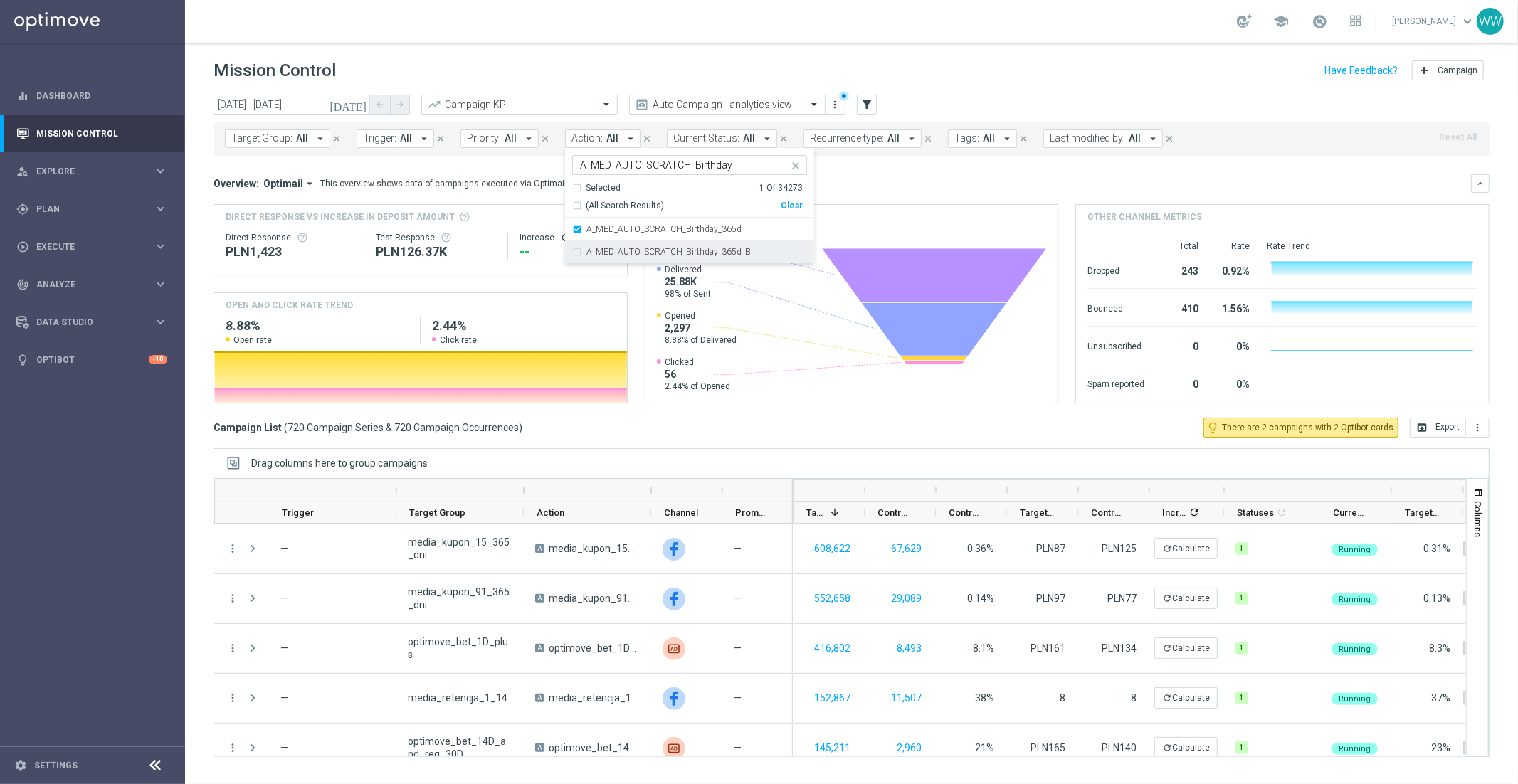
click at [609, 246] on div "A_MED_AUTO_SCRATCH_Birthday_365d_B" at bounding box center [689, 251] width 235 height 23
click at [888, 184] on div "Overview: Optimail arrow_drop_down This overview shows data of campaigns execut…" at bounding box center [842, 184] width 1257 height 13
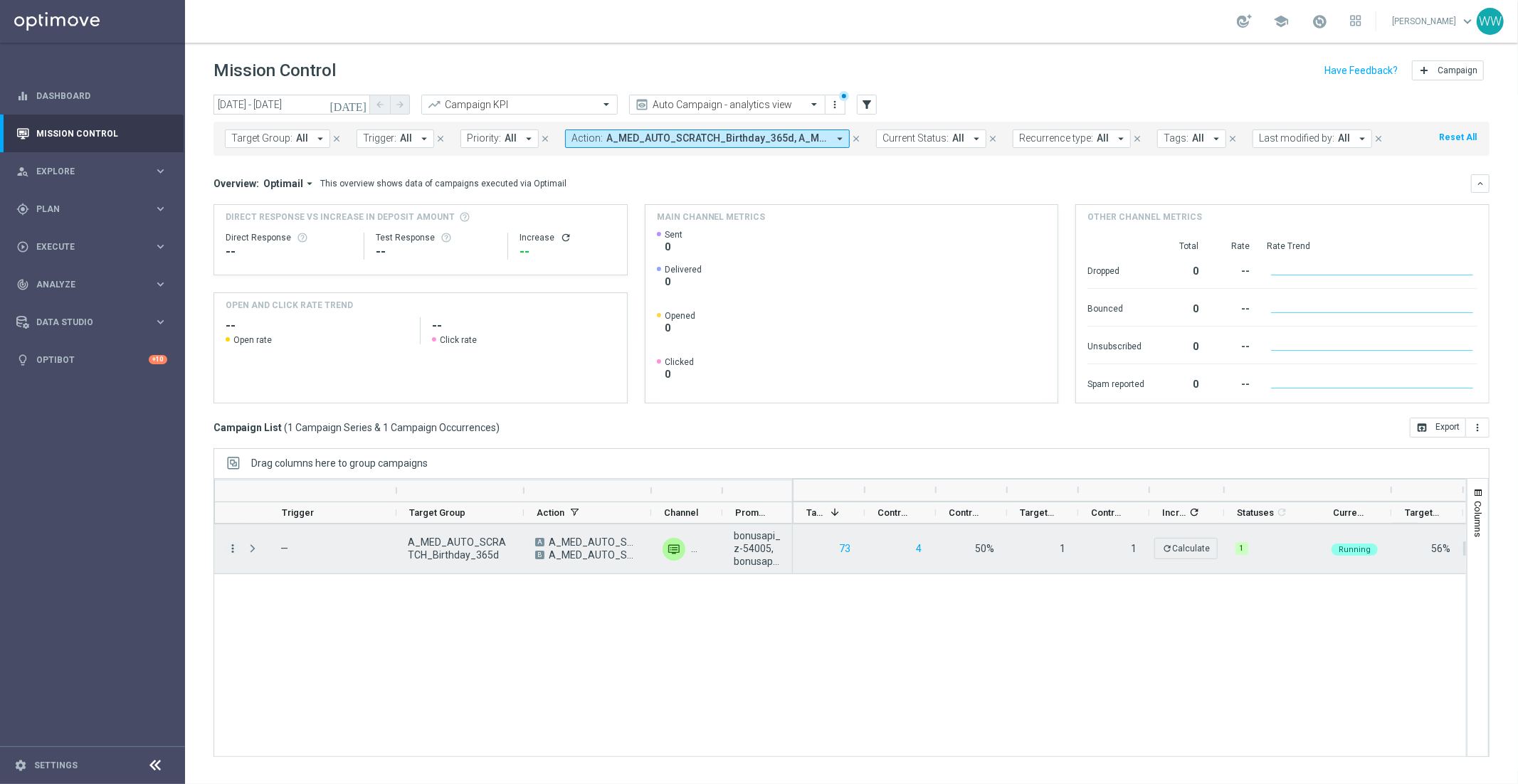
click at [232, 551] on icon "more_vert" at bounding box center [232, 549] width 13 height 13
click at [270, 554] on span "Campaign Details" at bounding box center [296, 558] width 72 height 10
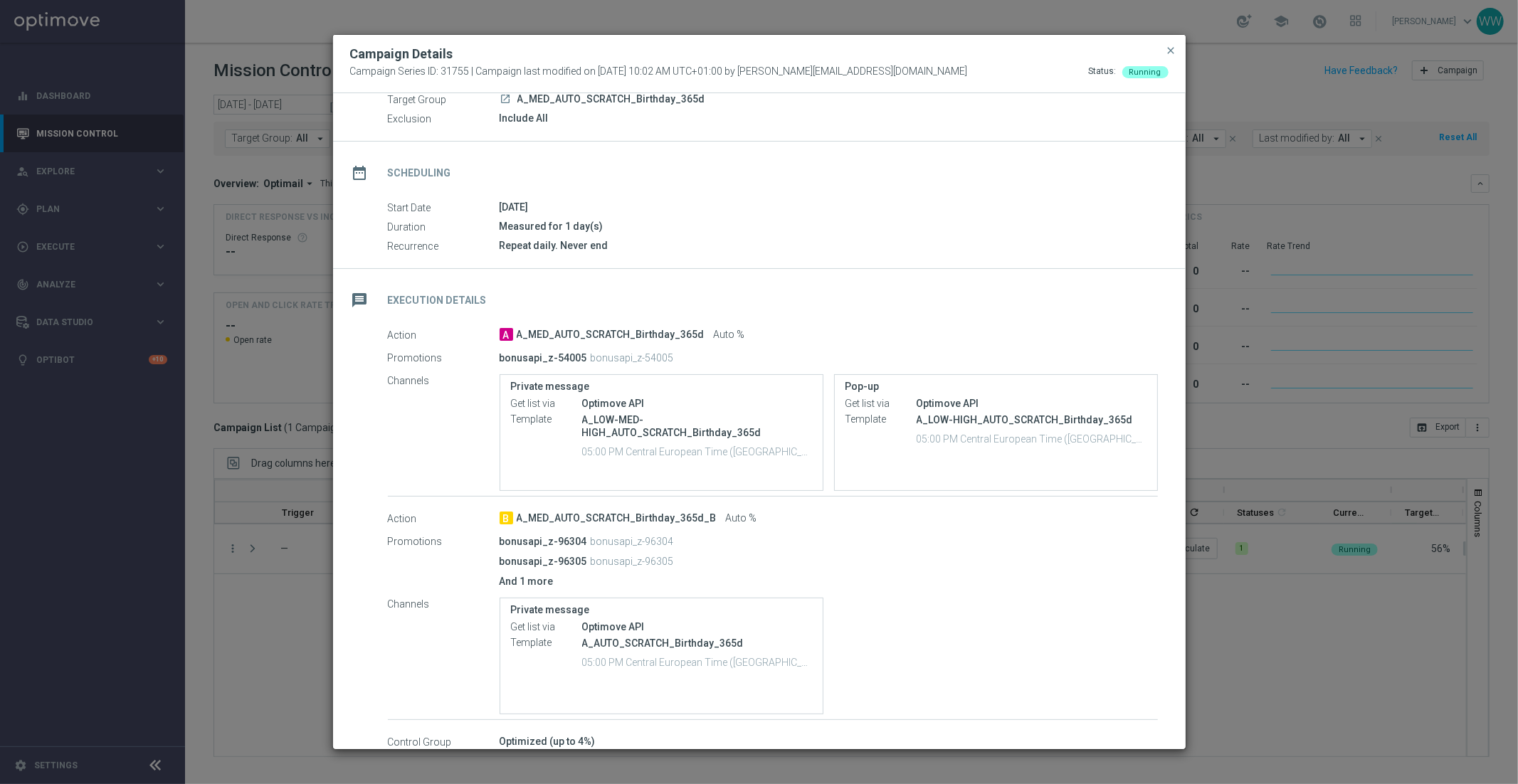
scroll to position [136, 0]
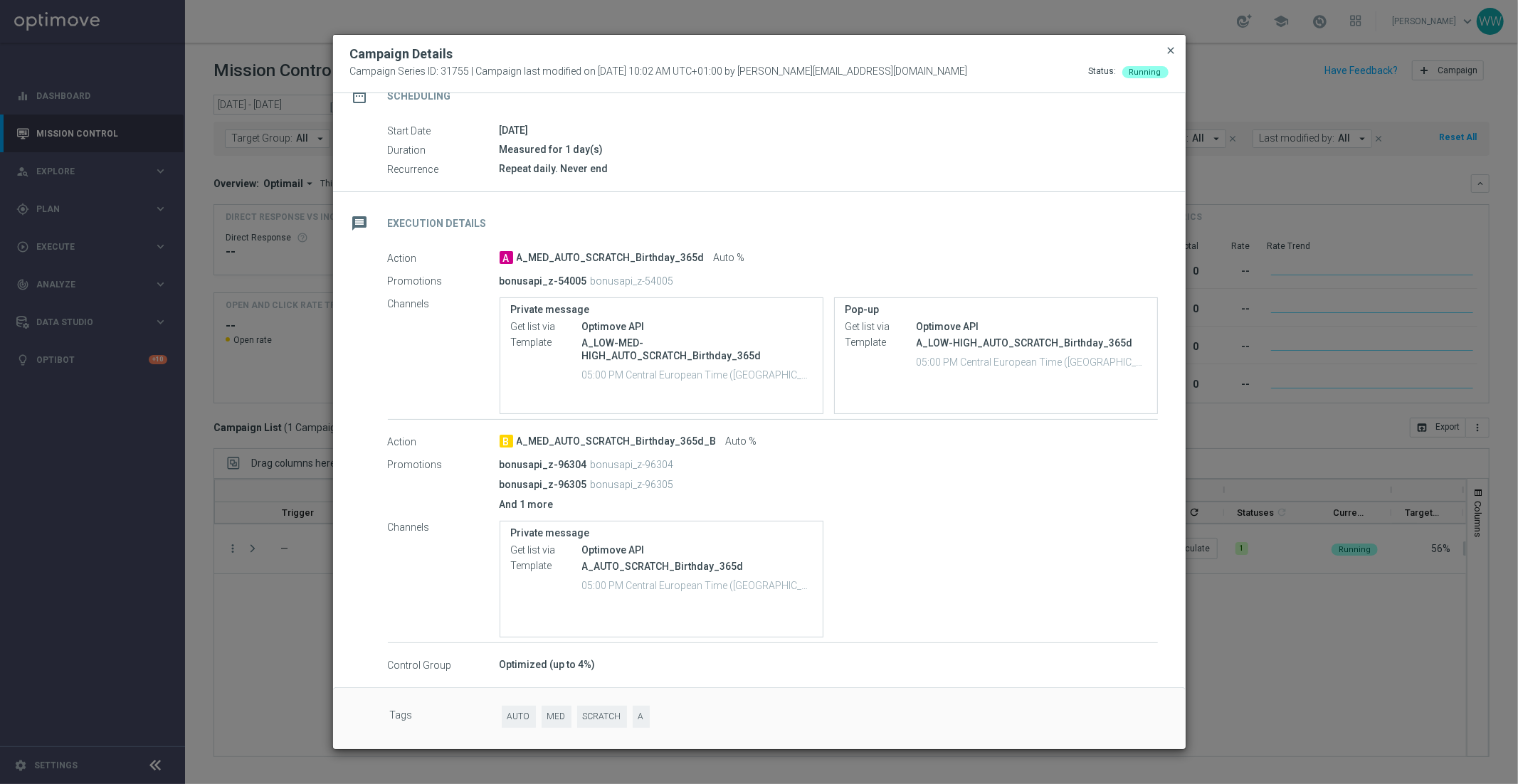
click at [1138, 52] on span "close" at bounding box center [1171, 51] width 12 height 12
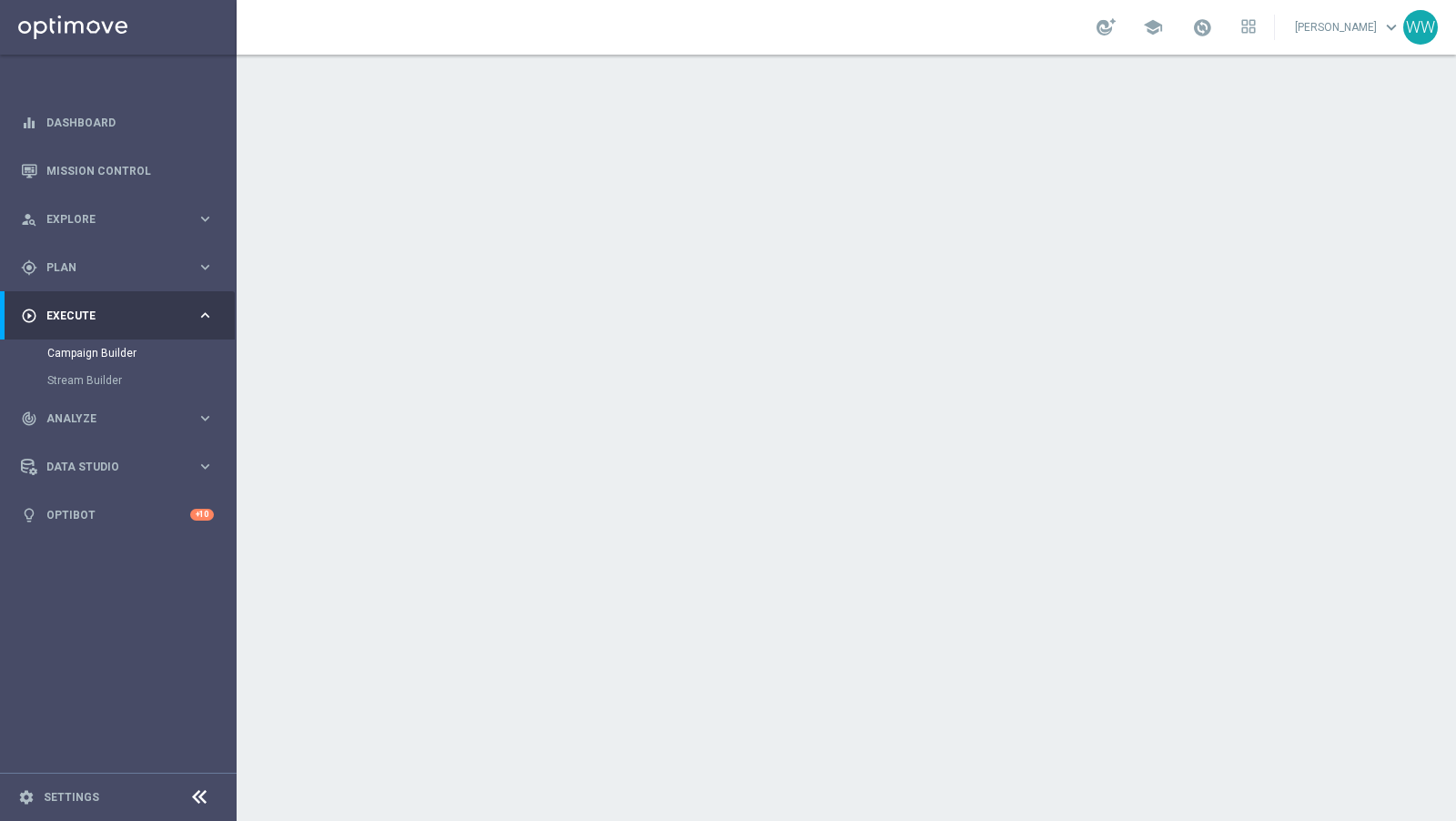
click at [905, 514] on div "done Execution Details keyboard_arrow_down" at bounding box center [849, 492] width 1061 height 71
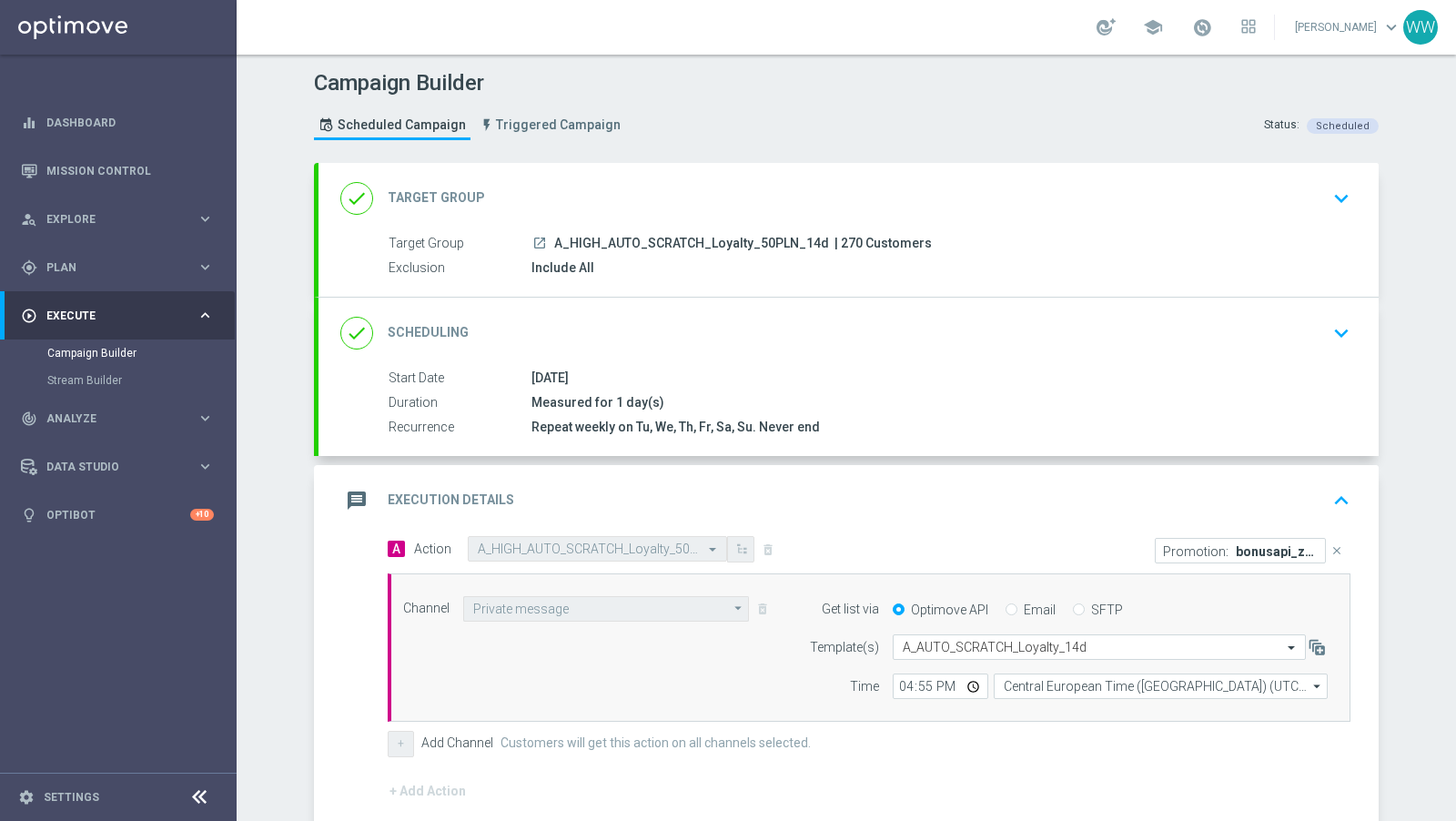
click at [886, 499] on div "message Execution Details keyboard_arrow_up Action A A_HIGH_AUTO_SCRATCH_Loyalt…" at bounding box center [849, 704] width 1061 height 478
